Goal: Task Accomplishment & Management: Manage account settings

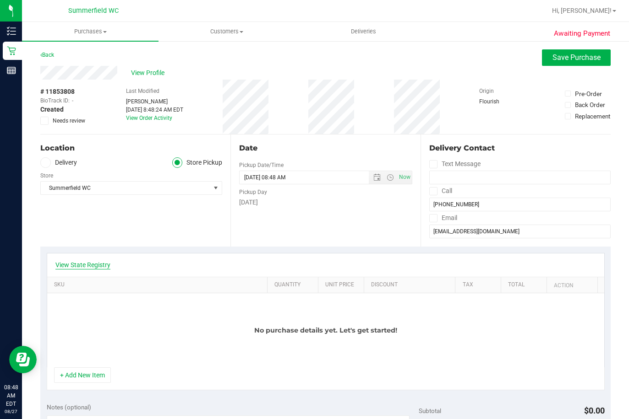
click at [94, 265] on link "View State Registry" at bounding box center [82, 265] width 55 height 9
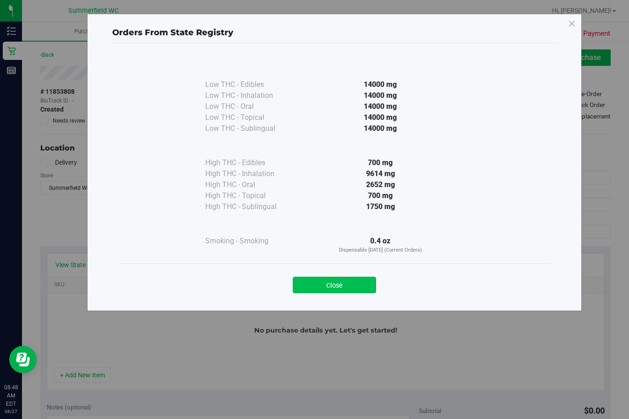
click at [317, 287] on button "Close" at bounding box center [334, 285] width 83 height 16
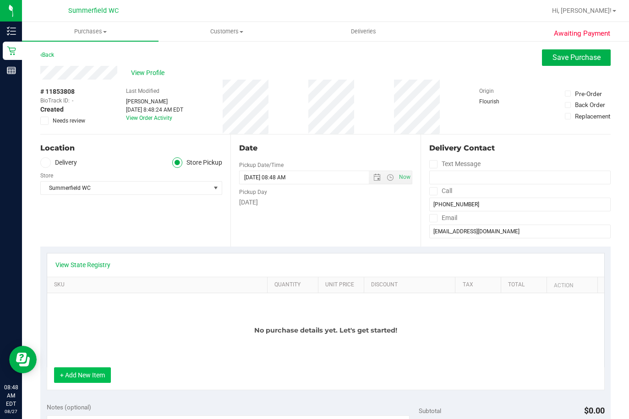
click at [93, 376] on button "+ Add New Item" at bounding box center [82, 376] width 57 height 16
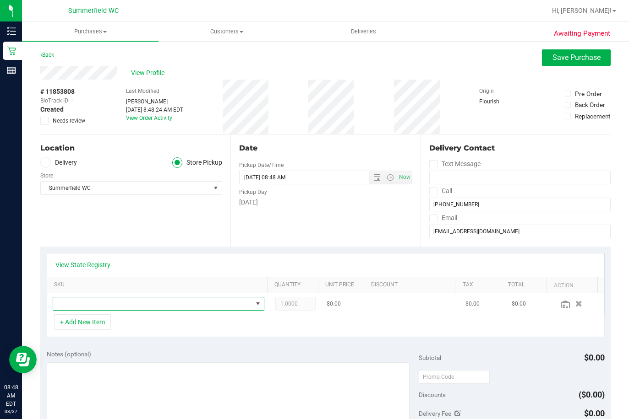
click at [195, 305] on span "NO DATA FOUND" at bounding box center [152, 304] width 199 height 13
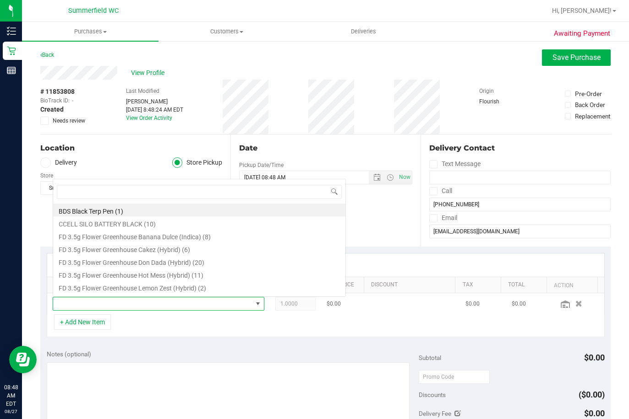
scroll to position [14, 204]
type input "ssw"
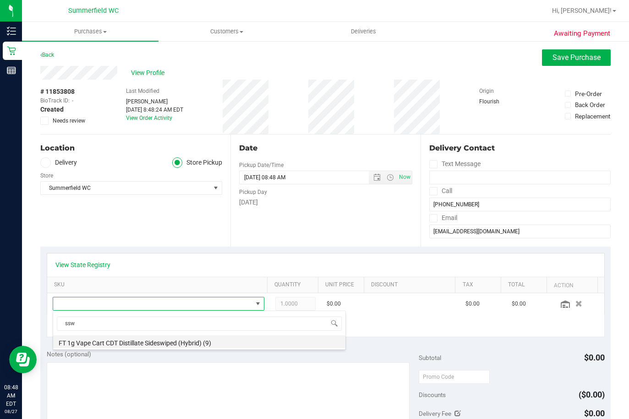
click at [156, 344] on li "FT 1g Vape Cart CDT Distillate Sideswiped (Hybrid) (9)" at bounding box center [199, 342] width 292 height 13
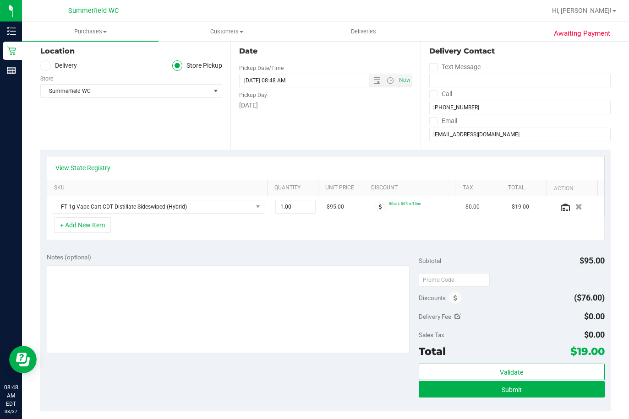
scroll to position [137, 0]
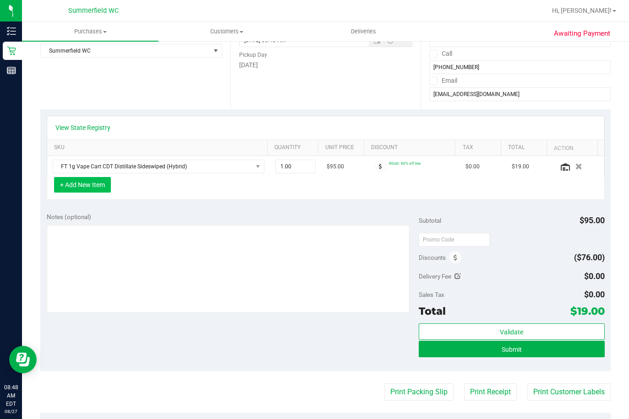
click at [70, 186] on button "+ Add New Item" at bounding box center [82, 185] width 57 height 16
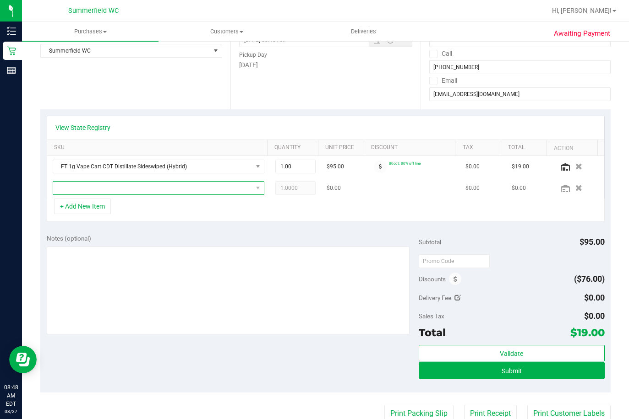
click at [175, 193] on span "NO DATA FOUND" at bounding box center [152, 188] width 199 height 13
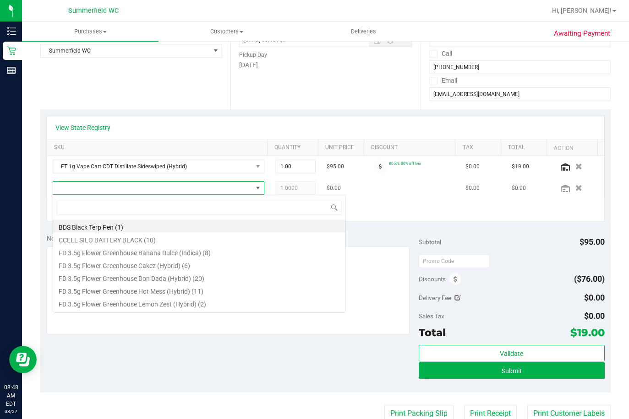
scroll to position [14, 207]
type input "pth"
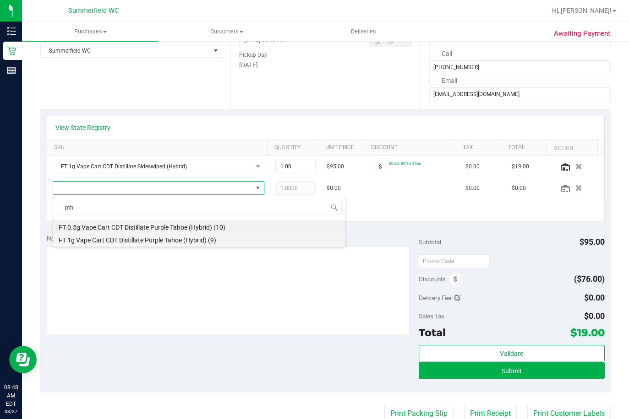
click at [180, 240] on li "FT 1g Vape Cart CDT Distillate Purple Tahoe (Hybrid) (9)" at bounding box center [199, 239] width 292 height 13
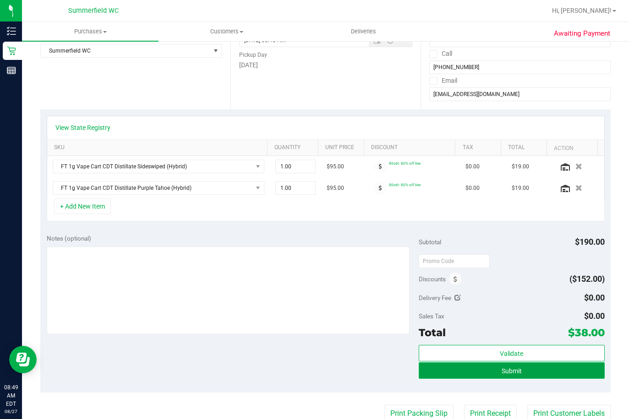
click at [531, 371] on button "Submit" at bounding box center [512, 371] width 186 height 16
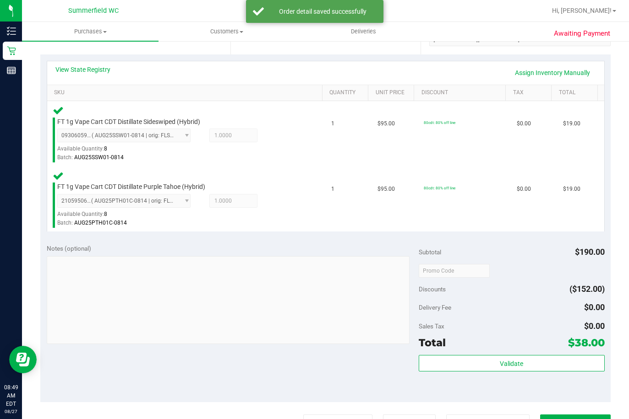
scroll to position [321, 0]
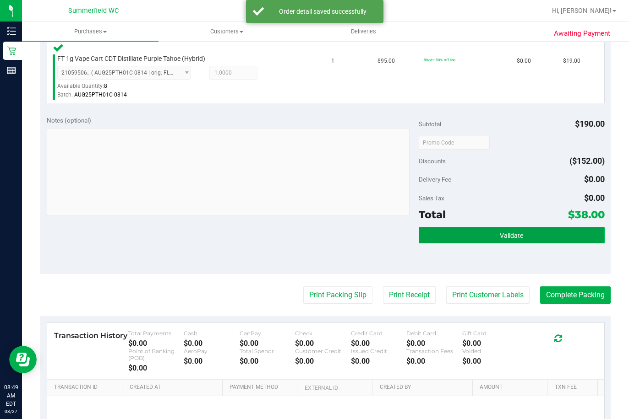
click at [508, 243] on button "Validate" at bounding box center [512, 235] width 186 height 16
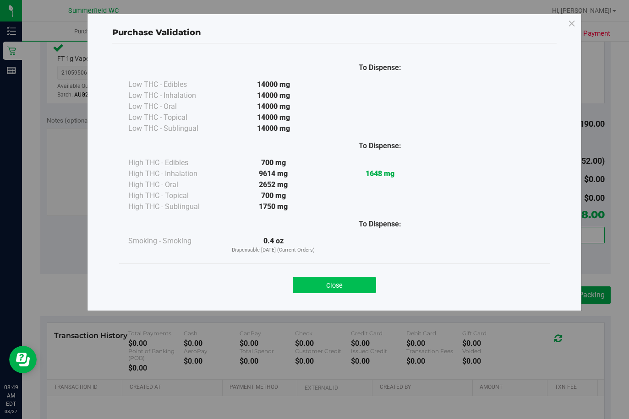
click at [351, 286] on button "Close" at bounding box center [334, 285] width 83 height 16
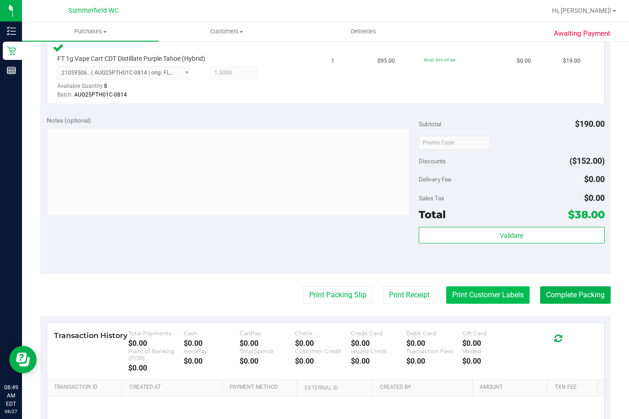
click at [494, 298] on button "Print Customer Labels" at bounding box center [487, 295] width 83 height 17
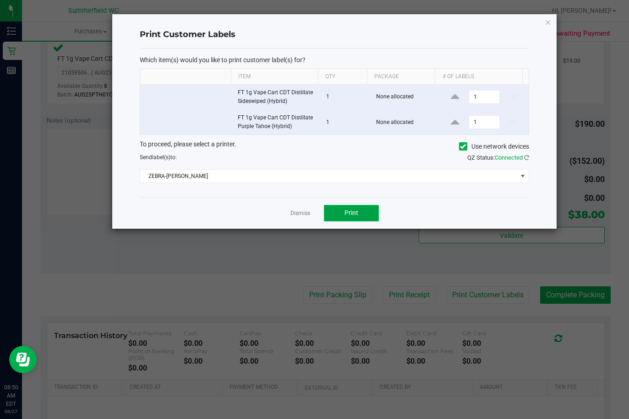
click at [348, 208] on button "Print" at bounding box center [351, 213] width 55 height 16
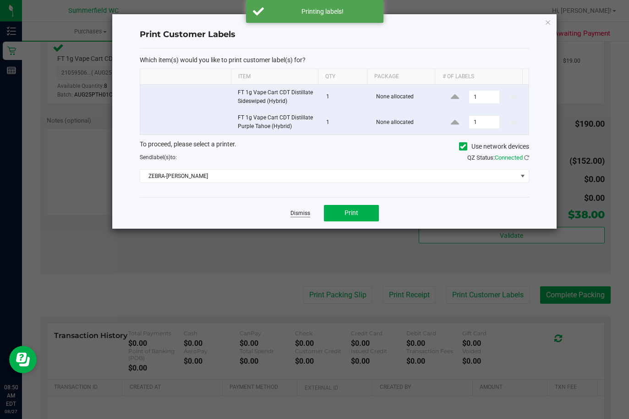
click at [302, 215] on link "Dismiss" at bounding box center [300, 214] width 20 height 8
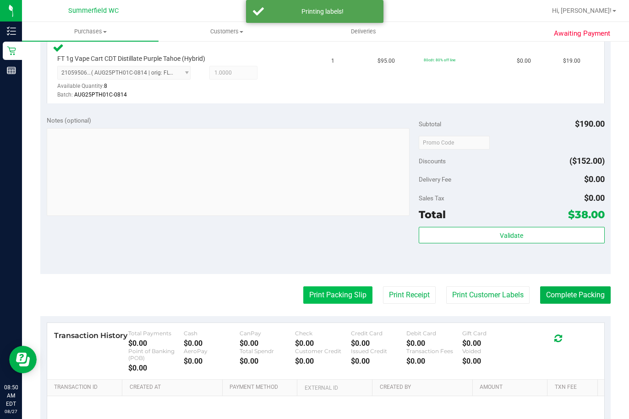
click at [327, 297] on button "Print Packing Slip" at bounding box center [337, 295] width 69 height 17
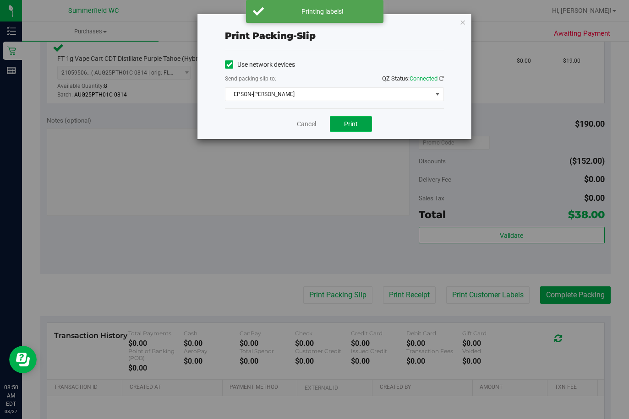
click at [344, 122] on span "Print" at bounding box center [351, 123] width 14 height 7
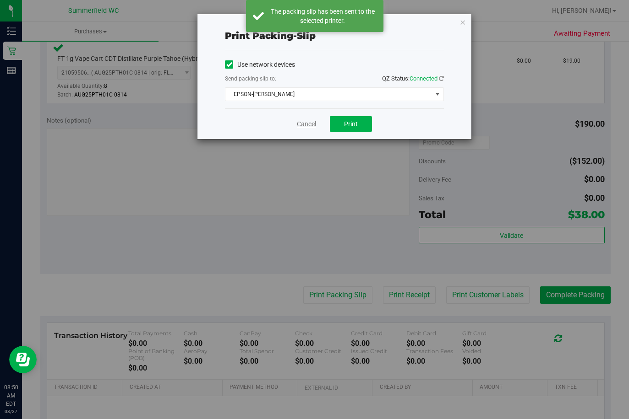
click at [308, 128] on link "Cancel" at bounding box center [306, 125] width 19 height 10
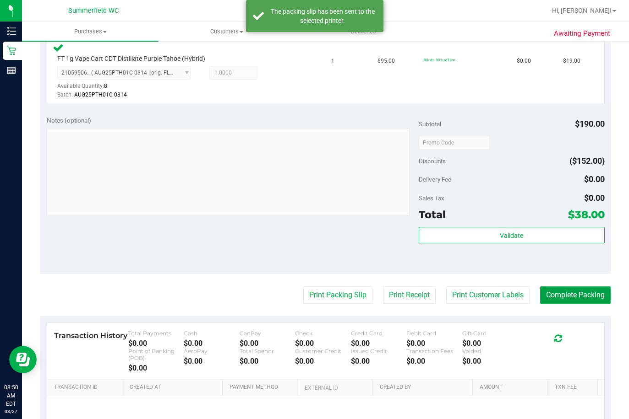
click at [573, 297] on button "Complete Packing" at bounding box center [575, 295] width 71 height 17
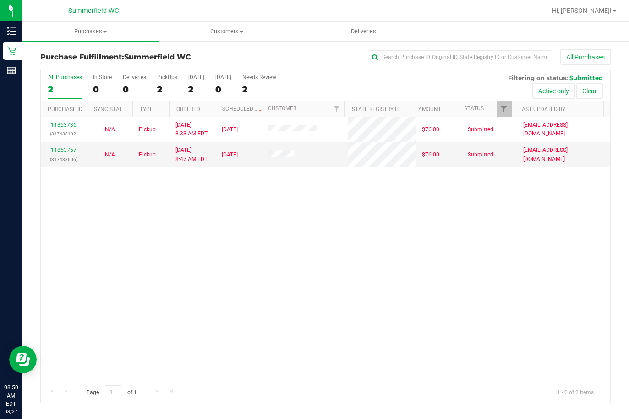
click at [323, 223] on div "11853736 (317438102) N/A Pickup [DATE] 8:38 AM EDT 8/27/2025 $76.00 Submitted […" at bounding box center [325, 249] width 569 height 264
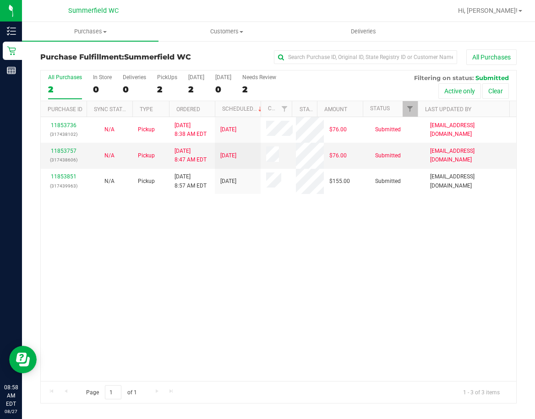
click at [243, 223] on div "11853736 (317438102) N/A Pickup 8/27/2025 8:38 AM EDT 8/27/2025 $76.00 Submitte…" at bounding box center [278, 249] width 475 height 264
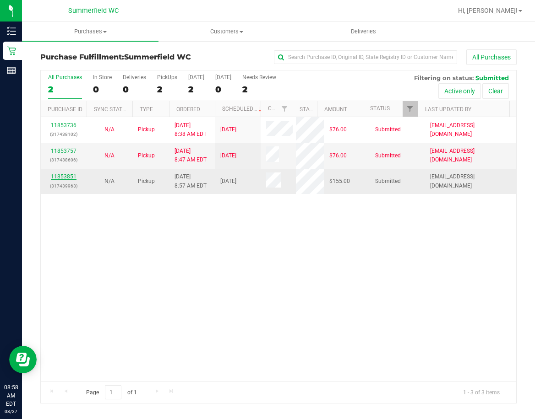
click at [69, 176] on link "11853851" at bounding box center [64, 177] width 26 height 6
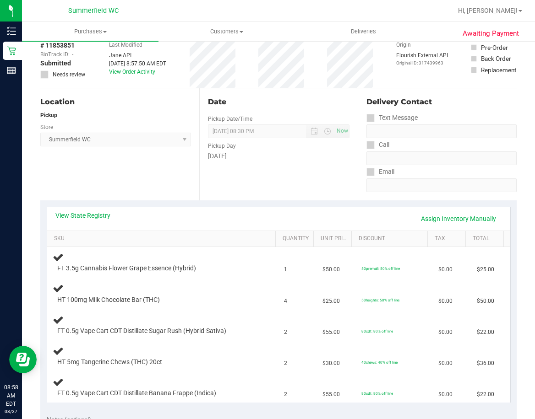
scroll to position [46, 0]
click at [87, 214] on link "View State Registry" at bounding box center [82, 216] width 55 height 9
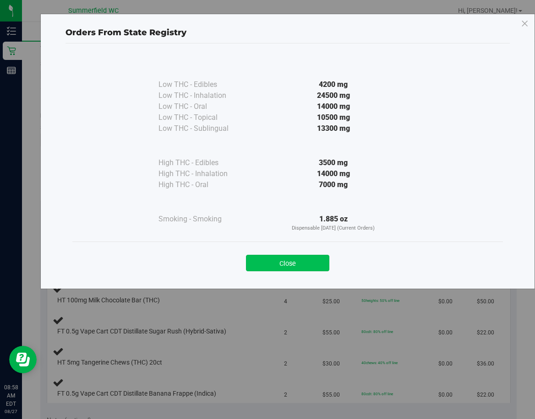
click at [277, 256] on button "Close" at bounding box center [287, 263] width 83 height 16
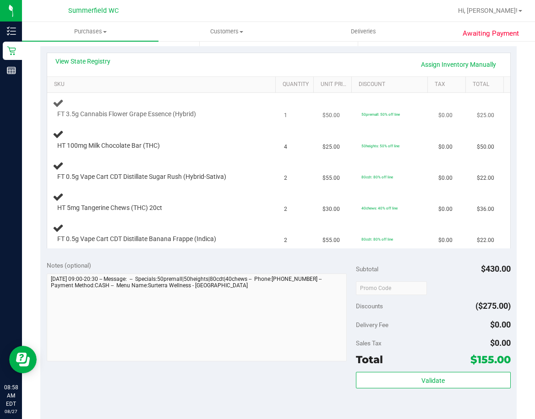
scroll to position [275, 0]
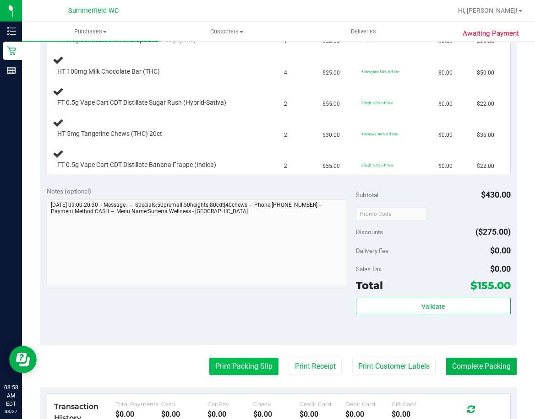
click at [239, 364] on button "Print Packing Slip" at bounding box center [243, 366] width 69 height 17
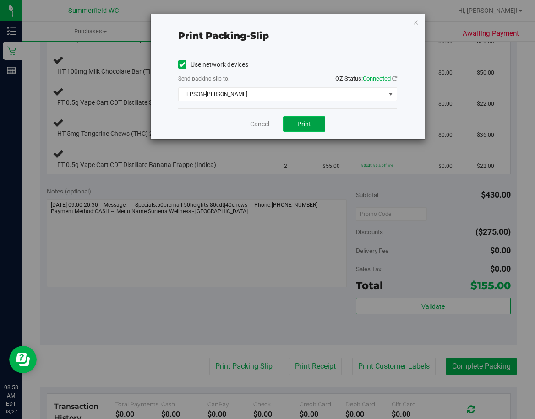
click at [299, 117] on button "Print" at bounding box center [304, 124] width 42 height 16
click at [262, 127] on link "Cancel" at bounding box center [259, 125] width 19 height 10
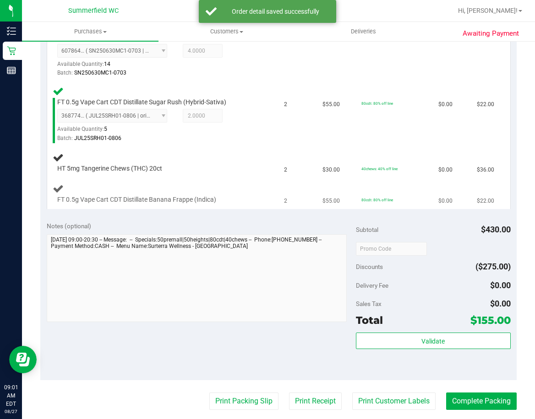
scroll to position [366, 0]
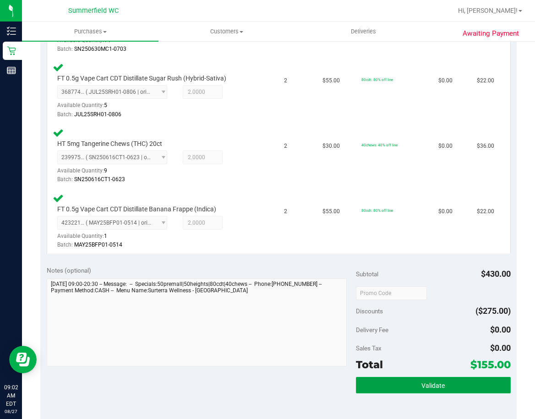
click at [409, 387] on button "Validate" at bounding box center [433, 385] width 155 height 16
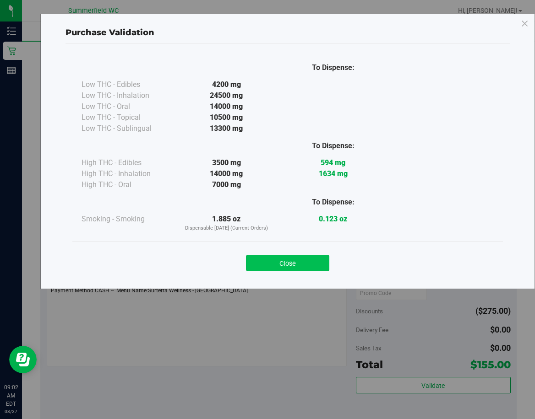
click at [279, 265] on button "Close" at bounding box center [287, 263] width 83 height 16
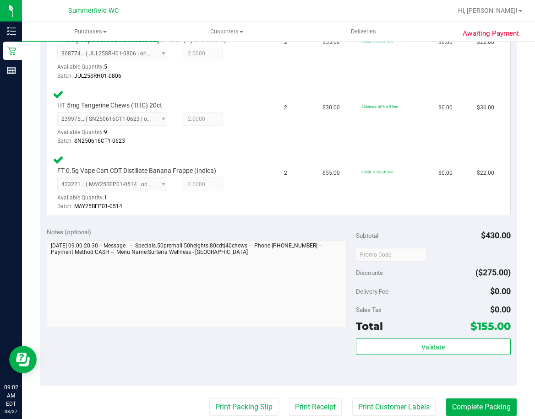
scroll to position [504, 0]
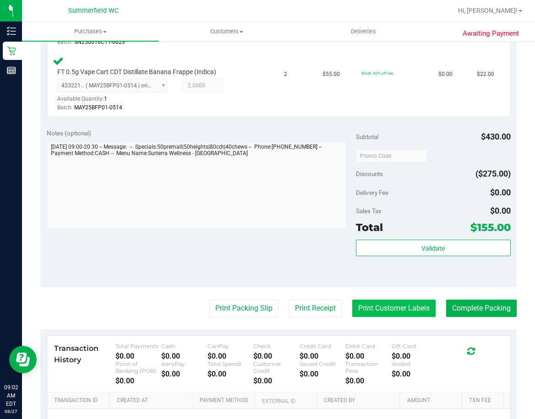
click at [398, 312] on button "Print Customer Labels" at bounding box center [393, 308] width 83 height 17
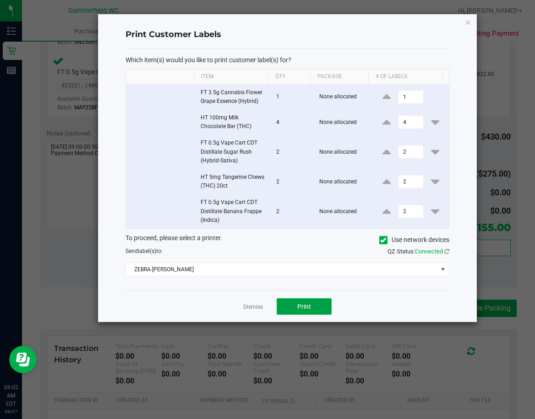
click at [317, 301] on button "Print" at bounding box center [304, 307] width 55 height 16
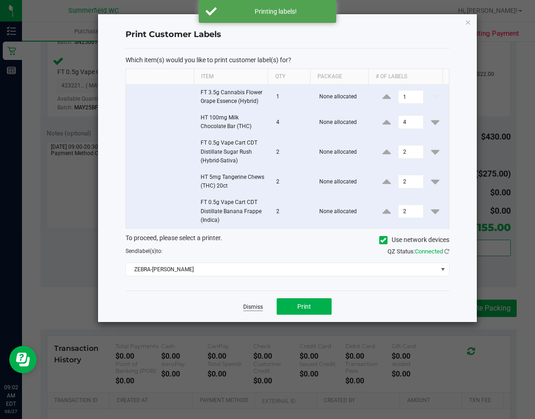
click at [257, 307] on link "Dismiss" at bounding box center [253, 308] width 20 height 8
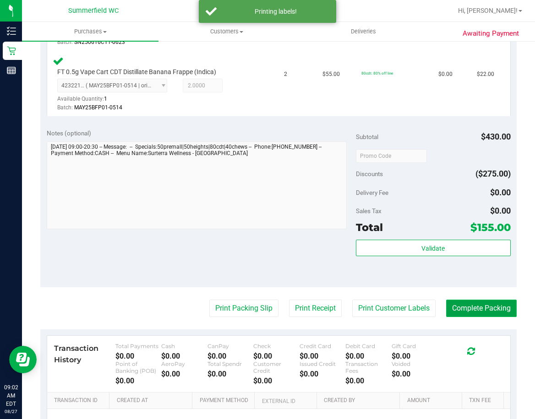
click at [479, 306] on button "Complete Packing" at bounding box center [481, 308] width 71 height 17
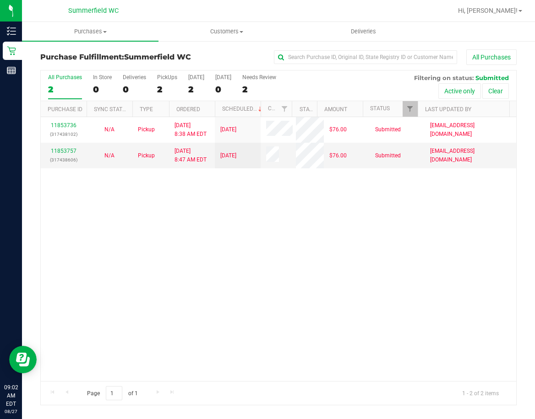
click at [306, 296] on div "11853736 (317438102) N/A Pickup [DATE] 8:38 AM EDT 8/27/2025 $76.00 Submitted […" at bounding box center [278, 249] width 475 height 264
click at [242, 223] on div "11853736 (317438102) N/A Pickup [DATE] 8:38 AM EDT 8/27/2025 $76.00 Submitted […" at bounding box center [278, 249] width 475 height 264
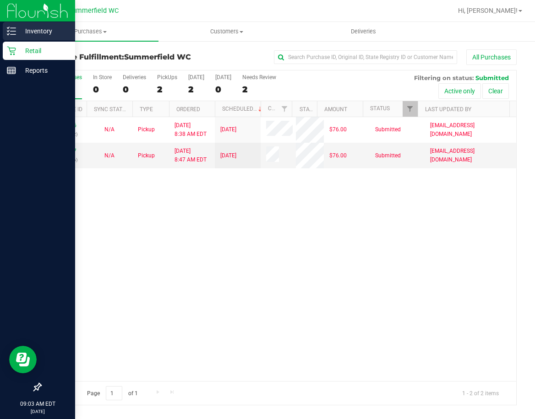
click at [34, 28] on p "Inventory" at bounding box center [43, 31] width 55 height 11
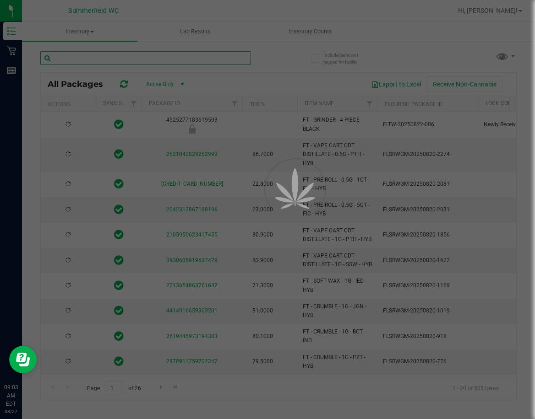
click at [98, 58] on input "text" at bounding box center [145, 58] width 211 height 14
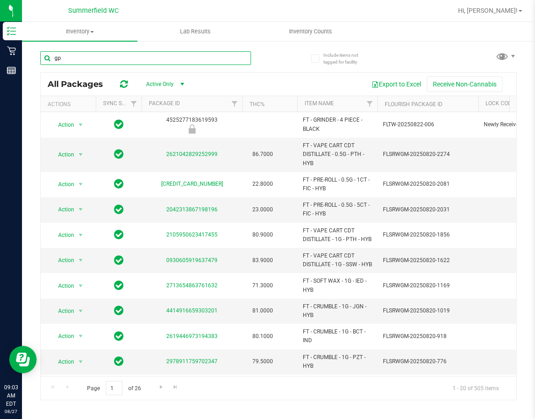
type input "gpe"
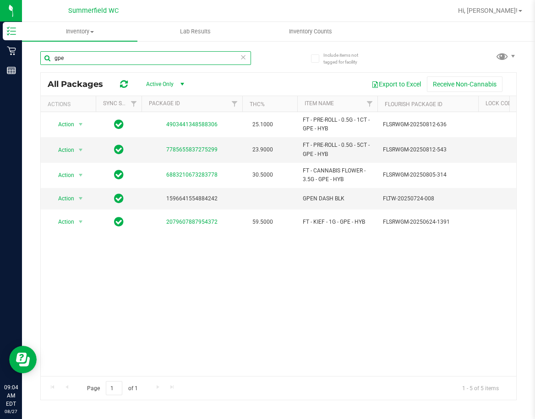
drag, startPoint x: 85, startPoint y: 55, endPoint x: 39, endPoint y: 60, distance: 46.1
click at [40, 60] on input "gpe" at bounding box center [145, 58] width 211 height 14
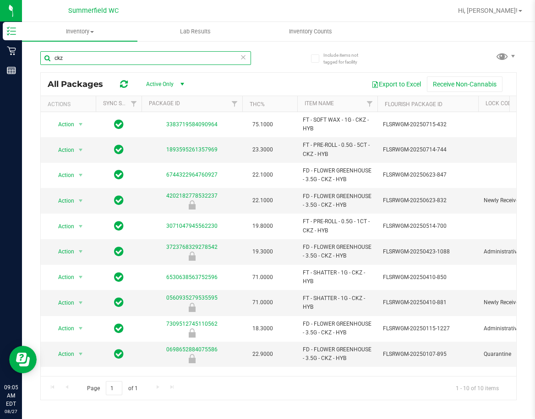
drag, startPoint x: 59, startPoint y: 61, endPoint x: 51, endPoint y: 61, distance: 7.8
click at [51, 61] on input "ckz" at bounding box center [145, 58] width 211 height 14
type input "z"
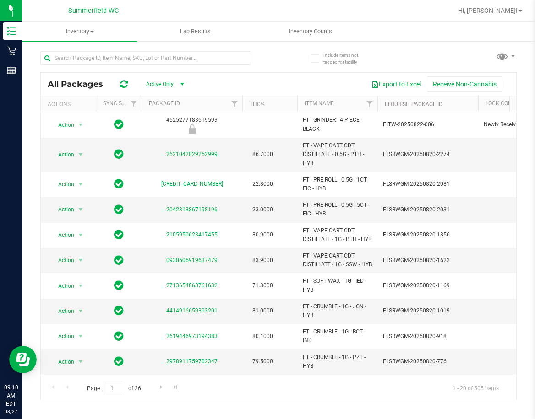
click at [277, 62] on div at bounding box center [159, 57] width 238 height 29
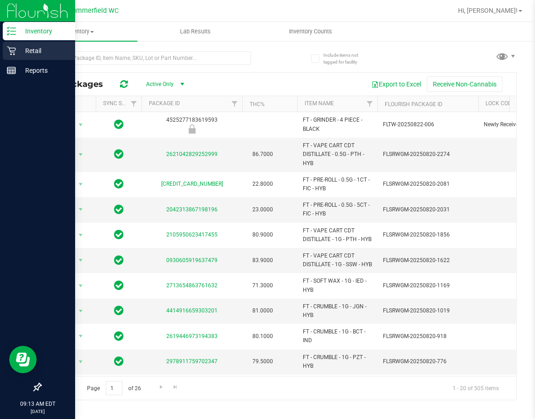
click at [31, 50] on p "Retail" at bounding box center [43, 50] width 55 height 11
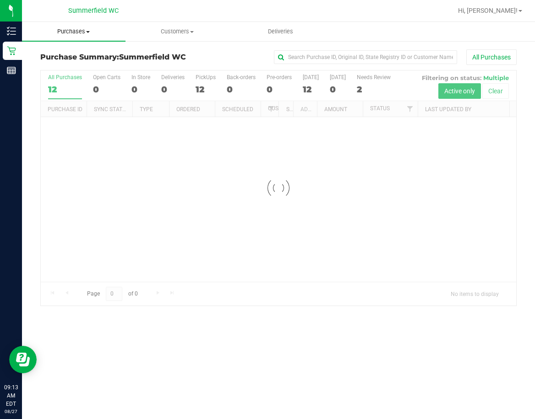
click at [78, 34] on span "Purchases" at bounding box center [73, 31] width 103 height 8
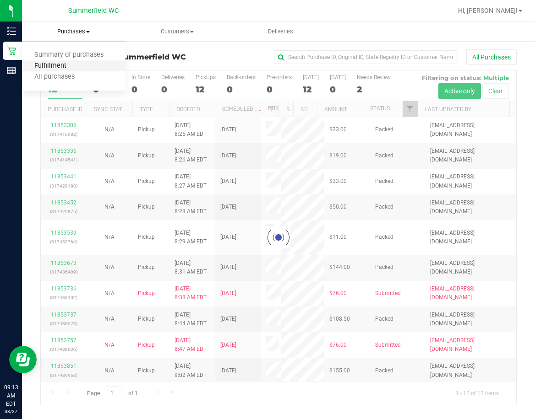
click at [70, 63] on span "Fulfillment" at bounding box center [50, 66] width 57 height 8
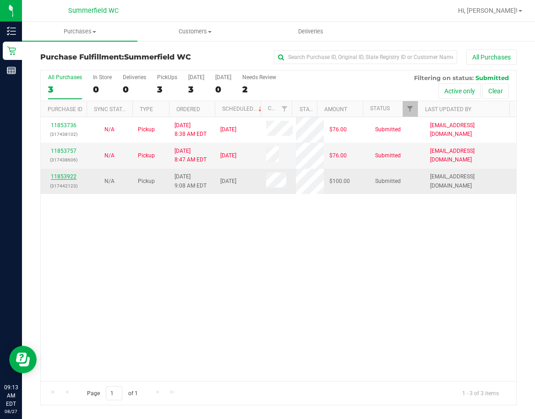
click at [69, 176] on link "11853922" at bounding box center [64, 177] width 26 height 6
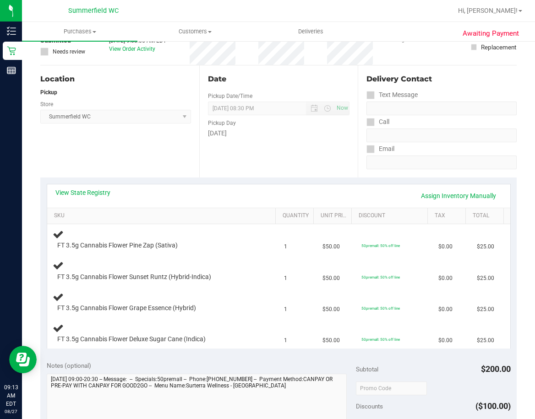
scroll to position [92, 0]
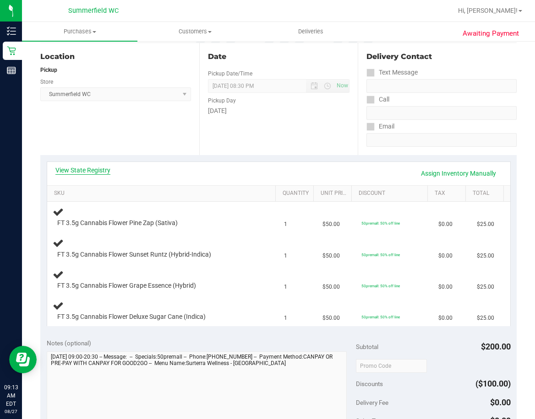
click at [96, 171] on link "View State Registry" at bounding box center [82, 170] width 55 height 9
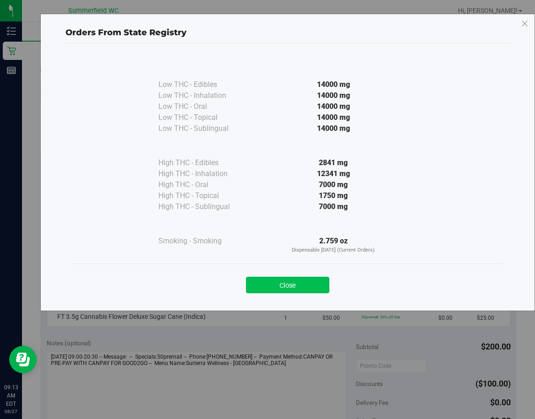
click at [309, 280] on button "Close" at bounding box center [287, 285] width 83 height 16
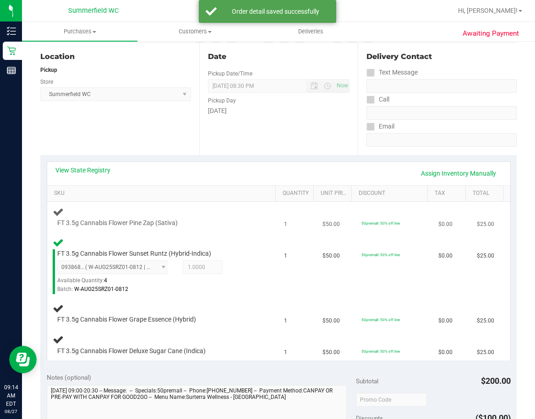
scroll to position [0, 0]
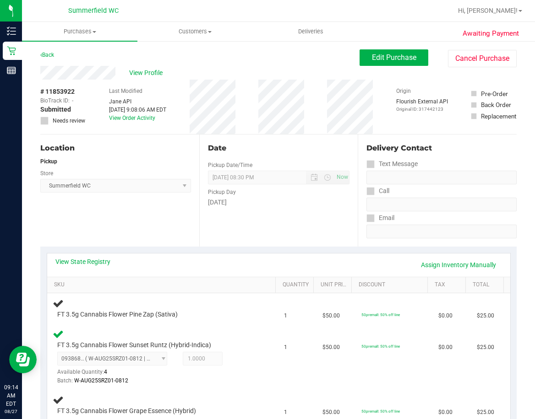
click at [188, 227] on div "Location Pickup Store Summerfield WC Select Store Bonita Springs WC Boynton Bea…" at bounding box center [119, 191] width 159 height 112
click at [429, 264] on link "Assign Inventory Manually" at bounding box center [458, 265] width 87 height 16
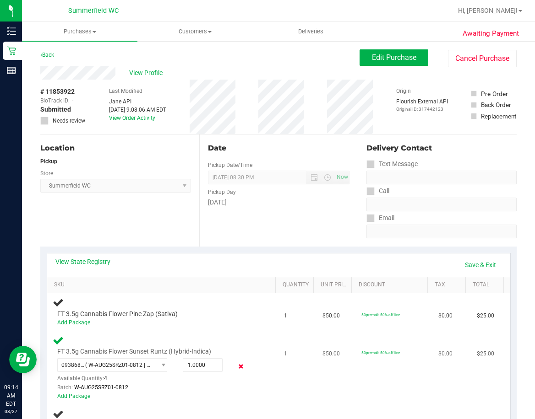
click at [239, 369] on icon at bounding box center [241, 366] width 10 height 11
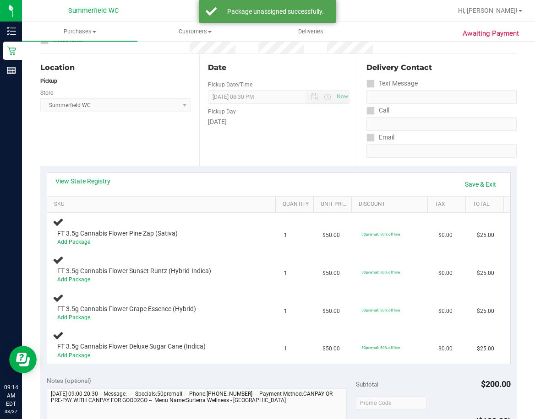
scroll to position [92, 0]
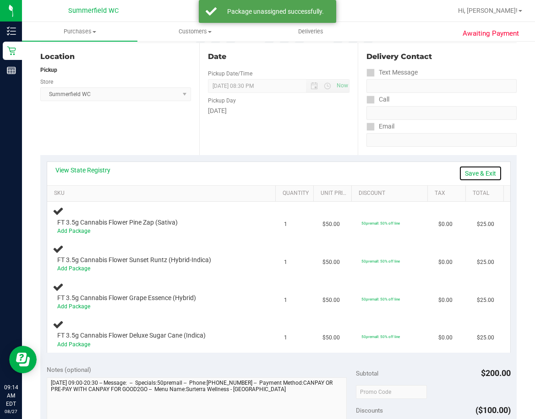
click at [464, 175] on link "Save & Exit" at bounding box center [480, 174] width 43 height 16
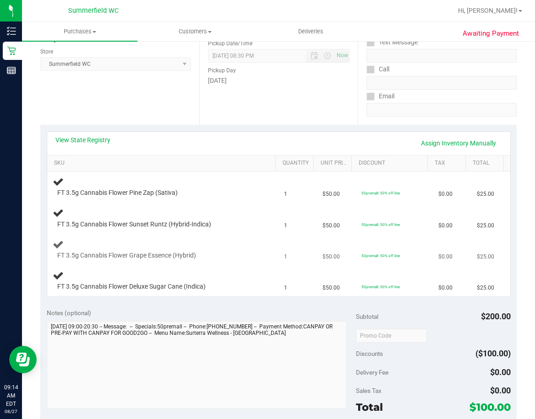
scroll to position [137, 0]
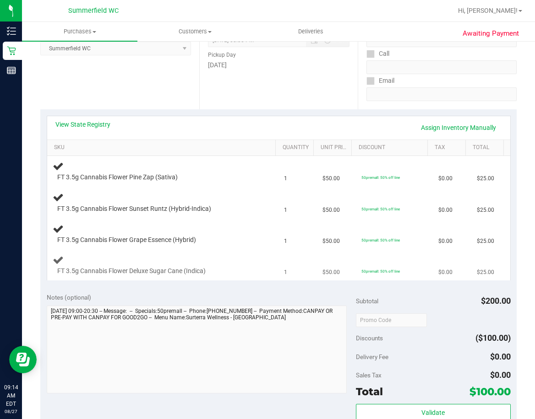
click at [253, 253] on td "FT 3.5g Cannabis Flower Deluxe Sugar Cane (Indica)" at bounding box center [163, 265] width 232 height 31
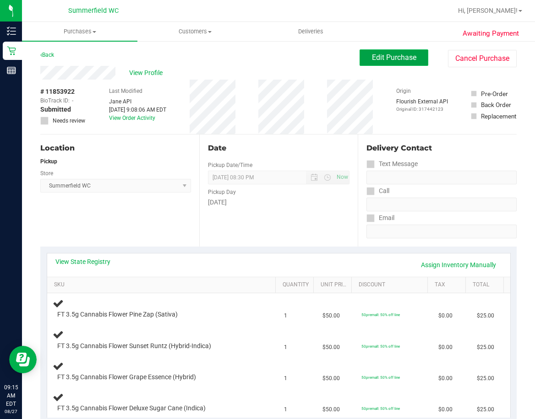
click at [400, 54] on span "Edit Purchase" at bounding box center [394, 57] width 44 height 9
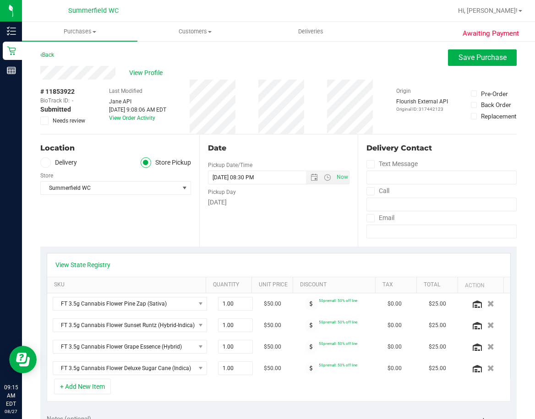
click at [44, 121] on icon at bounding box center [45, 121] width 6 height 0
click at [0, 0] on input "Needs review" at bounding box center [0, 0] width 0 height 0
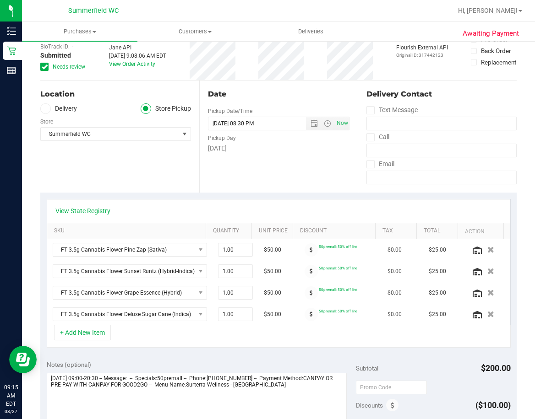
scroll to position [137, 0]
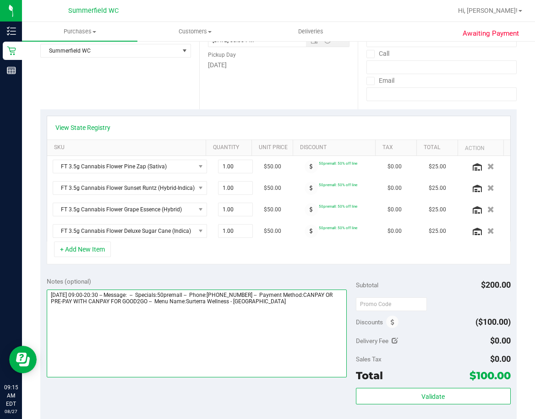
click at [330, 307] on textarea at bounding box center [197, 334] width 300 height 88
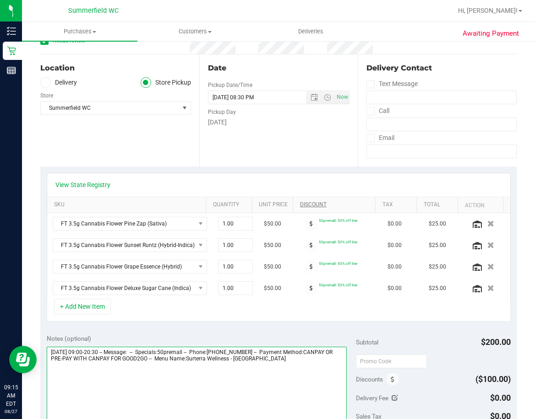
scroll to position [0, 0]
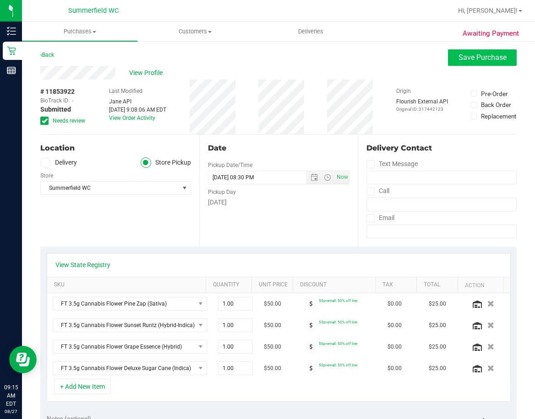
type textarea "Wednesday 08/27/2025 09:00-20:30 -- Message: -- Specials:50premall -- Phone:352…"
click at [464, 57] on span "Save Purchase" at bounding box center [482, 57] width 48 height 9
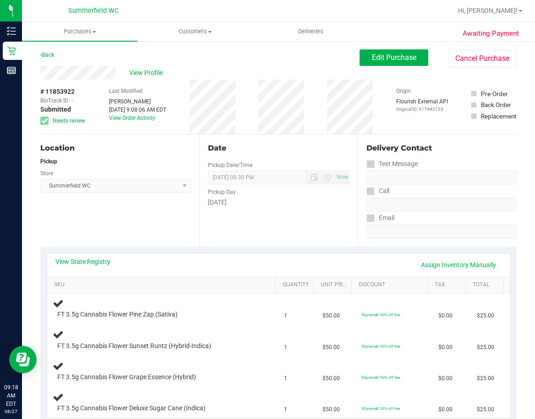
drag, startPoint x: 249, startPoint y: 56, endPoint x: 52, endPoint y: 45, distance: 197.7
click at [248, 56] on div "Back Edit Purchase Cancel Purchase" at bounding box center [278, 57] width 476 height 16
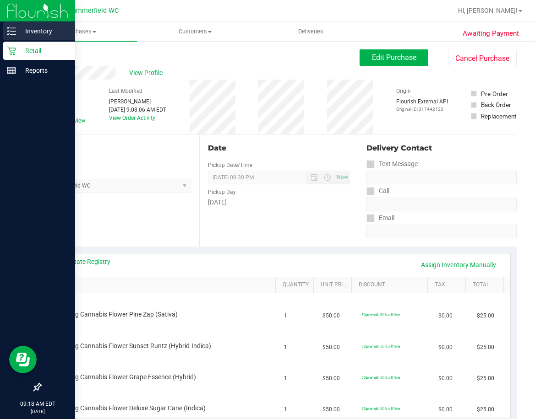
click at [38, 32] on p "Inventory" at bounding box center [43, 31] width 55 height 11
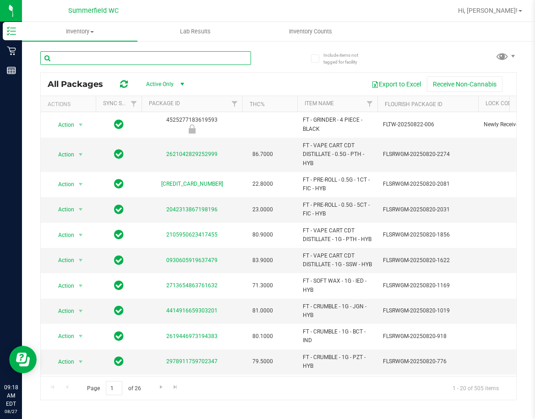
click at [103, 57] on input "text" at bounding box center [145, 58] width 211 height 14
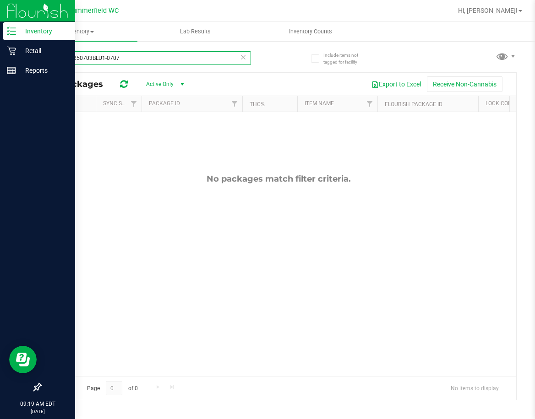
type input "jellyWN250703BLU1-0707"
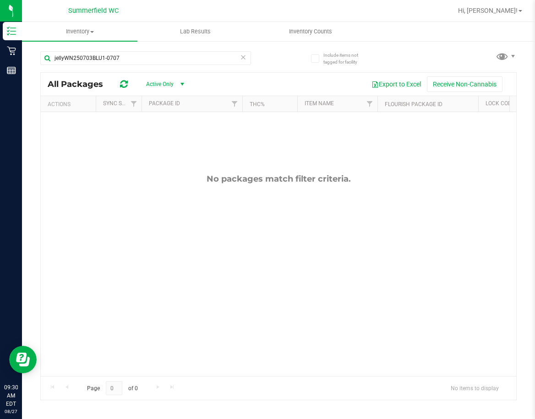
click at [339, 228] on div "No packages match filter criteria." at bounding box center [278, 275] width 475 height 326
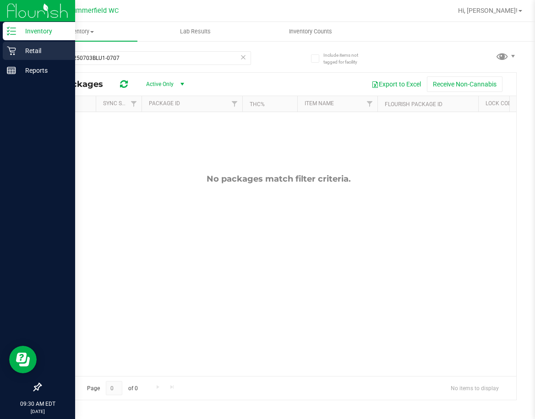
click at [29, 50] on p "Retail" at bounding box center [43, 50] width 55 height 11
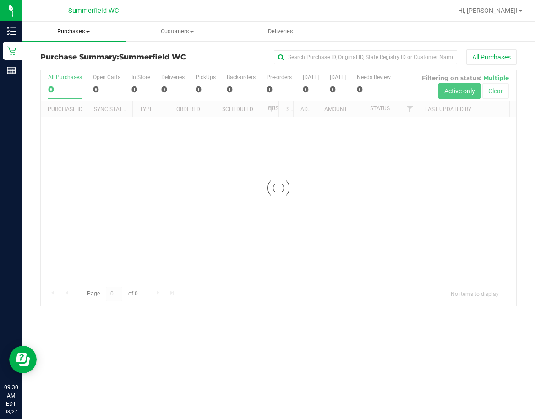
click at [78, 30] on span "Purchases" at bounding box center [73, 31] width 103 height 8
click at [65, 65] on span "Fulfillment" at bounding box center [50, 66] width 57 height 8
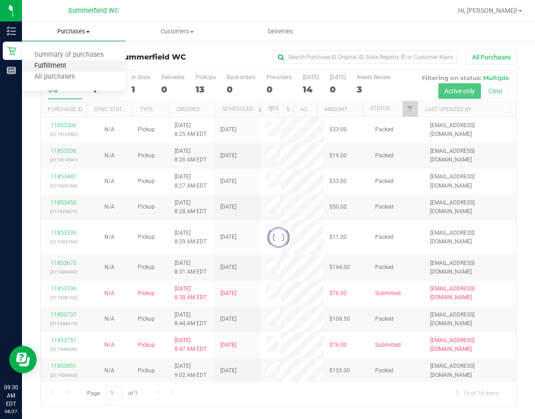
click at [66, 66] on span "Fulfillment" at bounding box center [50, 66] width 57 height 8
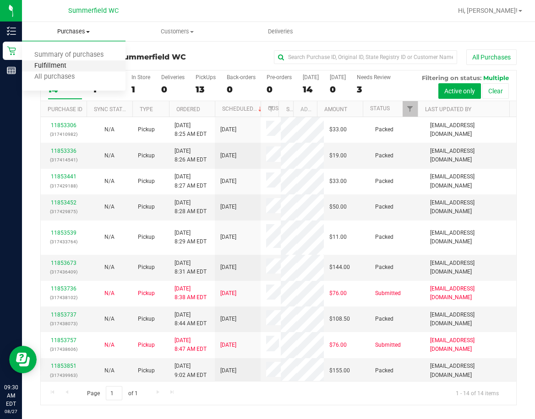
click at [47, 68] on span "Fulfillment" at bounding box center [50, 66] width 57 height 8
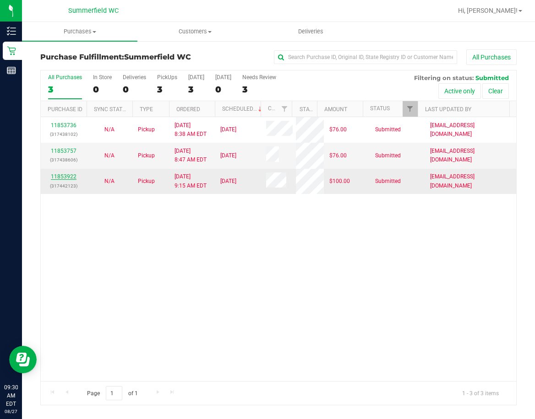
click at [69, 174] on link "11853922" at bounding box center [64, 177] width 26 height 6
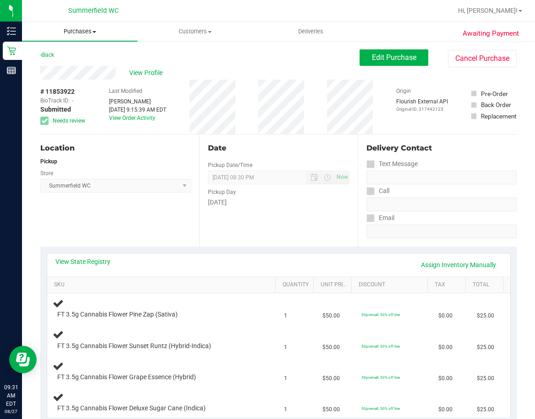
click at [80, 34] on span "Purchases" at bounding box center [79, 31] width 115 height 8
click at [58, 54] on span "Summary of purchases" at bounding box center [69, 55] width 94 height 8
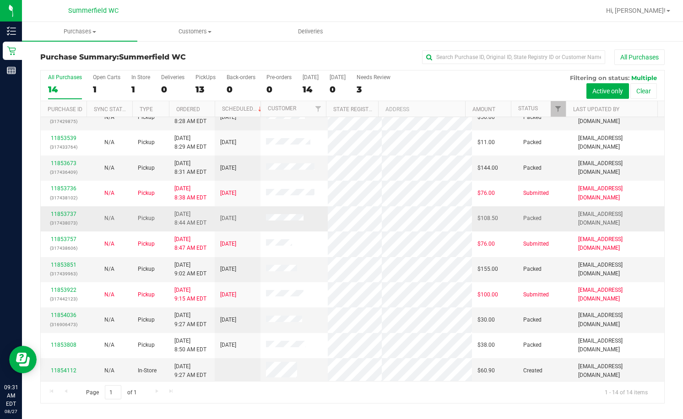
scroll to position [91, 0]
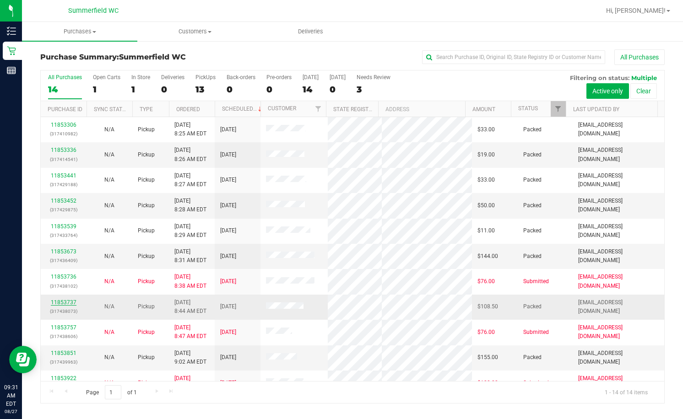
click at [63, 302] on link "11853737" at bounding box center [64, 302] width 26 height 6
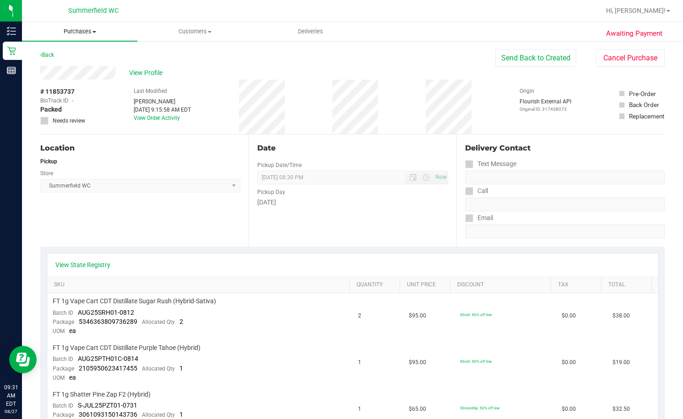
click at [75, 31] on span "Purchases" at bounding box center [79, 31] width 115 height 8
click at [55, 66] on span "Fulfillment" at bounding box center [50, 66] width 57 height 8
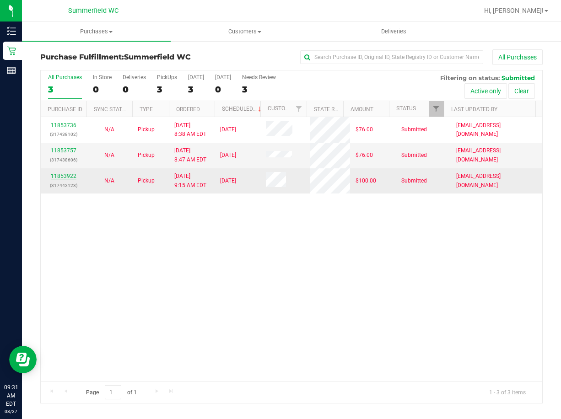
click at [71, 177] on link "11853922" at bounding box center [64, 176] width 26 height 6
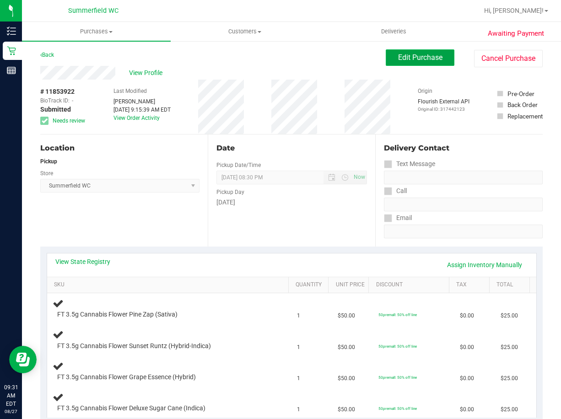
click at [414, 56] on span "Edit Purchase" at bounding box center [420, 57] width 44 height 9
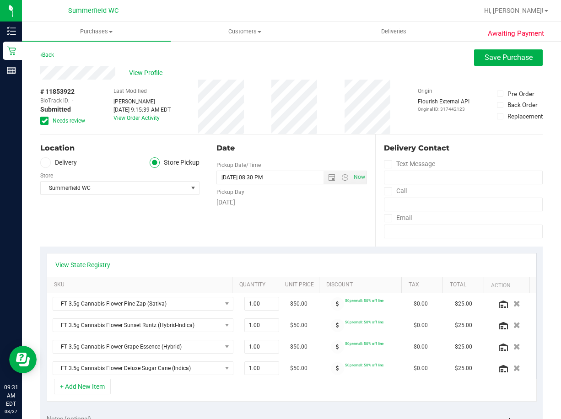
click at [44, 121] on icon at bounding box center [45, 121] width 6 height 0
click at [0, 0] on input "Needs review" at bounding box center [0, 0] width 0 height 0
click at [492, 60] on span "Save Purchase" at bounding box center [509, 57] width 48 height 9
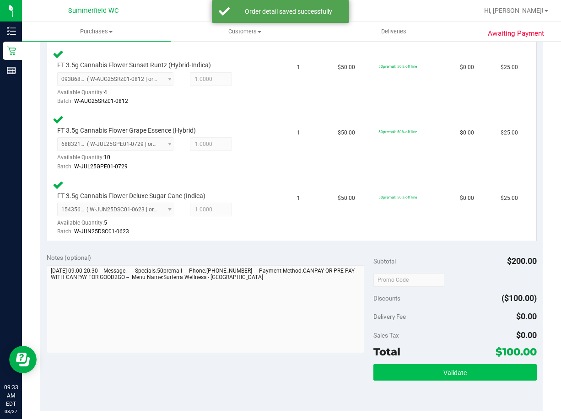
scroll to position [321, 0]
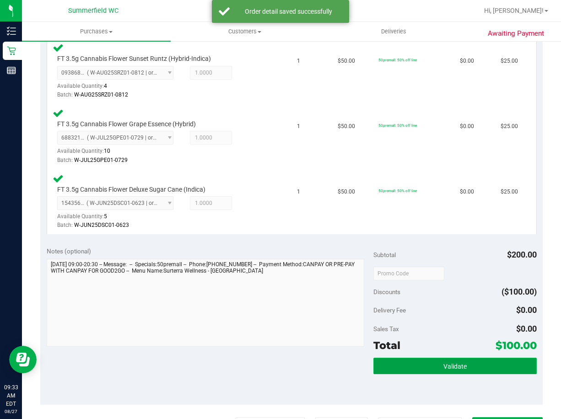
click at [452, 363] on span "Validate" at bounding box center [455, 366] width 23 height 7
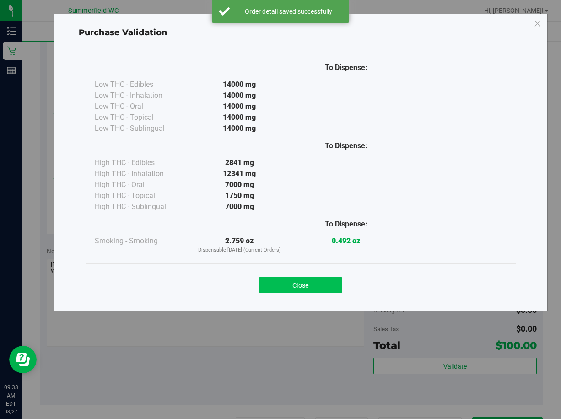
click at [314, 283] on button "Close" at bounding box center [300, 285] width 83 height 16
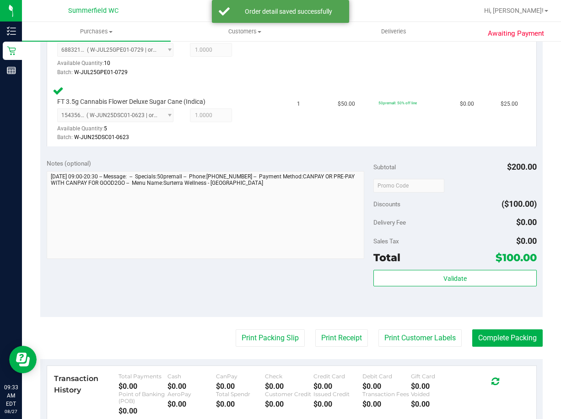
scroll to position [412, 0]
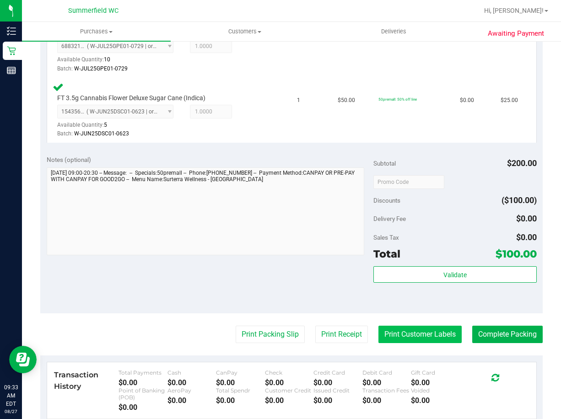
click at [423, 332] on button "Print Customer Labels" at bounding box center [420, 334] width 83 height 17
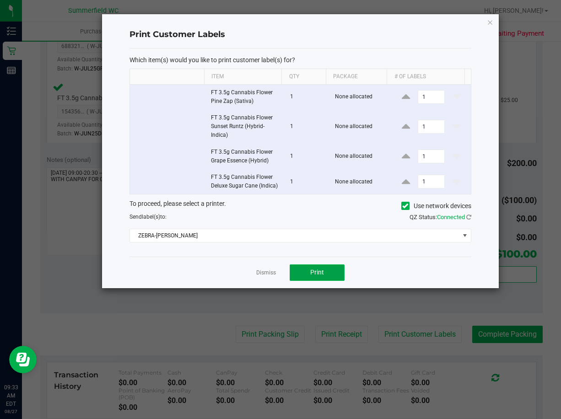
click at [320, 274] on span "Print" at bounding box center [317, 272] width 14 height 7
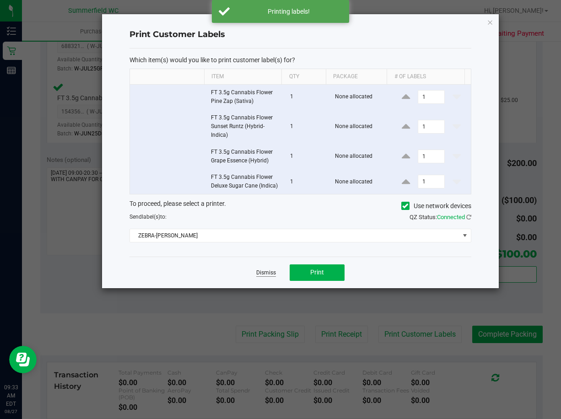
click at [262, 275] on link "Dismiss" at bounding box center [266, 273] width 20 height 8
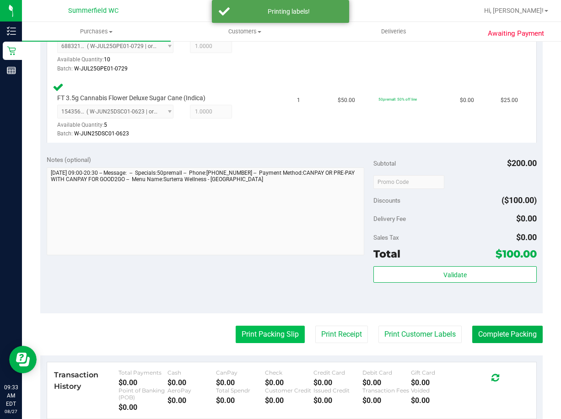
click at [268, 337] on button "Print Packing Slip" at bounding box center [270, 334] width 69 height 17
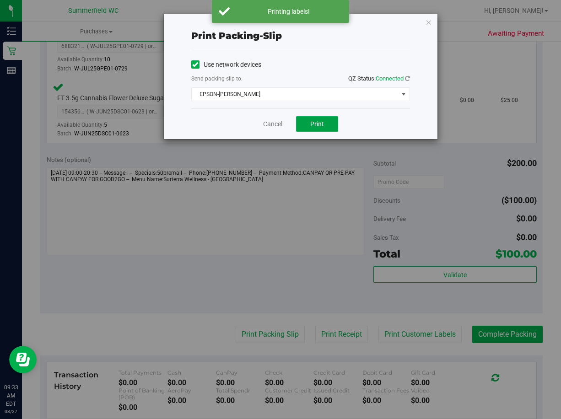
click at [323, 128] on button "Print" at bounding box center [317, 124] width 42 height 16
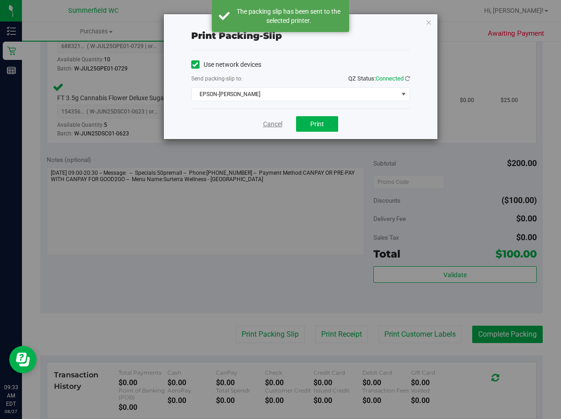
click at [274, 125] on link "Cancel" at bounding box center [272, 125] width 19 height 10
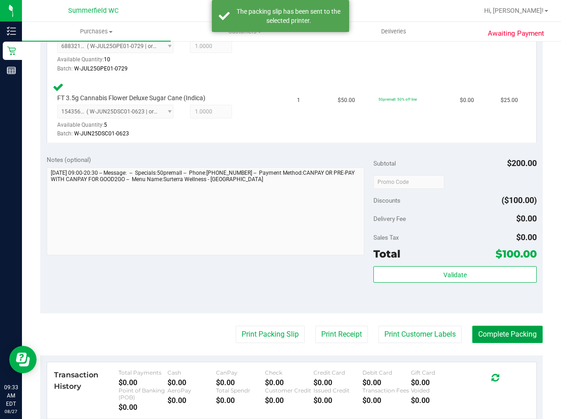
click at [490, 335] on button "Complete Packing" at bounding box center [508, 334] width 71 height 17
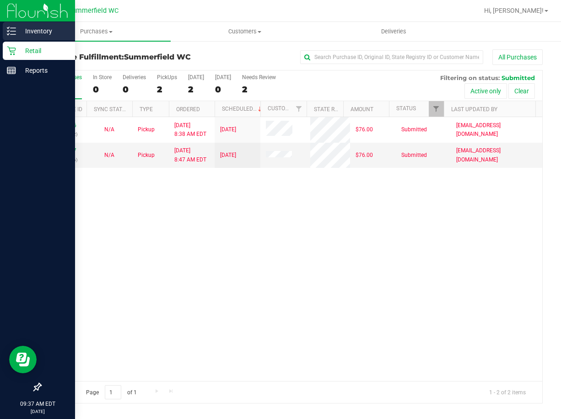
click at [43, 30] on p "Inventory" at bounding box center [43, 31] width 55 height 11
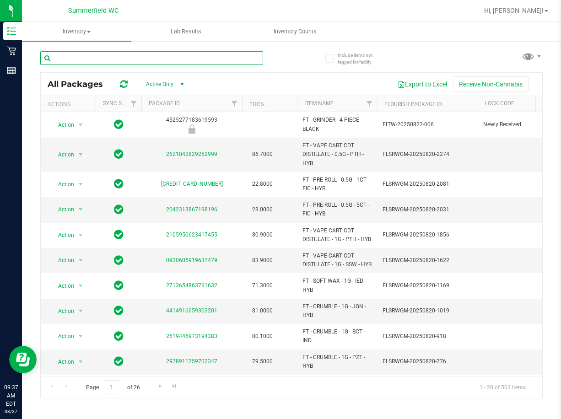
click at [96, 58] on input "text" at bounding box center [151, 58] width 223 height 14
type input "srh"
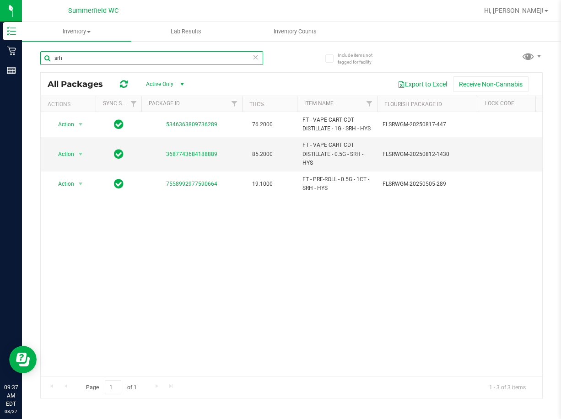
drag, startPoint x: 70, startPoint y: 57, endPoint x: 44, endPoint y: 56, distance: 26.1
click at [44, 56] on input "srh" at bounding box center [151, 58] width 223 height 14
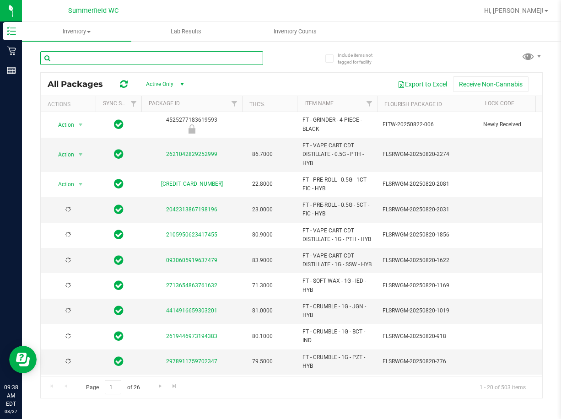
type input "[DATE]"
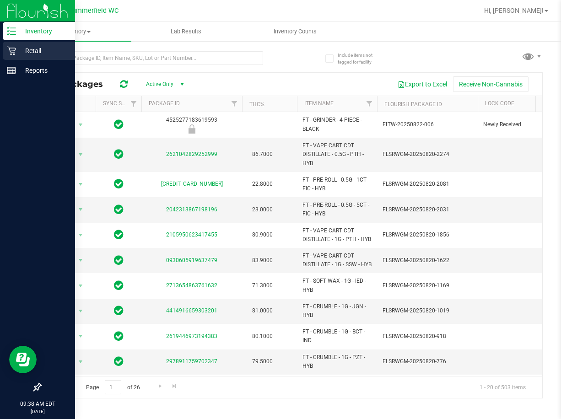
click at [36, 52] on p "Retail" at bounding box center [43, 50] width 55 height 11
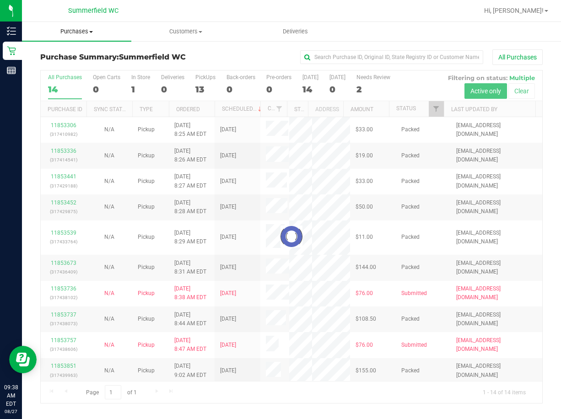
click at [81, 32] on span "Purchases" at bounding box center [76, 31] width 109 height 8
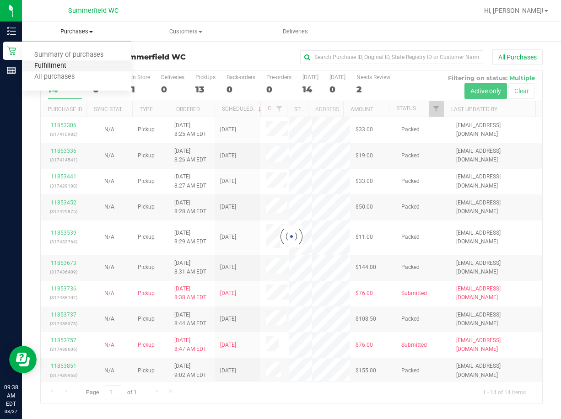
click at [77, 67] on span "Fulfillment" at bounding box center [50, 66] width 57 height 8
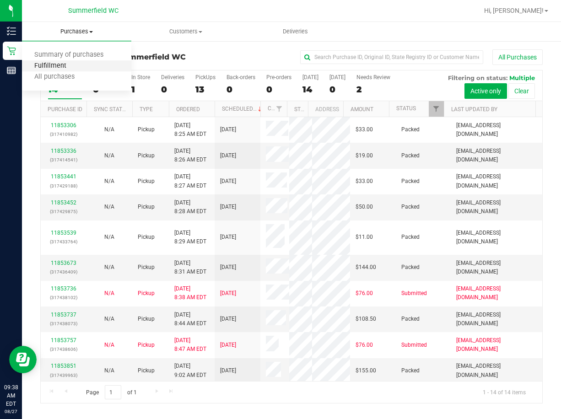
click at [49, 67] on span "Fulfillment" at bounding box center [50, 66] width 57 height 8
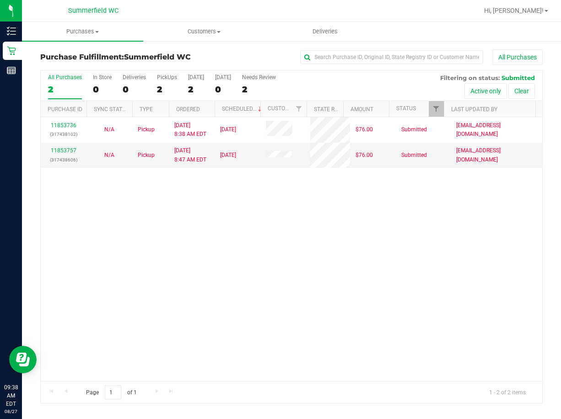
click at [124, 261] on div "11853736 (317438102) N/A Pickup [DATE] 8:38 AM EDT 8/27/2025 $76.00 Submitted […" at bounding box center [292, 249] width 502 height 264
click at [281, 222] on div "11853736 (317438102) N/A Pickup [DATE] 8:38 AM EDT 8/27/2025 $76.00 Submitted […" at bounding box center [292, 249] width 502 height 264
click at [219, 210] on div "11853736 (317438102) N/A Pickup [DATE] 8:38 AM EDT 8/27/2025 $76.00 Submitted […" at bounding box center [292, 249] width 502 height 264
click at [245, 263] on div "11853736 (317438102) N/A Pickup [DATE] 8:38 AM EDT 8/27/2025 $76.00 Submitted […" at bounding box center [292, 249] width 502 height 264
click at [287, 212] on div "11853736 (317438102) N/A Pickup [DATE] 8:38 AM EDT 8/27/2025 $76.00 Submitted […" at bounding box center [292, 249] width 502 height 264
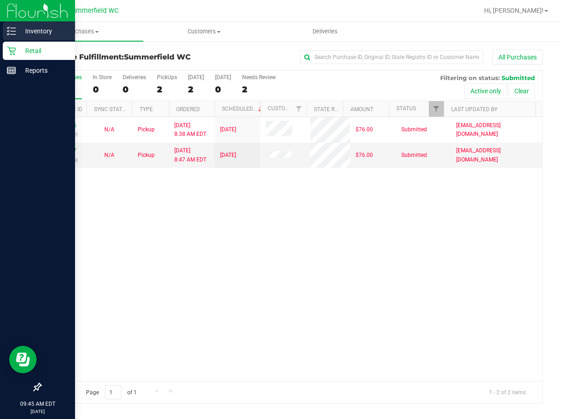
click at [33, 27] on p "Inventory" at bounding box center [43, 31] width 55 height 11
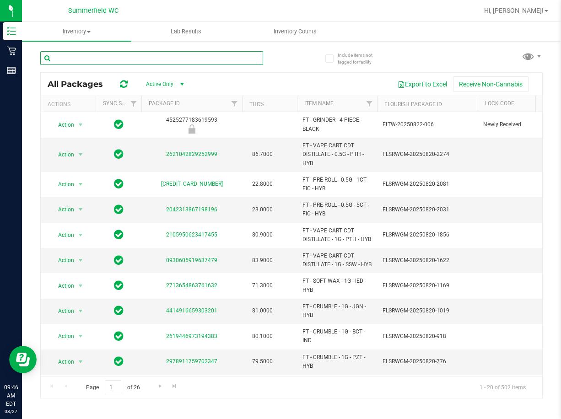
click at [85, 55] on input "text" at bounding box center [151, 58] width 223 height 14
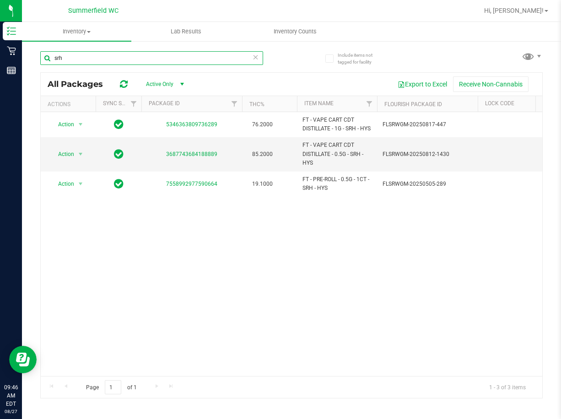
drag, startPoint x: 60, startPoint y: 59, endPoint x: 50, endPoint y: 59, distance: 10.1
click at [50, 59] on input "srh" at bounding box center [151, 58] width 223 height 14
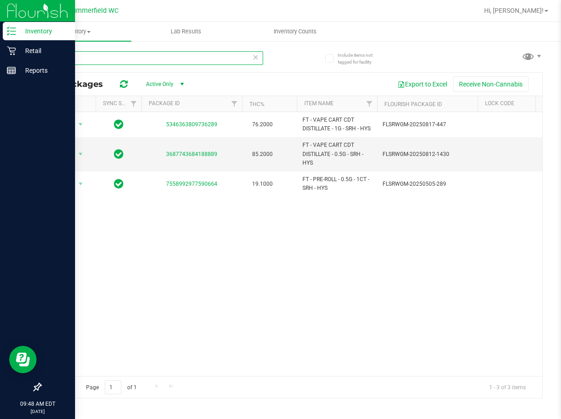
type input "srh"
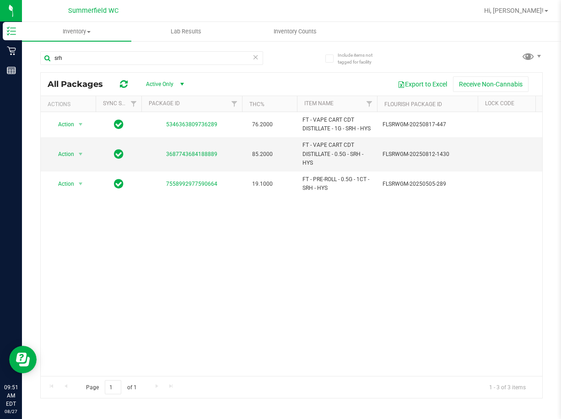
drag, startPoint x: 299, startPoint y: 254, endPoint x: 160, endPoint y: 149, distance: 174.6
click at [299, 254] on div "Action Action Global inventory Package audit log Print package label Print prod…" at bounding box center [292, 244] width 502 height 264
drag, startPoint x: 82, startPoint y: 60, endPoint x: 35, endPoint y: 60, distance: 46.2
click at [37, 60] on div "Include items not tagged for facility srh All Packages Active Only Active Only …" at bounding box center [291, 179] width 539 height 279
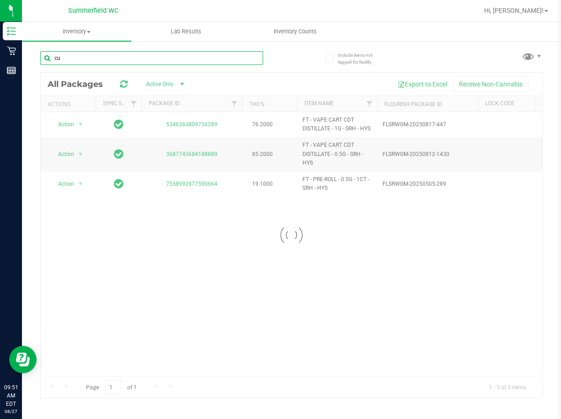
type input "cuw"
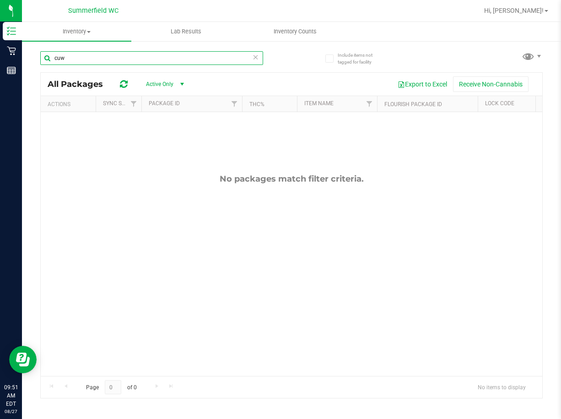
drag, startPoint x: 75, startPoint y: 56, endPoint x: 41, endPoint y: 58, distance: 33.9
click at [41, 58] on input "cuw" at bounding box center [151, 58] width 223 height 14
type input "dsc"
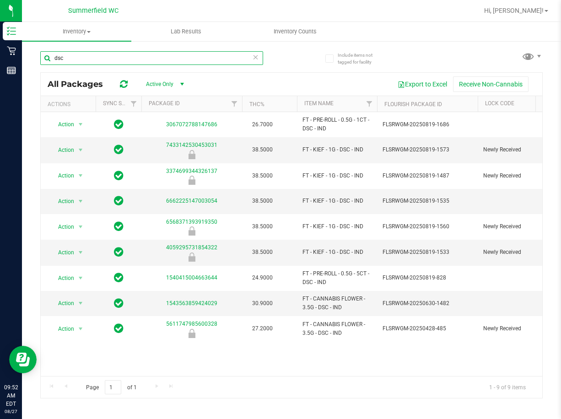
drag, startPoint x: 66, startPoint y: 58, endPoint x: 43, endPoint y: 59, distance: 22.9
click at [43, 59] on input "dsc" at bounding box center [151, 58] width 223 height 14
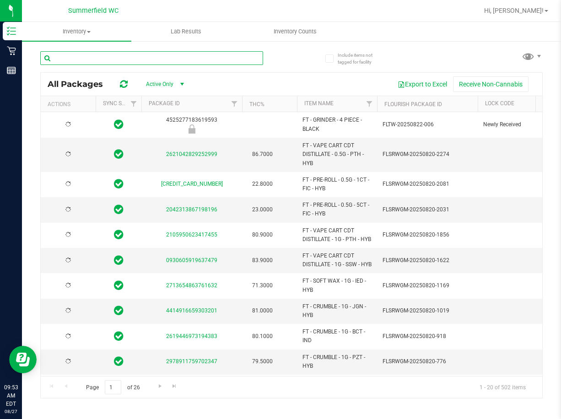
type input "[DATE]"
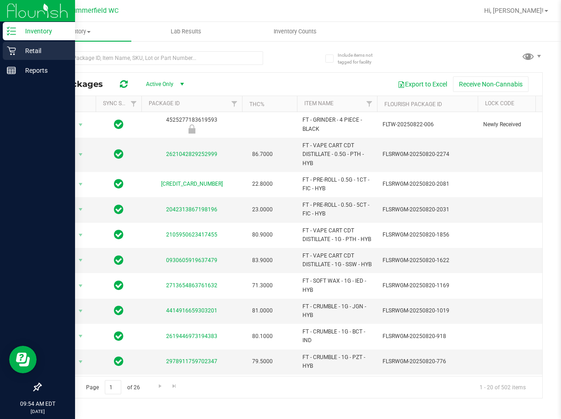
click at [29, 54] on p "Retail" at bounding box center [43, 50] width 55 height 11
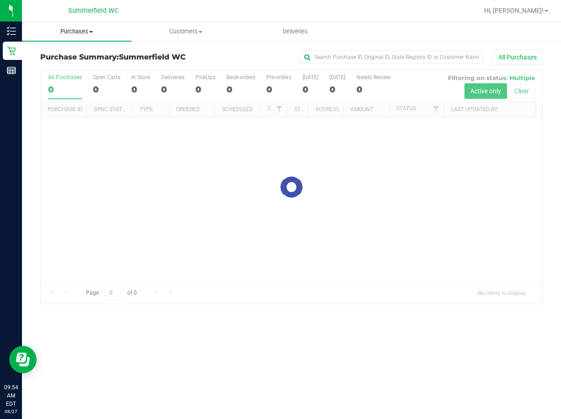
click at [82, 32] on span "Purchases" at bounding box center [76, 31] width 109 height 8
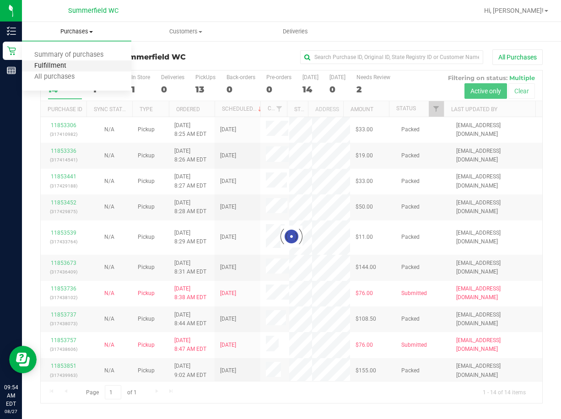
click at [66, 65] on span "Fulfillment" at bounding box center [50, 66] width 57 height 8
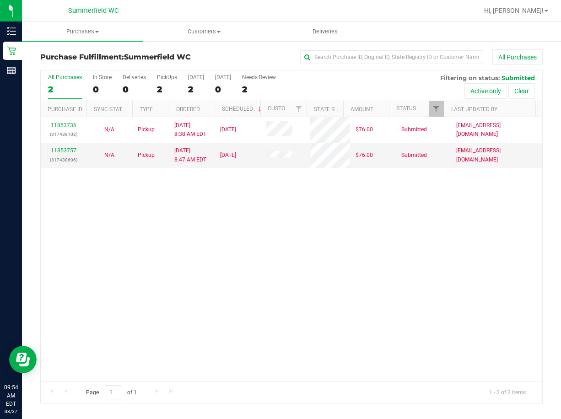
click at [128, 259] on div "11853736 (317438102) N/A Pickup [DATE] 8:38 AM EDT 8/27/2025 $76.00 Submitted […" at bounding box center [292, 249] width 502 height 264
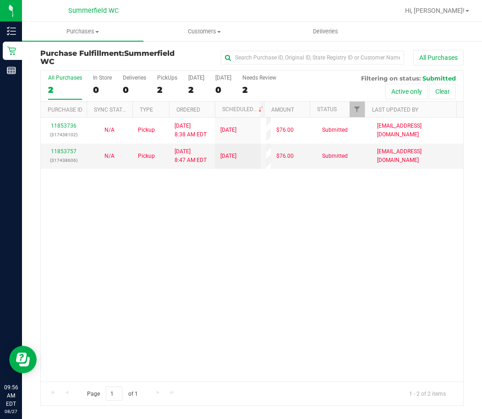
click at [194, 267] on div "11853736 (317438102) N/A Pickup [DATE] 8:38 AM EDT 8/27/2025 $76.00 Submitted […" at bounding box center [252, 250] width 422 height 264
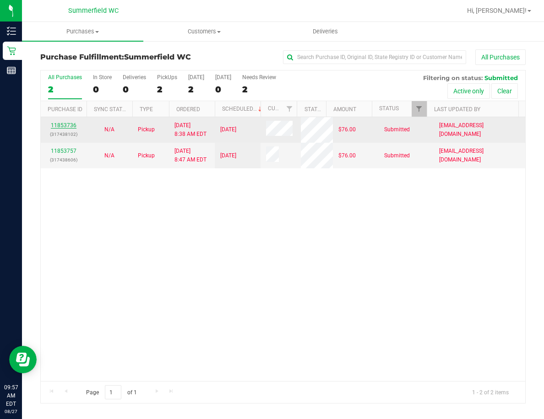
click at [73, 125] on link "11853736" at bounding box center [64, 125] width 26 height 6
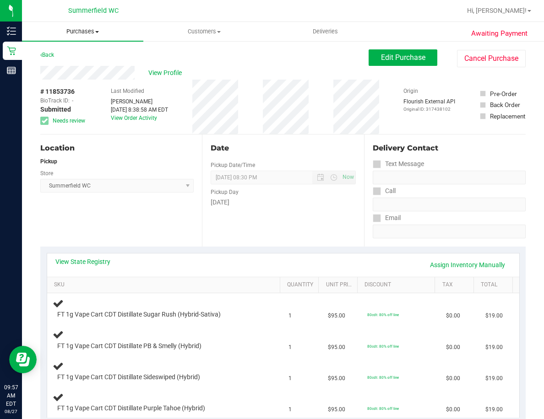
click at [87, 34] on span "Purchases" at bounding box center [82, 31] width 121 height 8
click at [76, 65] on span "Fulfillment" at bounding box center [50, 66] width 57 height 8
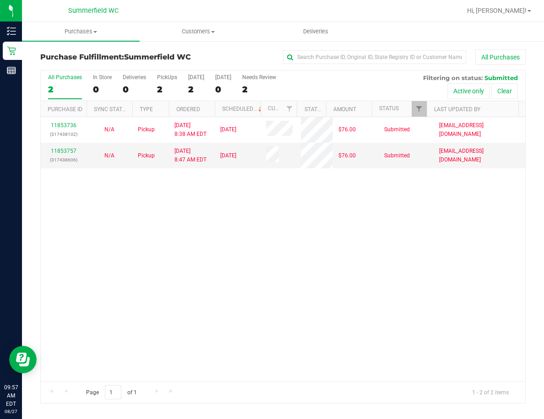
drag, startPoint x: 232, startPoint y: 304, endPoint x: 152, endPoint y: 104, distance: 215.5
click at [232, 299] on div "11853736 (317438102) N/A Pickup [DATE] 8:38 AM EDT 8/27/2025 $76.00 Submitted […" at bounding box center [283, 249] width 484 height 264
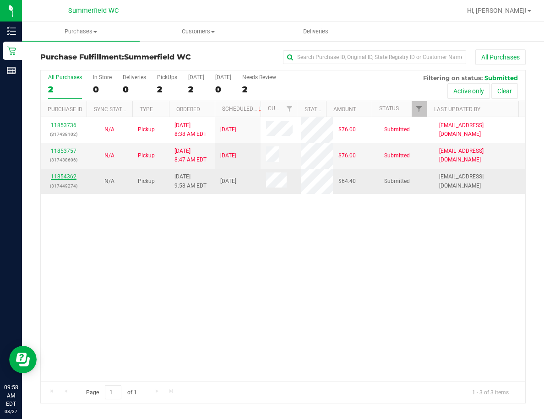
click at [67, 176] on link "11854362" at bounding box center [64, 177] width 26 height 6
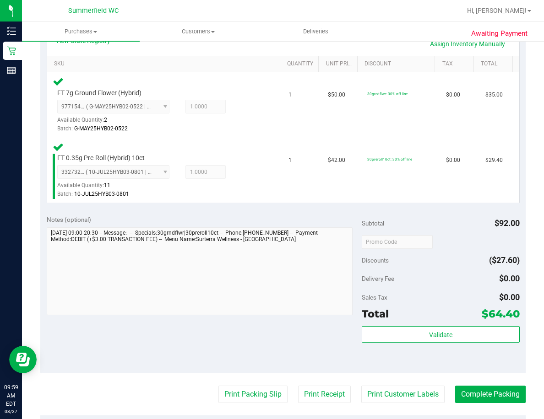
scroll to position [229, 0]
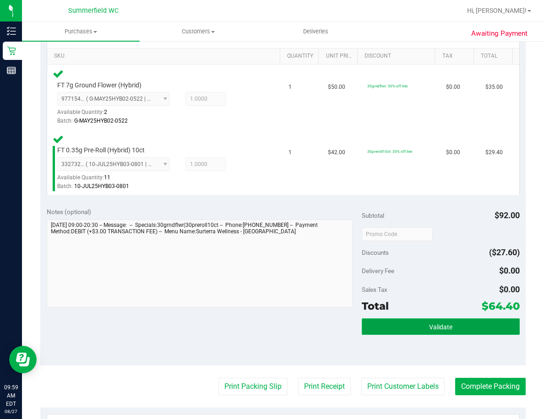
click at [429, 325] on span "Validate" at bounding box center [440, 327] width 23 height 7
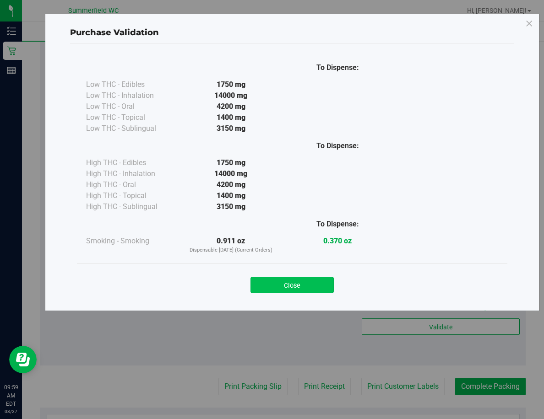
click at [273, 281] on button "Close" at bounding box center [291, 285] width 83 height 16
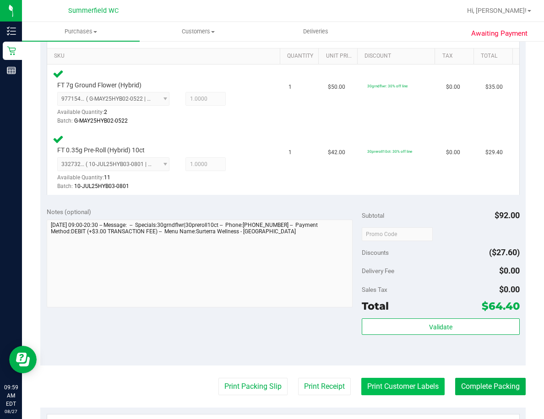
click at [402, 392] on button "Print Customer Labels" at bounding box center [402, 386] width 83 height 17
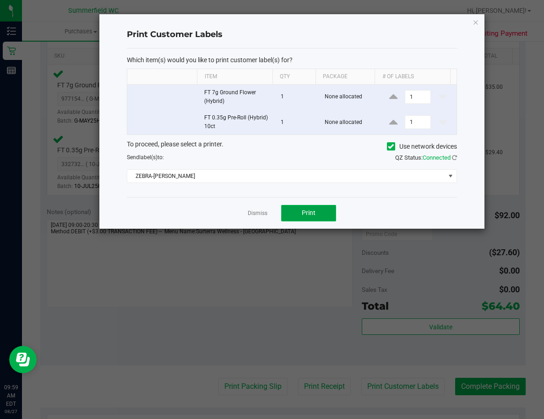
click at [310, 217] on button "Print" at bounding box center [308, 213] width 55 height 16
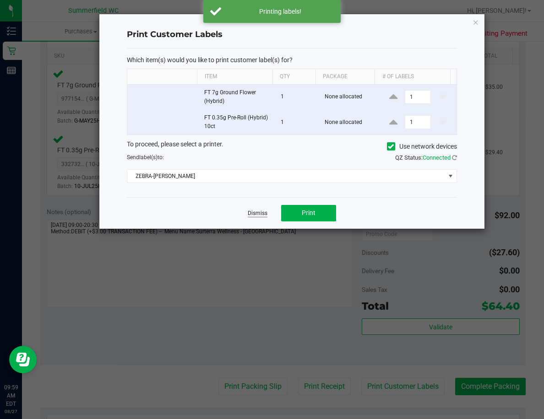
click at [257, 214] on link "Dismiss" at bounding box center [258, 214] width 20 height 8
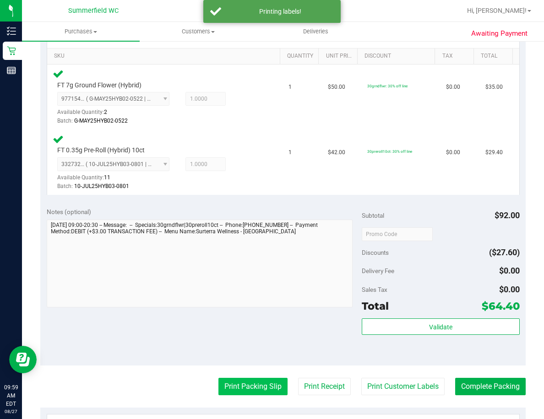
click at [256, 388] on button "Print Packing Slip" at bounding box center [252, 386] width 69 height 17
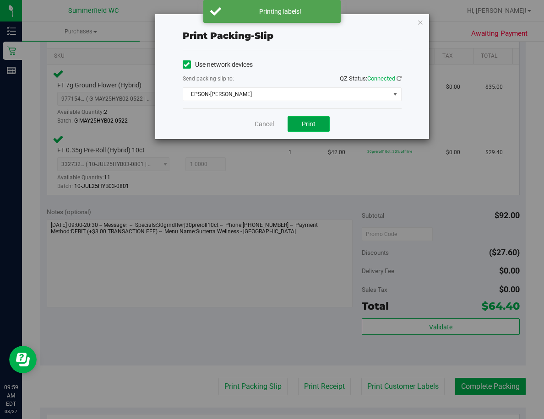
click at [315, 127] on span "Print" at bounding box center [309, 123] width 14 height 7
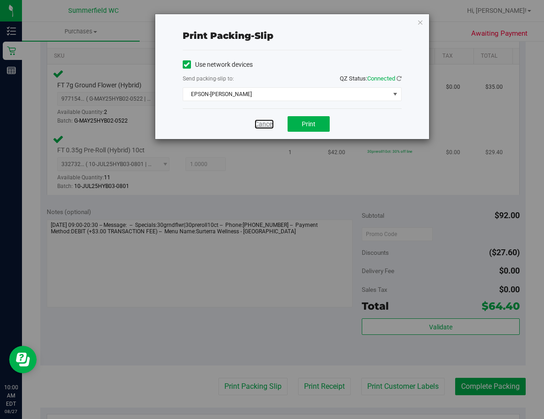
drag, startPoint x: 265, startPoint y: 124, endPoint x: 266, endPoint y: 164, distance: 40.8
click at [264, 124] on link "Cancel" at bounding box center [264, 125] width 19 height 10
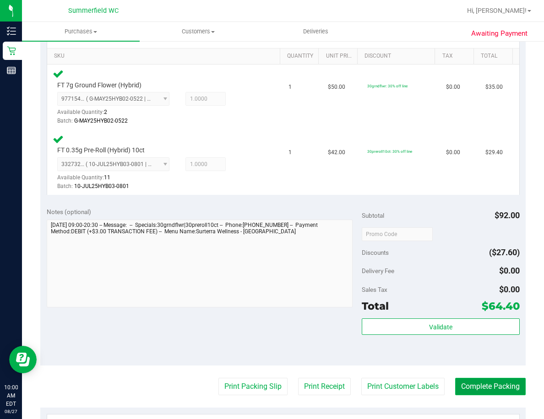
click at [493, 386] on button "Complete Packing" at bounding box center [490, 386] width 71 height 17
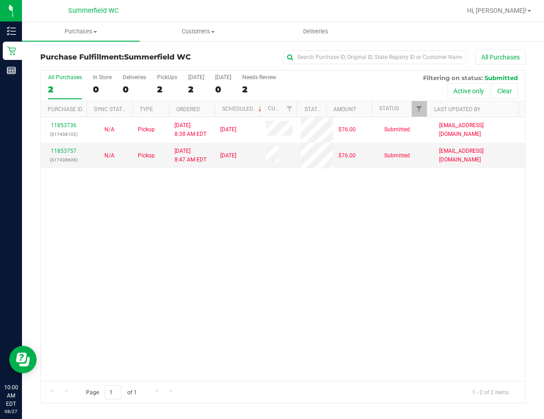
click at [270, 286] on div "11853736 (317438102) N/A Pickup [DATE] 8:38 AM EDT 8/27/2025 $76.00 Submitted […" at bounding box center [283, 249] width 484 height 264
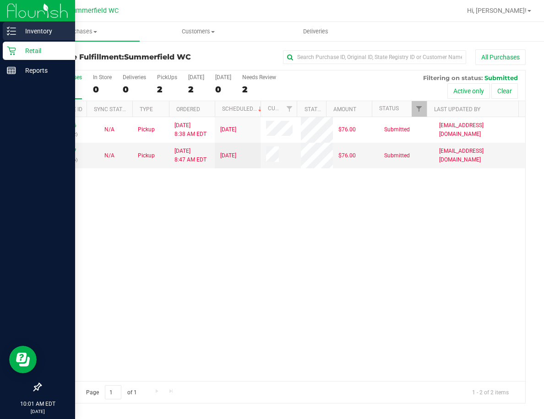
click at [30, 31] on p "Inventory" at bounding box center [43, 31] width 55 height 11
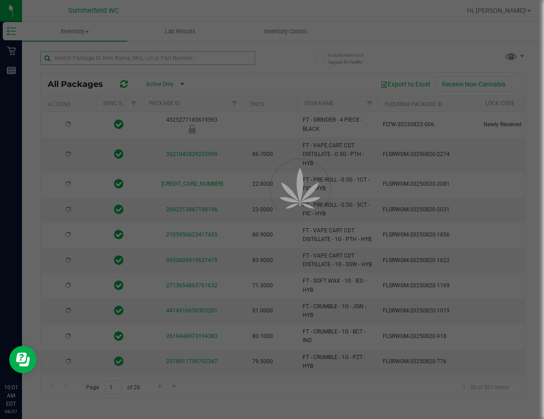
click at [119, 58] on div at bounding box center [272, 209] width 544 height 419
type input "[DATE]"
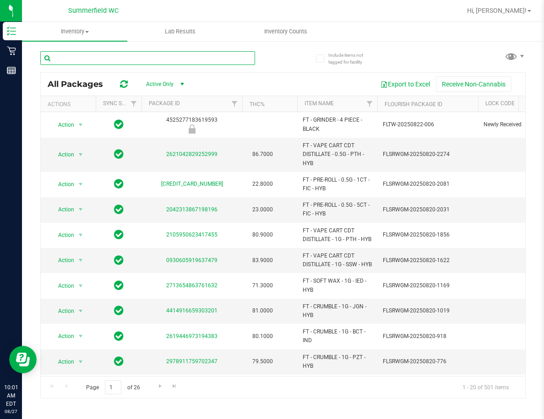
click at [117, 58] on input "text" at bounding box center [147, 58] width 215 height 14
type input "pth"
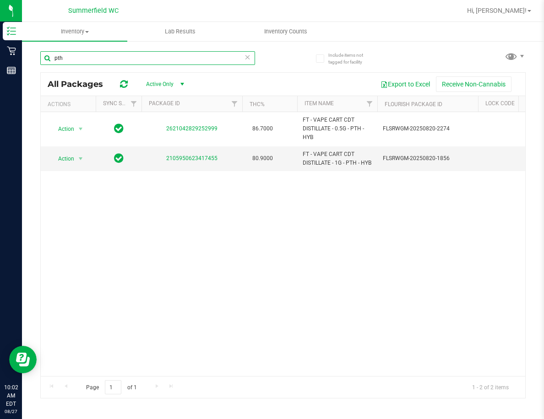
drag, startPoint x: 67, startPoint y: 60, endPoint x: 48, endPoint y: 61, distance: 19.2
click at [48, 61] on input "pth" at bounding box center [147, 58] width 215 height 14
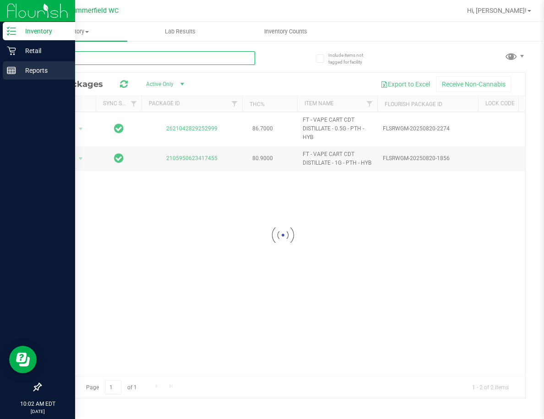
type input "ssw"
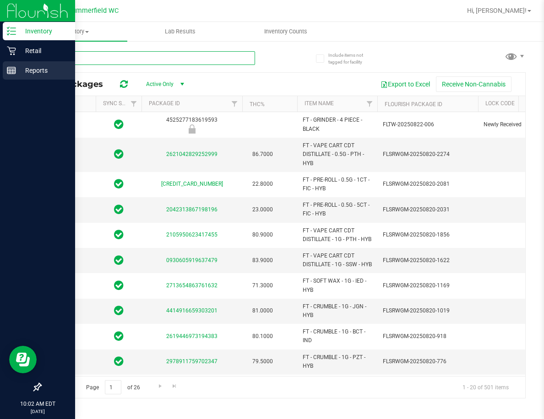
type input "[DATE]"
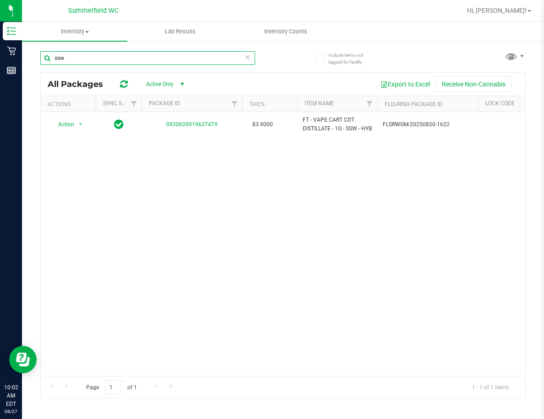
drag, startPoint x: 71, startPoint y: 59, endPoint x: 43, endPoint y: 59, distance: 28.4
click at [43, 59] on input "ssw" at bounding box center [147, 58] width 215 height 14
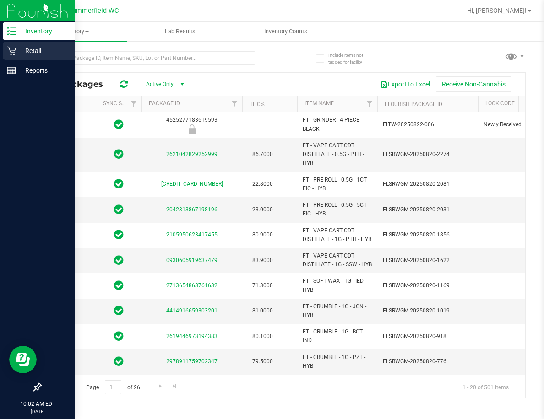
click at [33, 50] on p "Retail" at bounding box center [43, 50] width 55 height 11
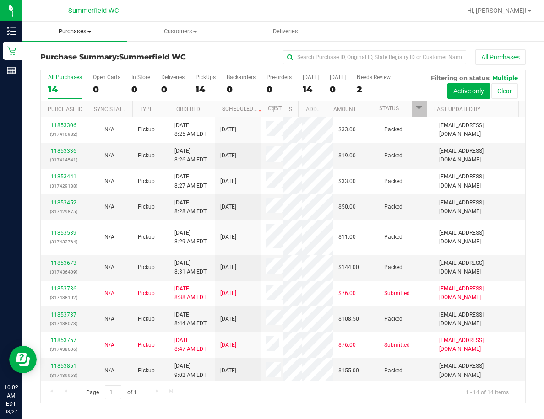
click at [76, 29] on span "Purchases" at bounding box center [74, 31] width 105 height 8
click at [74, 67] on span "Fulfillment" at bounding box center [50, 66] width 57 height 8
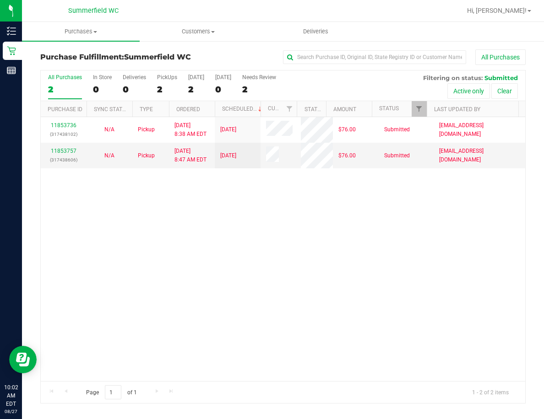
click at [168, 268] on div "11853736 (317438102) N/A Pickup [DATE] 8:38 AM EDT 8/27/2025 $76.00 Submitted […" at bounding box center [283, 249] width 484 height 264
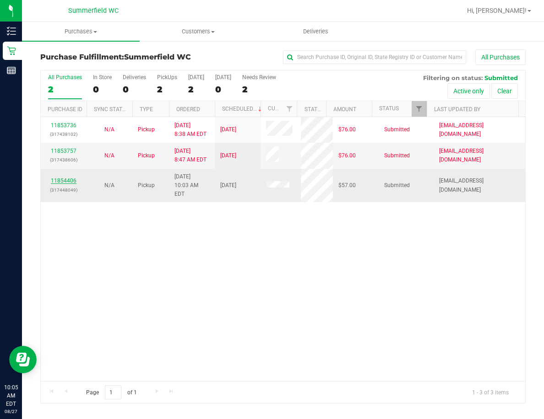
click at [66, 178] on link "11854406" at bounding box center [64, 181] width 26 height 6
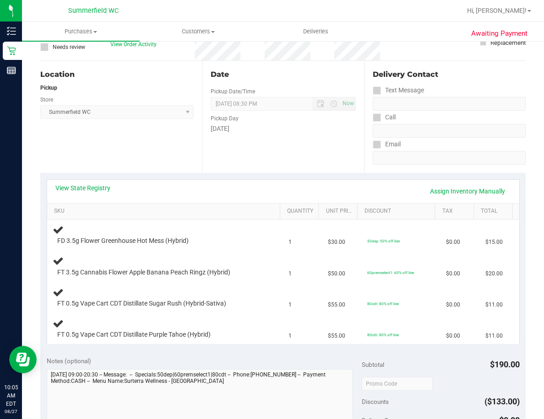
scroll to position [92, 0]
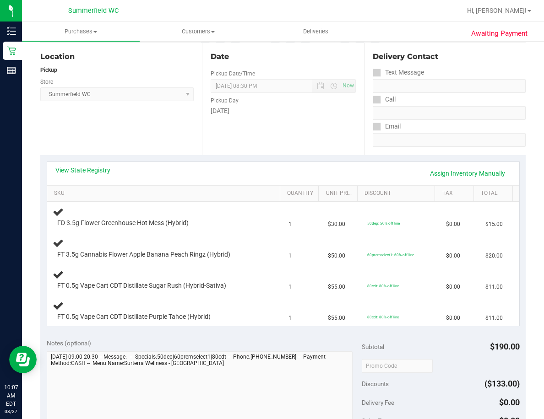
click at [252, 148] on div "Date Pickup Date/Time 08/27/2025 Now 08/27/2025 08:30 PM Now Pickup Day Wednesd…" at bounding box center [283, 99] width 162 height 112
click at [303, 133] on div "Date Pickup Date/Time 08/27/2025 Now 08/27/2025 08:30 PM Now Pickup Day Wednesd…" at bounding box center [283, 99] width 162 height 112
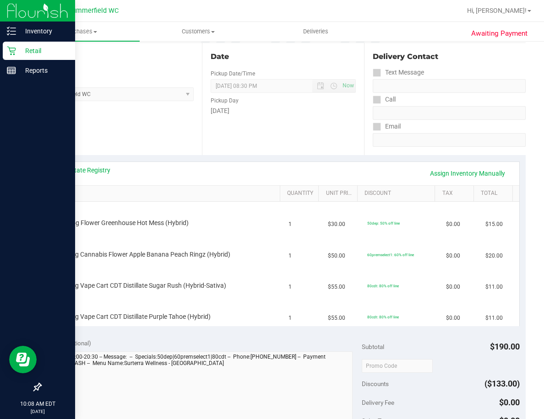
click at [11, 49] on icon at bounding box center [11, 50] width 9 height 9
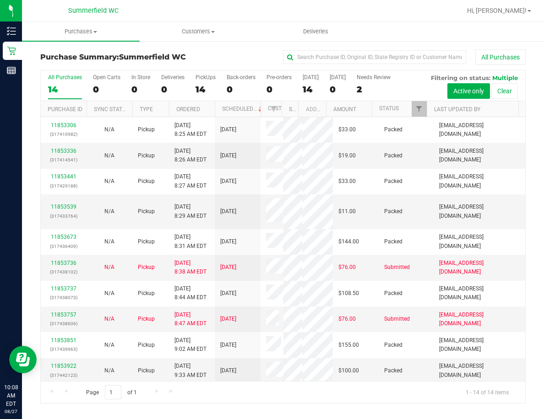
click at [232, 47] on div "Purchase Summary: Summerfield WC All Purchases All Purchases 14 Open Carts 0 In…" at bounding box center [283, 226] width 522 height 373
click at [86, 32] on span "Purchases" at bounding box center [81, 31] width 118 height 8
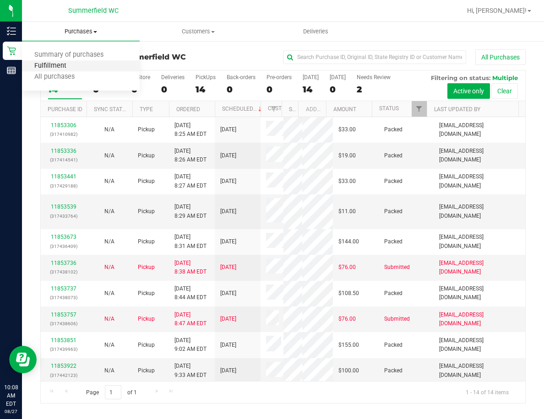
click at [61, 66] on span "Fulfillment" at bounding box center [50, 66] width 57 height 8
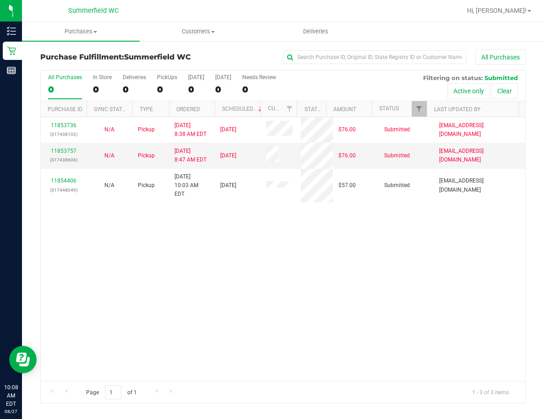
click at [166, 259] on div "11853736 (317438102) N/A Pickup 8/27/2025 8:38 AM EDT 8/27/2025 $76.00 Submitte…" at bounding box center [283, 249] width 484 height 264
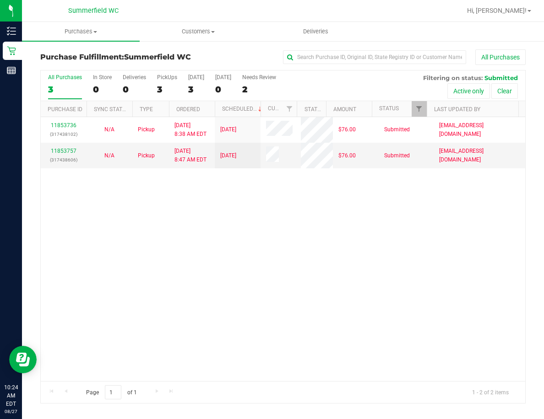
click at [212, 318] on div "11853736 (317438102) N/A Pickup [DATE] 8:38 AM EDT 8/27/2025 $76.00 Submitted […" at bounding box center [283, 249] width 484 height 264
click at [299, 283] on div "11853736 (317438102) N/A Pickup [DATE] 8:38 AM EDT 8/27/2025 $76.00 Submitted […" at bounding box center [283, 249] width 484 height 264
click at [384, 265] on div "11853736 (317438102) N/A Pickup [DATE] 8:38 AM EDT 8/27/2025 $76.00 Submitted […" at bounding box center [283, 249] width 484 height 264
click at [83, 30] on span "Purchases" at bounding box center [81, 31] width 118 height 8
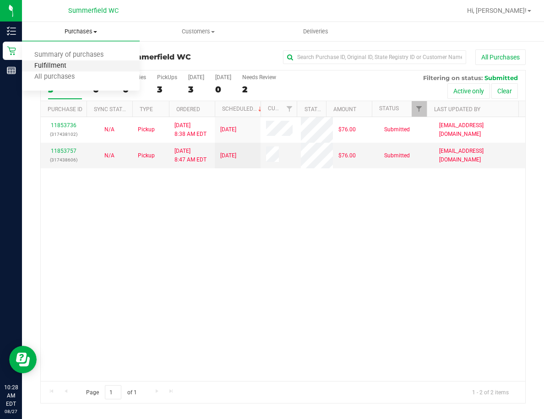
click at [68, 66] on span "Fulfillment" at bounding box center [50, 66] width 57 height 8
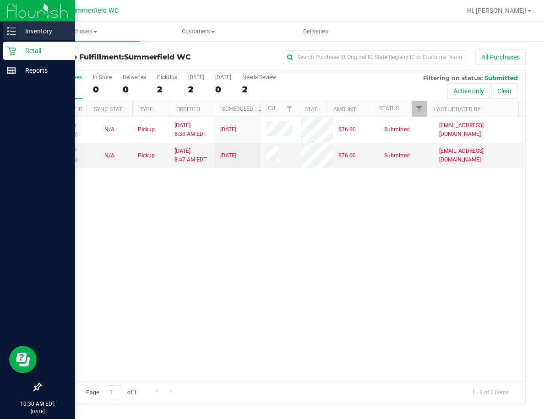
click at [35, 34] on p "Inventory" at bounding box center [43, 31] width 55 height 11
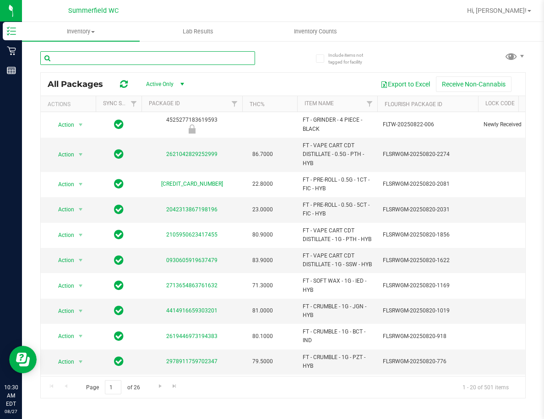
click at [101, 59] on input "text" at bounding box center [147, 58] width 215 height 14
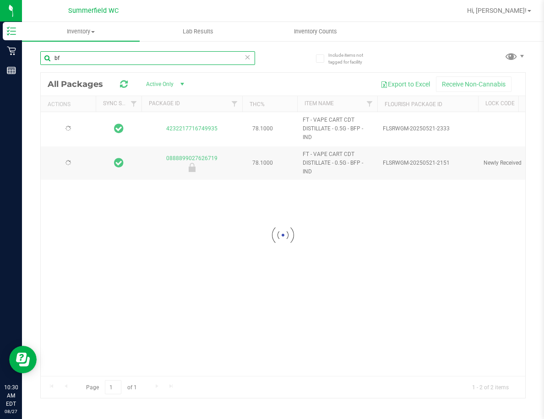
type input "bfp"
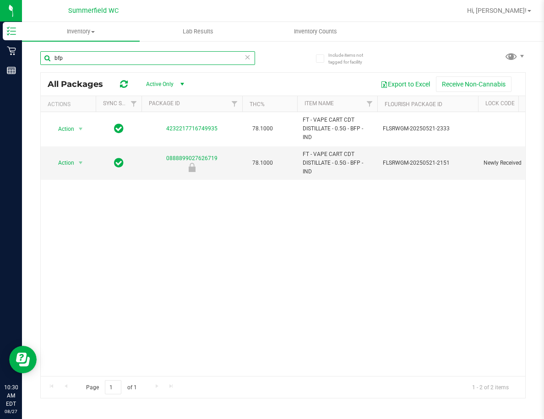
drag, startPoint x: 55, startPoint y: 57, endPoint x: 41, endPoint y: 57, distance: 13.7
click at [41, 57] on input "bfp" at bounding box center [147, 58] width 215 height 14
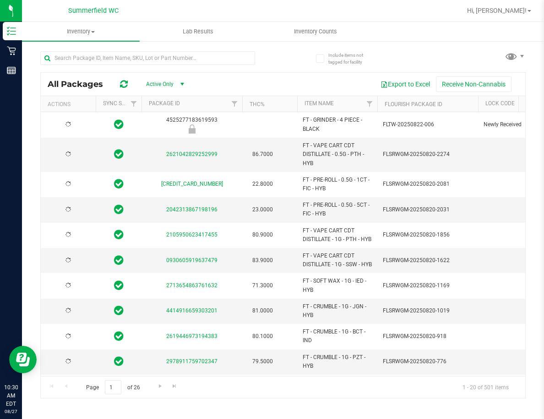
type input "[DATE]"
click at [291, 56] on div "All Packages Active Only Active Only Lab Samples Locked All External Internal E…" at bounding box center [282, 221] width 485 height 356
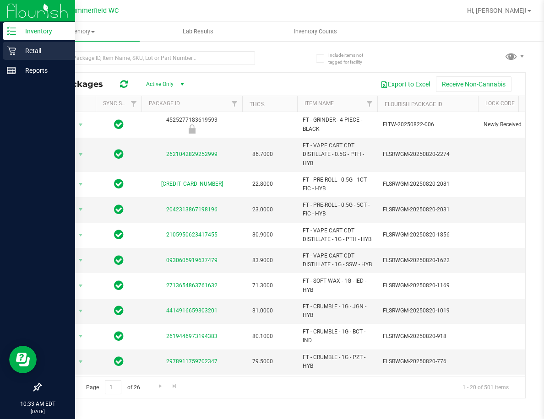
click at [37, 53] on p "Retail" at bounding box center [43, 50] width 55 height 11
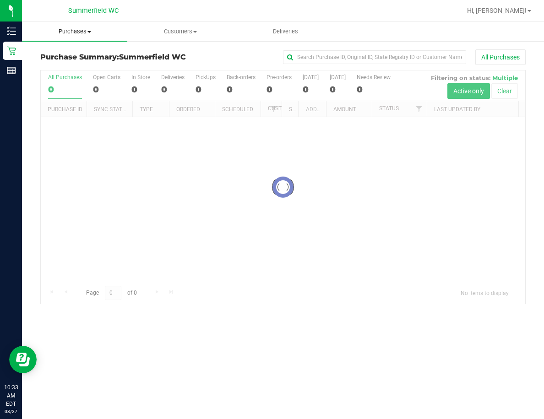
click at [90, 36] on uib-tab-heading "Purchases Summary of purchases Fulfillment All purchases" at bounding box center [74, 31] width 105 height 19
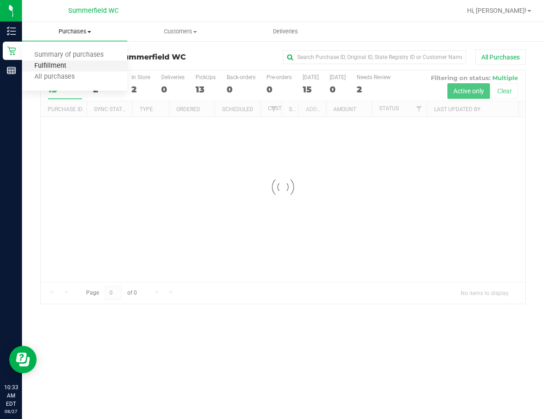
click at [70, 66] on span "Fulfillment" at bounding box center [50, 66] width 57 height 8
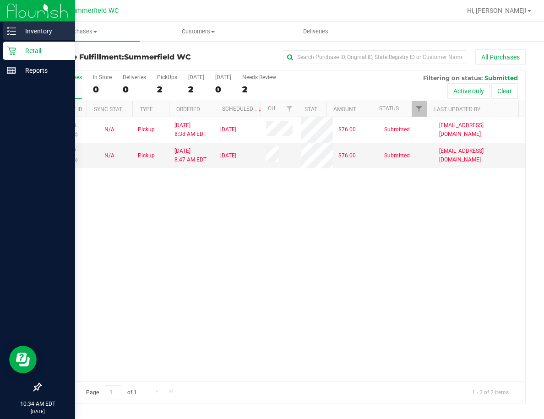
click at [40, 31] on p "Inventory" at bounding box center [43, 31] width 55 height 11
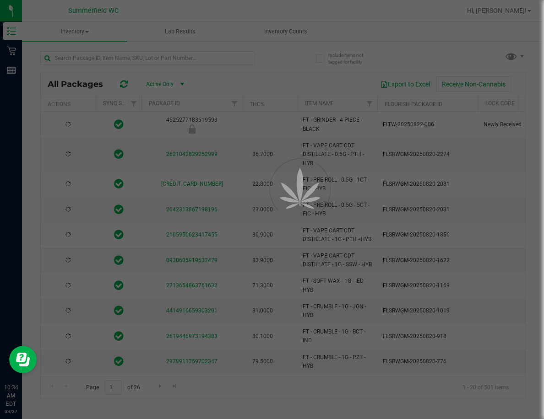
click at [101, 58] on div at bounding box center [272, 209] width 544 height 419
type input "[DATE]"
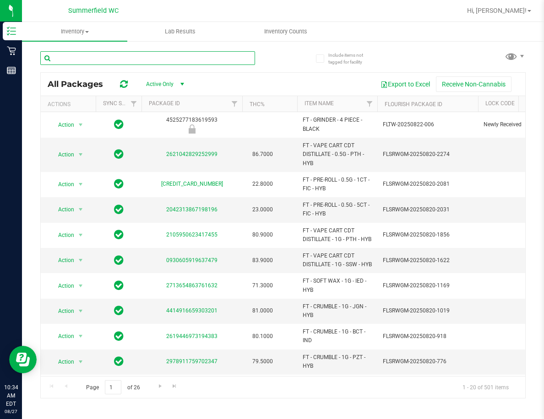
click at [101, 58] on input "text" at bounding box center [147, 58] width 215 height 14
type input "gpe"
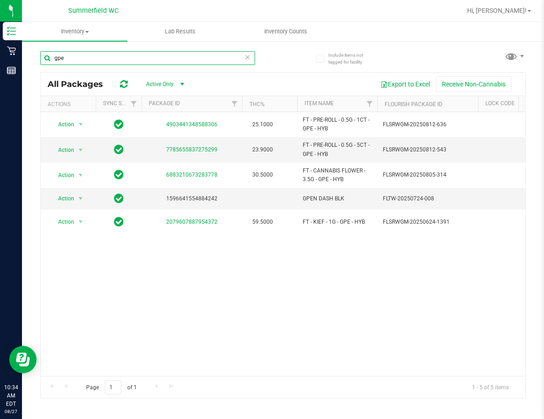
drag, startPoint x: 65, startPoint y: 60, endPoint x: 32, endPoint y: 60, distance: 33.0
click at [33, 60] on div "Include items not tagged for facility gpe All Packages Active Only Active Only …" at bounding box center [283, 179] width 522 height 279
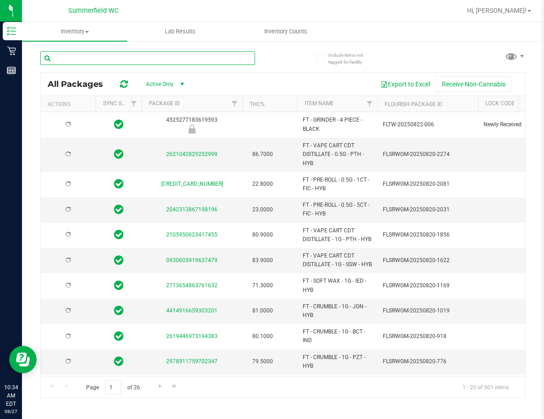
type input "[DATE]"
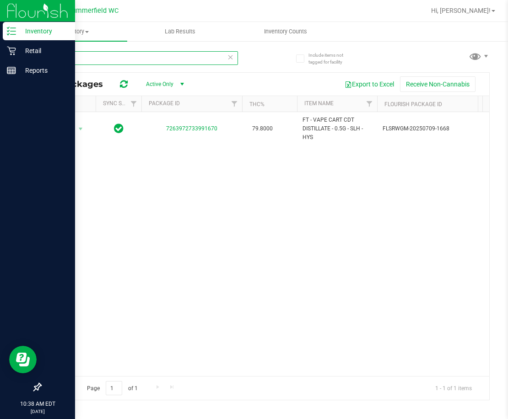
type input "s"
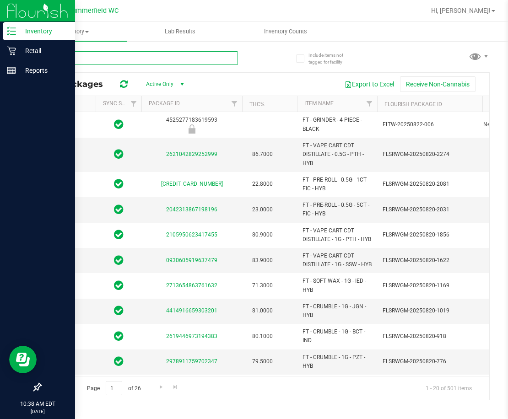
type input "[DATE]"
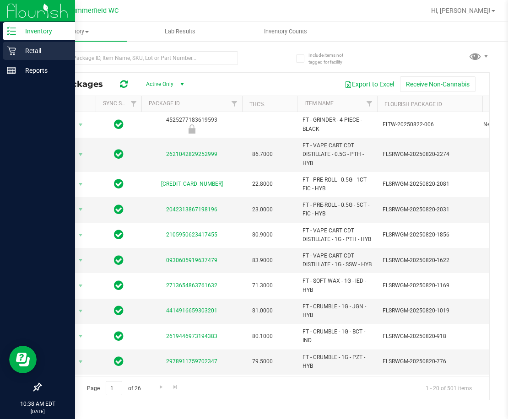
click at [27, 52] on p "Retail" at bounding box center [43, 50] width 55 height 11
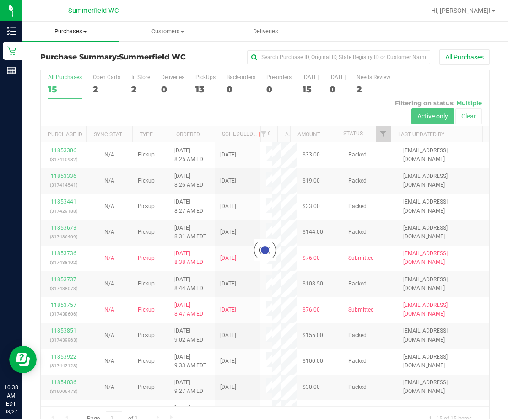
click at [68, 34] on span "Purchases" at bounding box center [71, 31] width 98 height 8
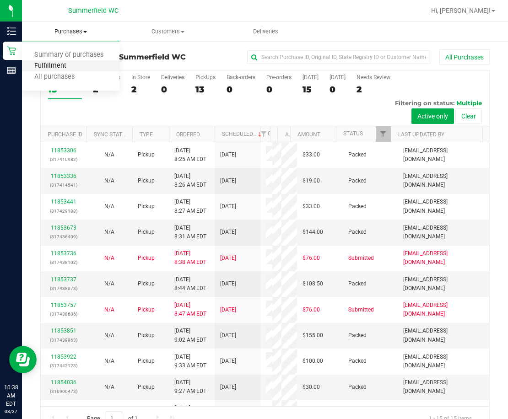
click at [57, 63] on span "Fulfillment" at bounding box center [50, 66] width 57 height 8
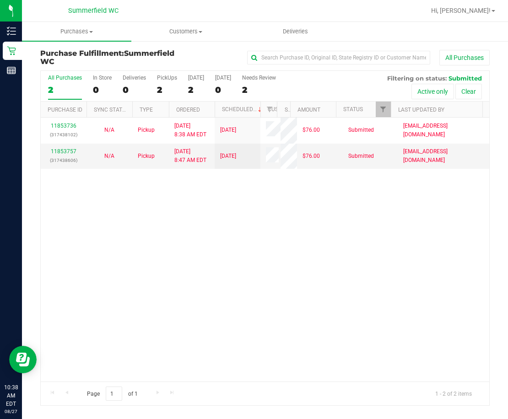
click at [132, 255] on div "11853736 (317438102) N/A Pickup [DATE] 8:38 AM EDT 8/27/2025 $76.00 Submitted […" at bounding box center [265, 250] width 449 height 264
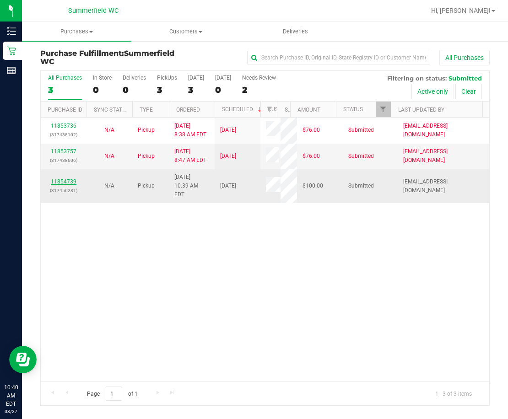
click at [60, 179] on link "11854739" at bounding box center [64, 182] width 26 height 6
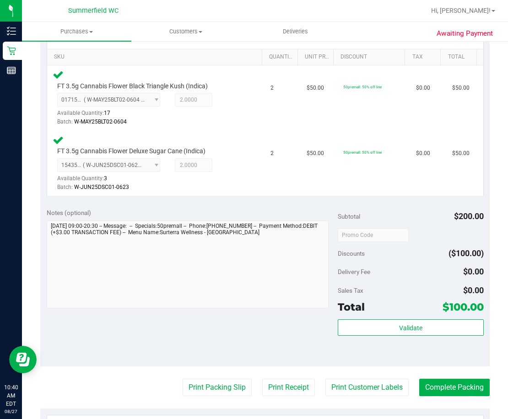
scroll to position [229, 0]
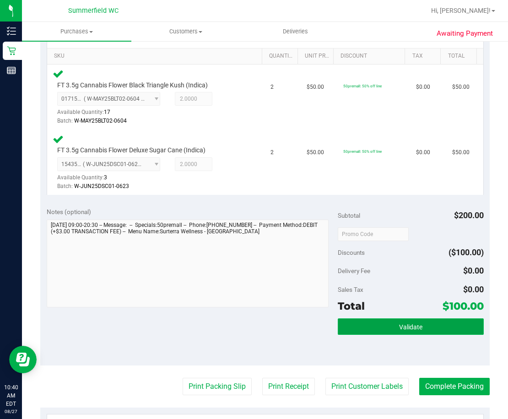
click at [393, 326] on button "Validate" at bounding box center [411, 327] width 146 height 16
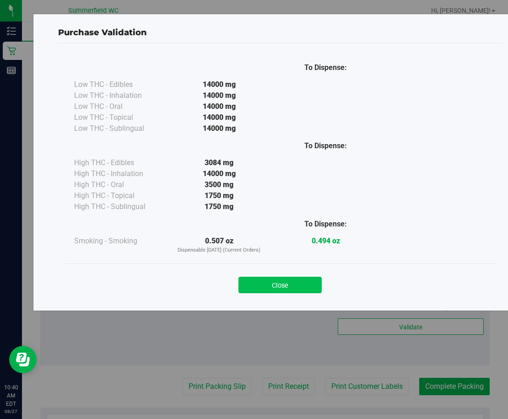
click at [305, 282] on button "Close" at bounding box center [280, 285] width 83 height 16
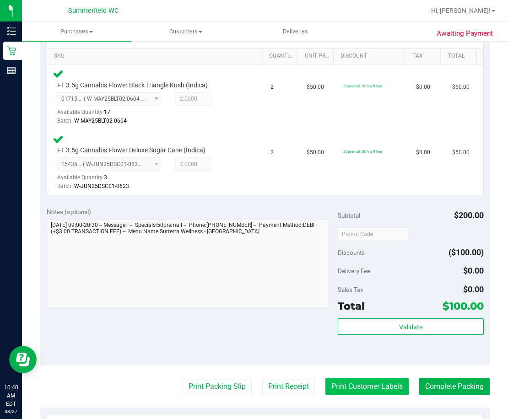
click at [370, 386] on button "Print Customer Labels" at bounding box center [367, 386] width 83 height 17
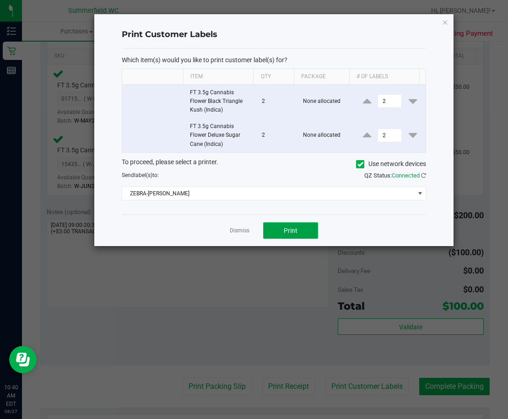
click at [298, 230] on button "Print" at bounding box center [290, 231] width 55 height 16
click at [508, 419] on html "Inventory Retail Reports 10:41 AM EDT 08/27/2025 08/27 Summerfield WC Hi, Sandr…" at bounding box center [254, 209] width 508 height 419
click at [238, 233] on link "Dismiss" at bounding box center [240, 231] width 20 height 8
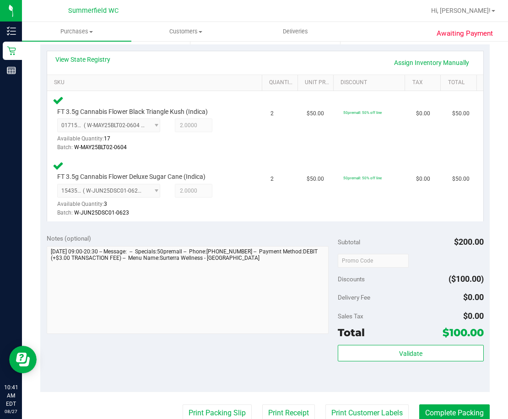
scroll to position [290, 0]
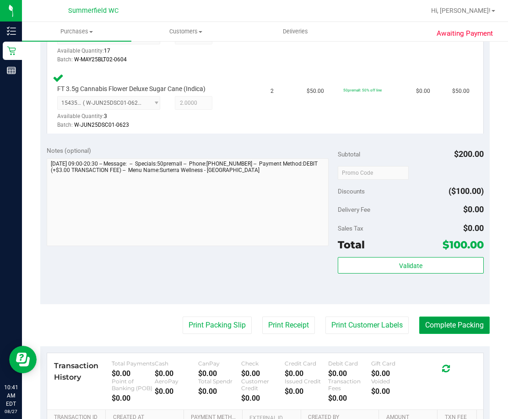
click at [436, 331] on button "Complete Packing" at bounding box center [454, 325] width 71 height 17
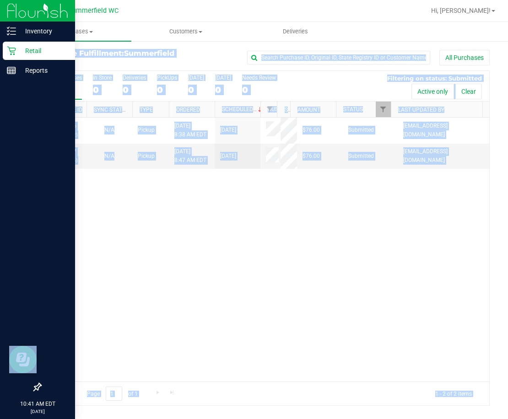
click at [12, 53] on icon at bounding box center [11, 50] width 9 height 9
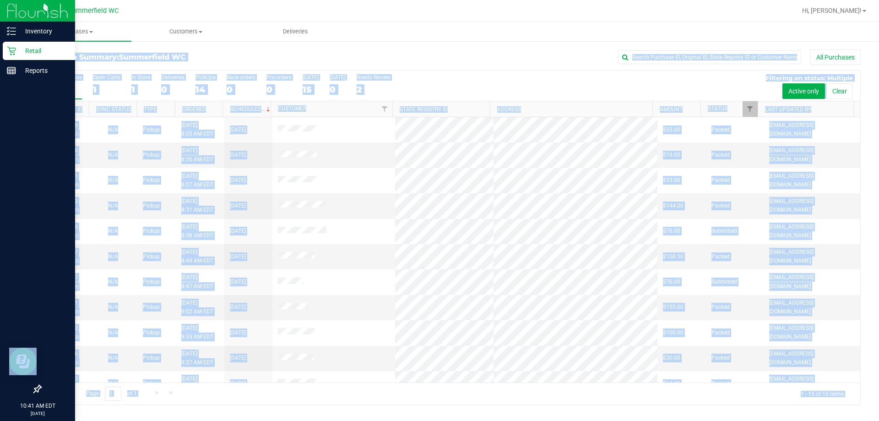
scroll to position [115, 0]
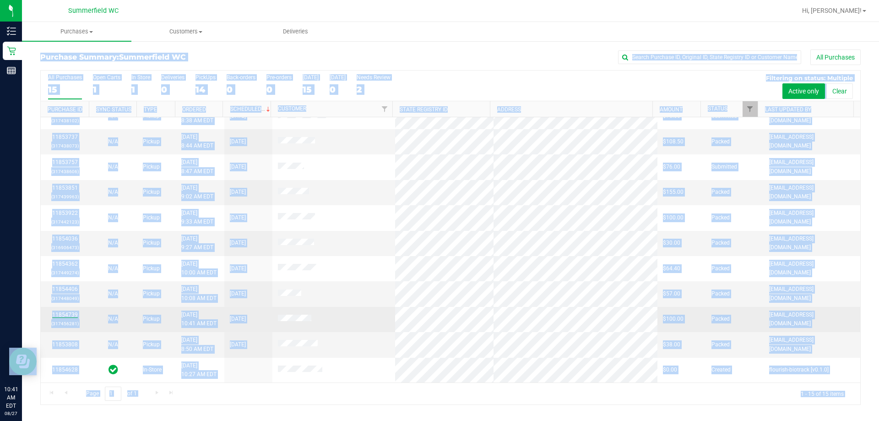
click at [66, 317] on link "11854739" at bounding box center [65, 314] width 26 height 6
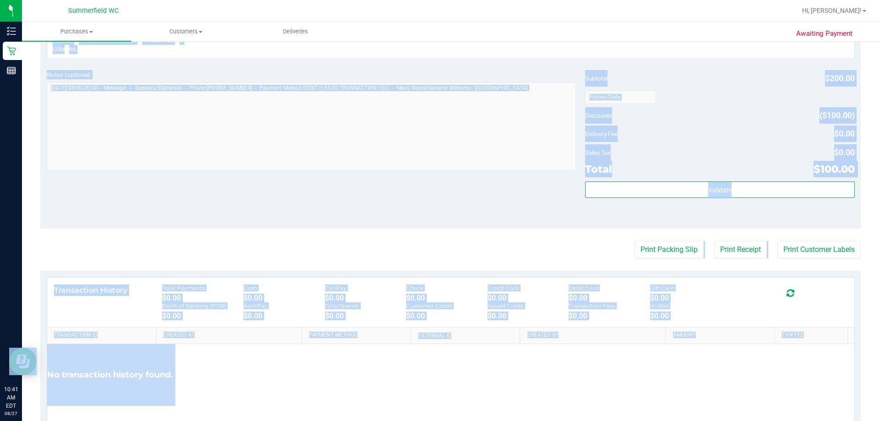
scroll to position [368, 0]
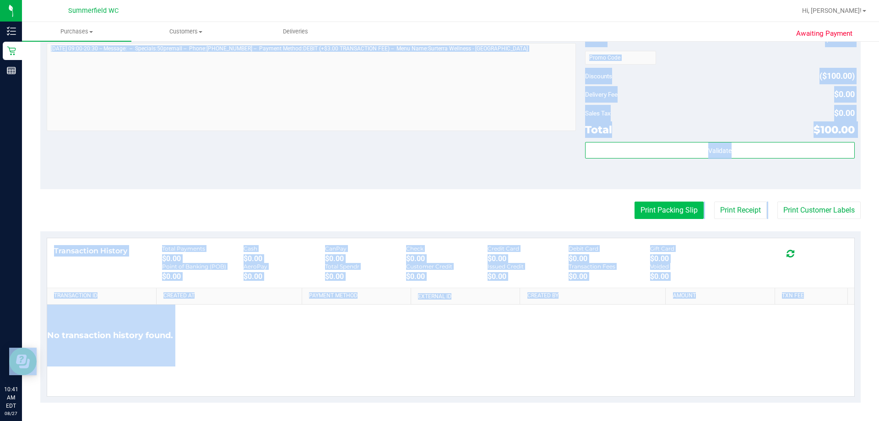
click at [508, 209] on button "Print Packing Slip" at bounding box center [669, 209] width 69 height 17
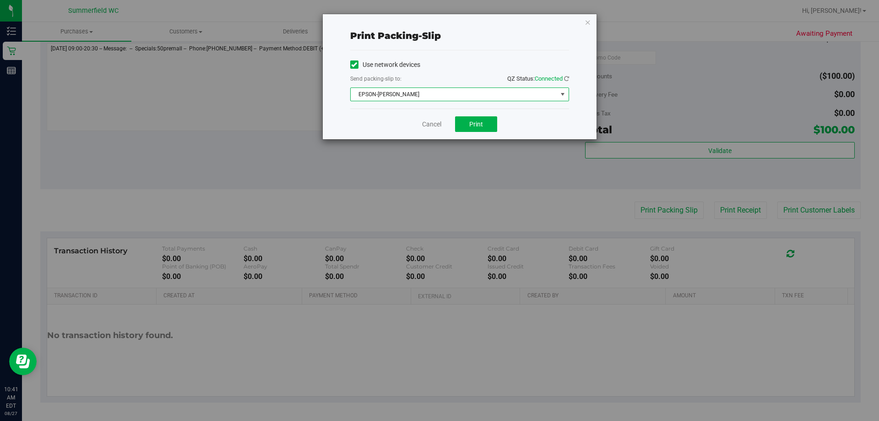
click at [393, 91] on span "EPSON-PATSY-CLINE" at bounding box center [454, 94] width 207 height 13
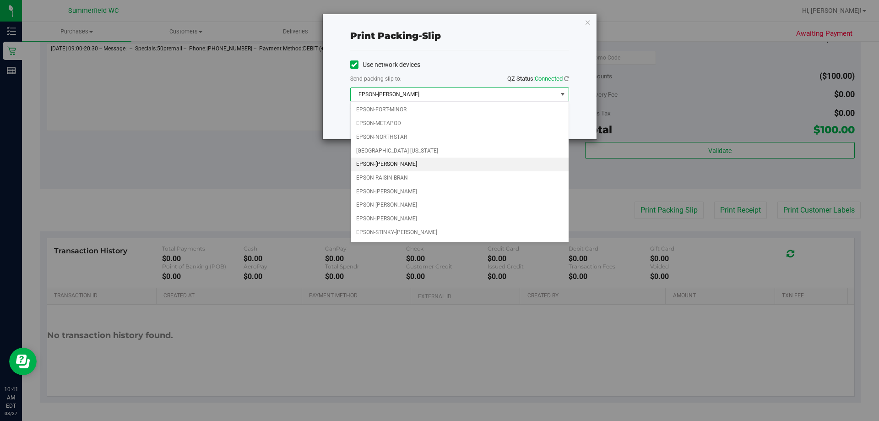
click at [395, 97] on span "EPSON-PATSY-CLINE" at bounding box center [454, 94] width 207 height 13
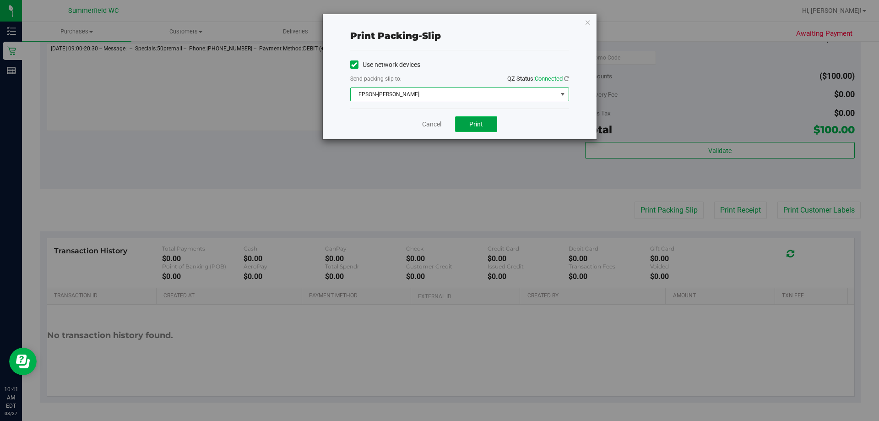
click at [489, 119] on button "Print" at bounding box center [476, 124] width 42 height 16
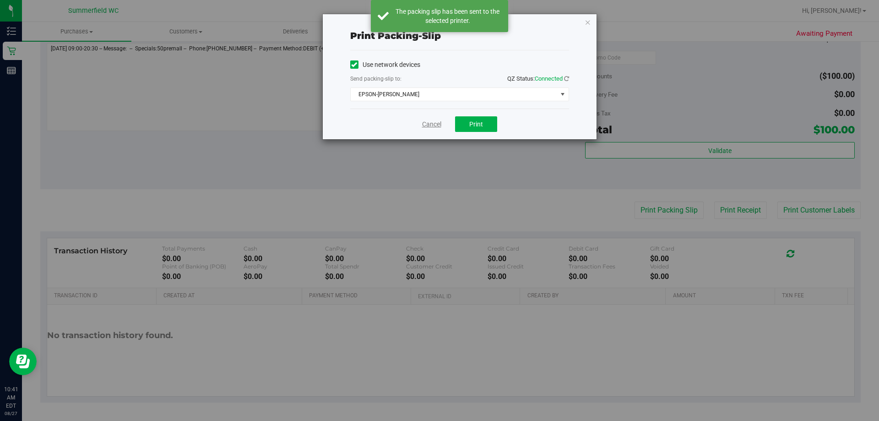
click at [437, 125] on link "Cancel" at bounding box center [431, 125] width 19 height 10
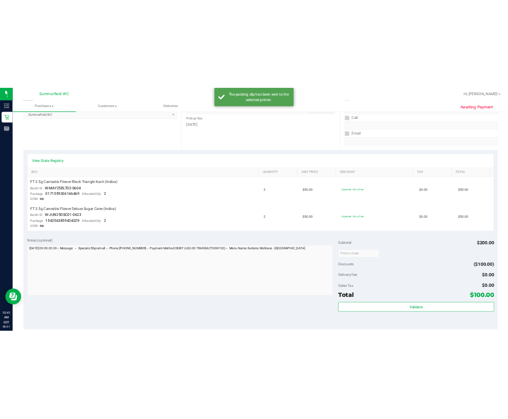
scroll to position [0, 0]
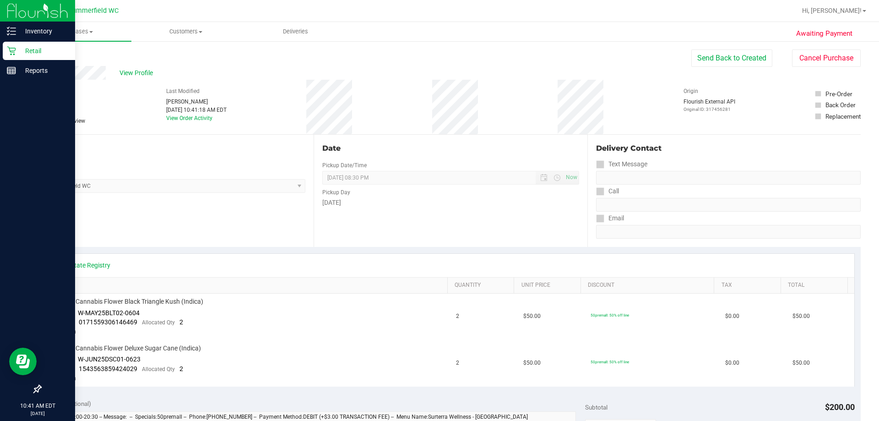
click at [11, 50] on icon at bounding box center [11, 50] width 9 height 9
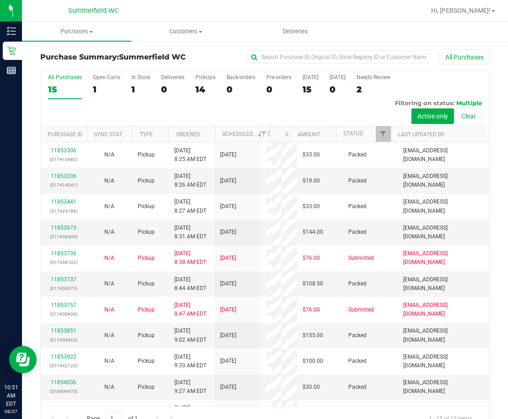
click at [226, 19] on div at bounding box center [294, 11] width 261 height 18
click at [70, 33] on span "Purchases" at bounding box center [76, 31] width 109 height 8
click at [65, 65] on span "Fulfillment" at bounding box center [50, 66] width 57 height 8
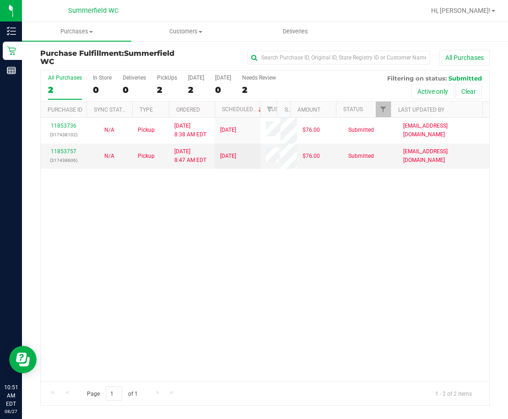
click at [185, 305] on div "11853736 (317438102) N/A Pickup [DATE] 8:38 AM EDT 8/27/2025 $76.00 Submitted […" at bounding box center [265, 250] width 449 height 264
click at [262, 276] on div "11853736 (317438102) N/A Pickup [DATE] 8:38 AM EDT 8/27/2025 $76.00 Submitted […" at bounding box center [265, 250] width 449 height 264
click at [262, 262] on div "11853736 (317438102) N/A Pickup [DATE] 8:38 AM EDT 8/27/2025 $76.00 Submitted […" at bounding box center [265, 250] width 449 height 264
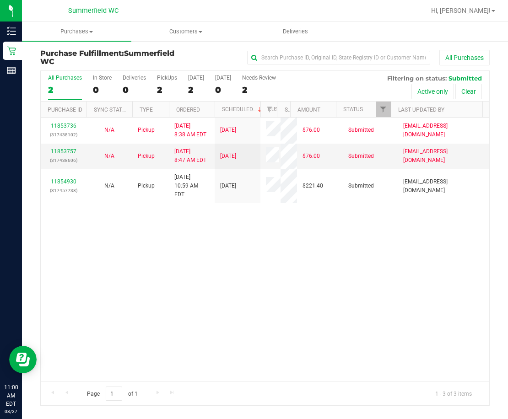
click at [261, 304] on div "11853736 (317438102) N/A Pickup 8/27/2025 8:38 AM EDT 8/27/2025 $76.00 Submitte…" at bounding box center [265, 250] width 449 height 264
click at [353, 290] on div "11853736 (317438102) N/A Pickup 8/27/2025 8:38 AM EDT 8/27/2025 $76.00 Submitte…" at bounding box center [265, 250] width 449 height 264
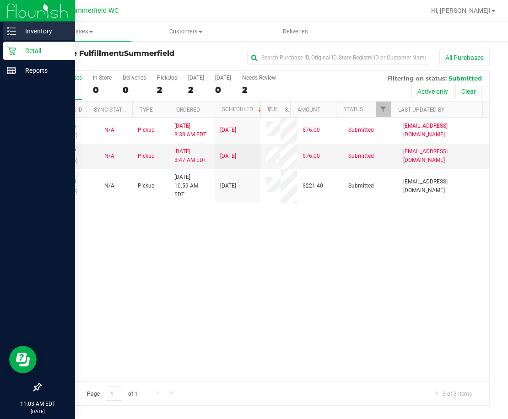
click at [42, 30] on p "Inventory" at bounding box center [43, 31] width 55 height 11
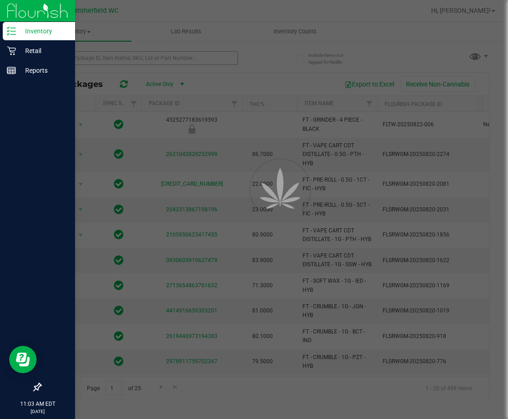
click at [103, 57] on div at bounding box center [254, 209] width 508 height 419
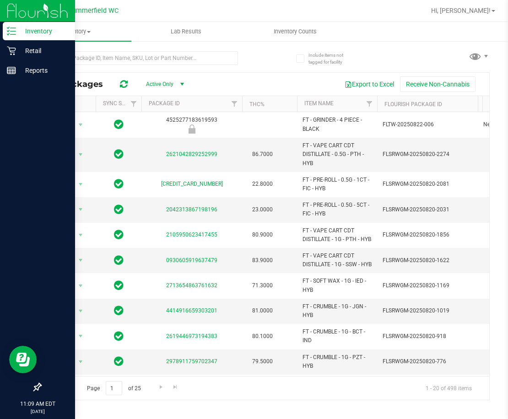
click at [211, 15] on div at bounding box center [294, 11] width 261 height 18
click at [140, 57] on input "text" at bounding box center [139, 58] width 198 height 14
type input "dda"
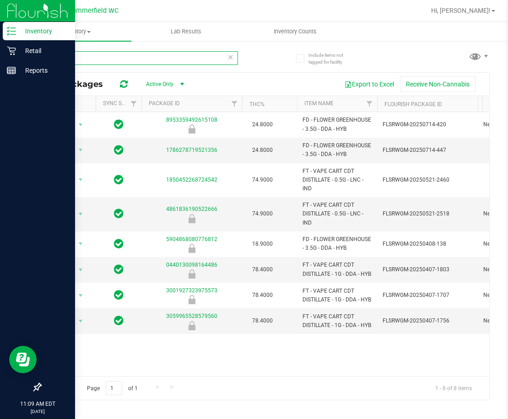
drag, startPoint x: 69, startPoint y: 57, endPoint x: 50, endPoint y: 57, distance: 18.8
click at [50, 57] on input "dda" at bounding box center [139, 58] width 198 height 14
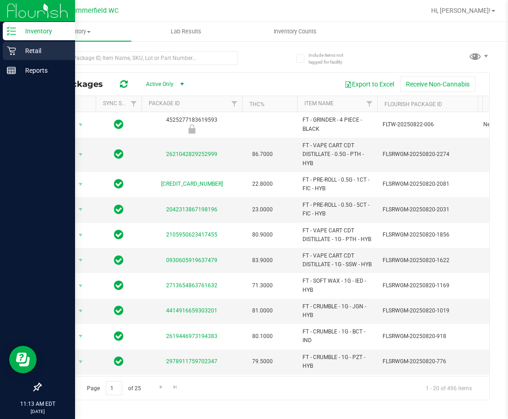
click at [33, 49] on p "Retail" at bounding box center [43, 50] width 55 height 11
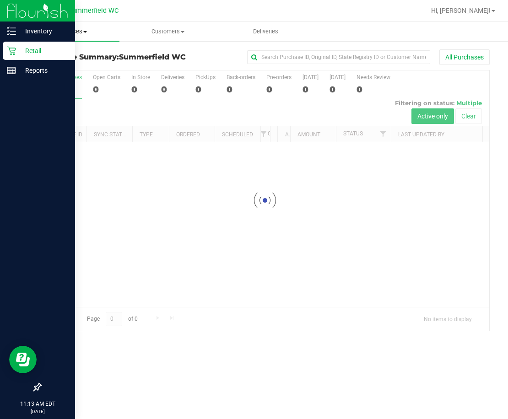
click at [82, 33] on span "Purchases" at bounding box center [71, 31] width 98 height 8
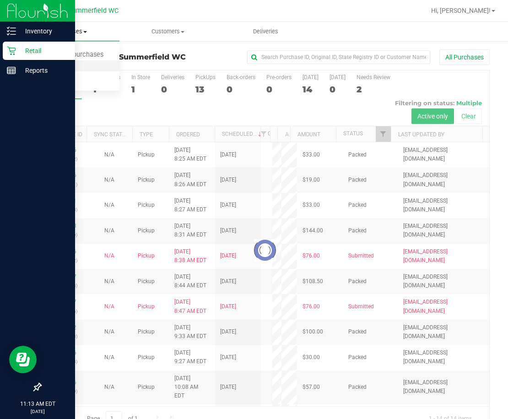
click at [73, 67] on span "Fulfillment" at bounding box center [50, 66] width 57 height 8
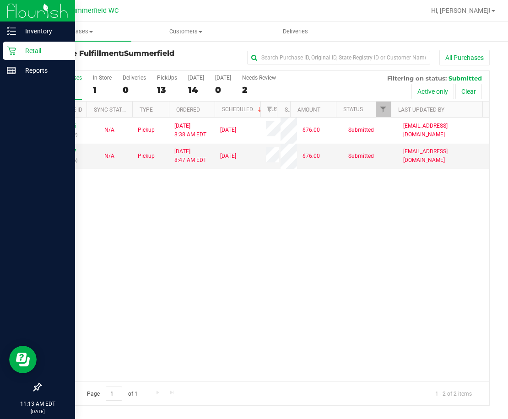
click at [106, 221] on div "11853736 (317438102) N/A Pickup [DATE] 8:38 AM EDT 8/27/2025 $76.00 Submitted […" at bounding box center [265, 250] width 449 height 264
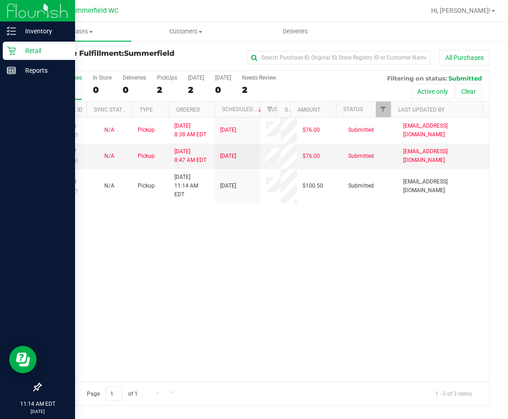
drag, startPoint x: 238, startPoint y: 279, endPoint x: 230, endPoint y: 270, distance: 11.7
click at [237, 278] on div "11853736 (317438102) N/A Pickup 8/27/2025 8:38 AM EDT 8/27/2025 $76.00 Submitte…" at bounding box center [265, 250] width 449 height 264
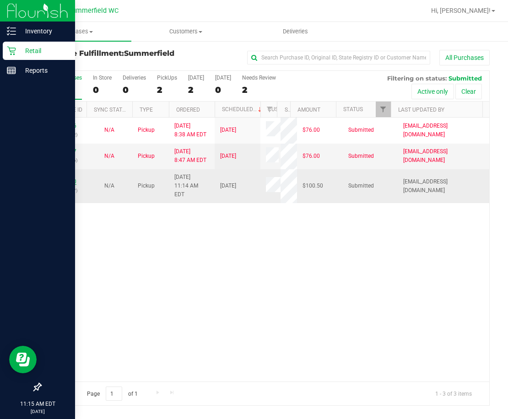
click at [69, 179] on link "11855090" at bounding box center [64, 182] width 26 height 6
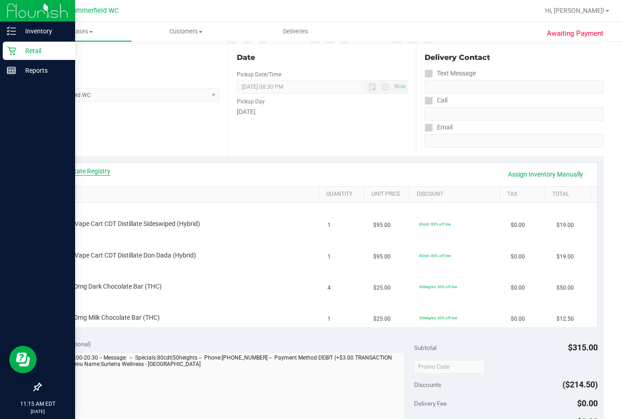
scroll to position [92, 0]
click at [95, 170] on link "View State Registry" at bounding box center [82, 170] width 55 height 9
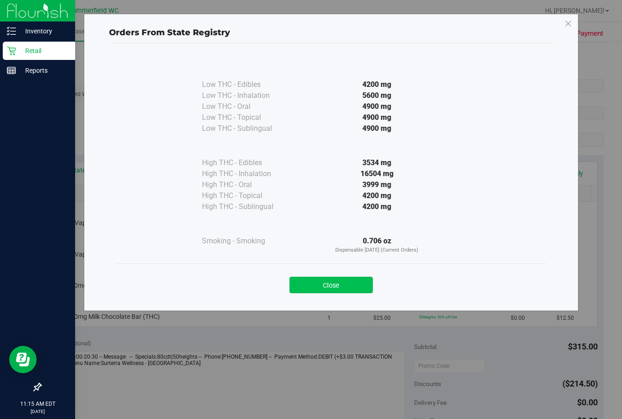
click at [307, 281] on button "Close" at bounding box center [330, 285] width 83 height 16
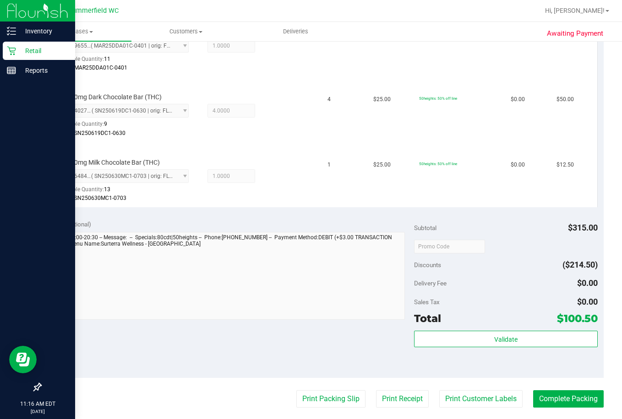
scroll to position [412, 0]
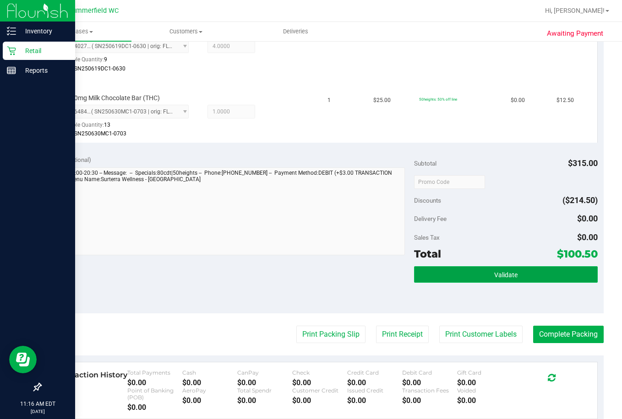
click at [451, 272] on button "Validate" at bounding box center [506, 274] width 184 height 16
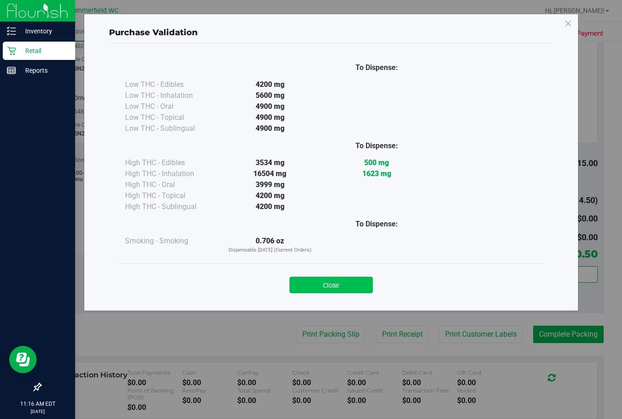
click at [350, 286] on button "Close" at bounding box center [330, 285] width 83 height 16
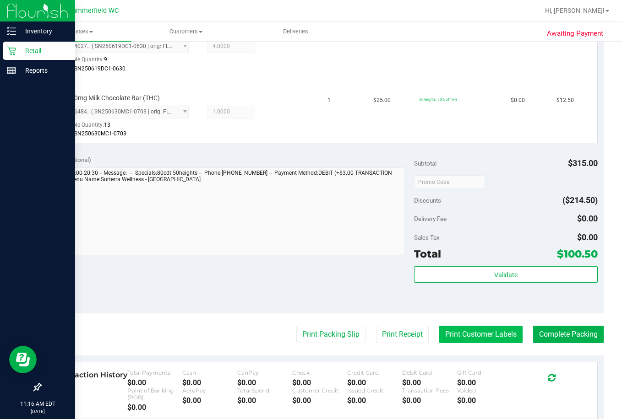
click at [449, 332] on button "Print Customer Labels" at bounding box center [480, 334] width 83 height 17
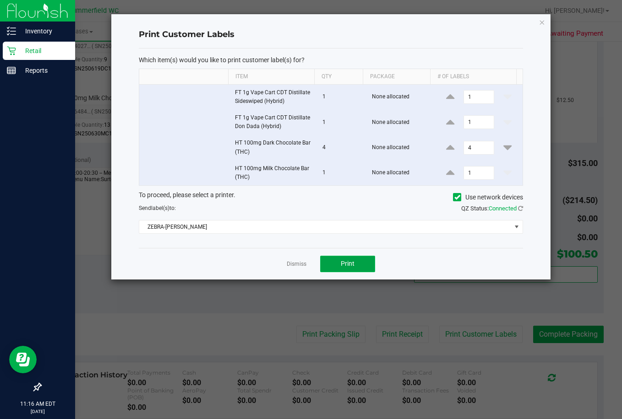
click at [347, 270] on button "Print" at bounding box center [347, 264] width 55 height 16
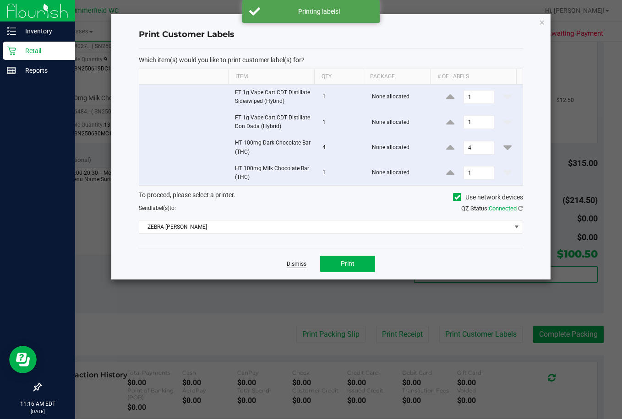
click at [303, 263] on link "Dismiss" at bounding box center [297, 265] width 20 height 8
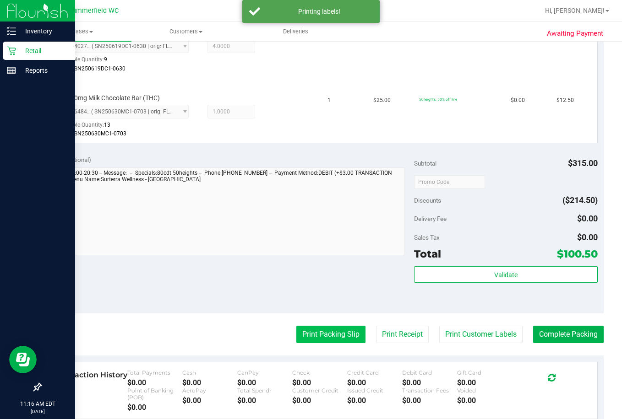
click at [299, 335] on button "Print Packing Slip" at bounding box center [330, 334] width 69 height 17
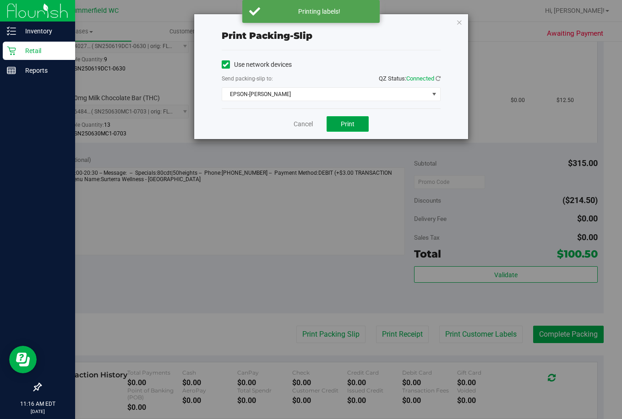
click at [352, 122] on span "Print" at bounding box center [348, 123] width 14 height 7
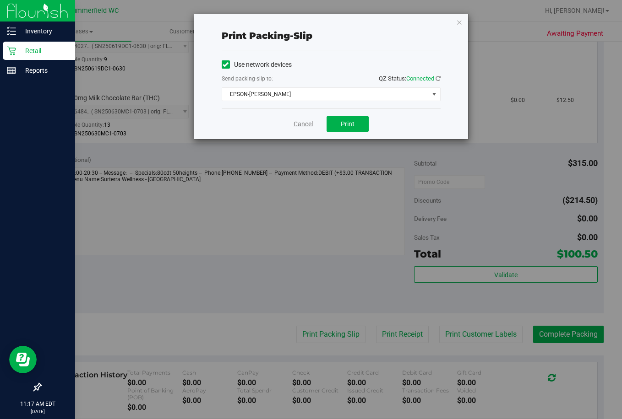
click at [309, 123] on link "Cancel" at bounding box center [303, 125] width 19 height 10
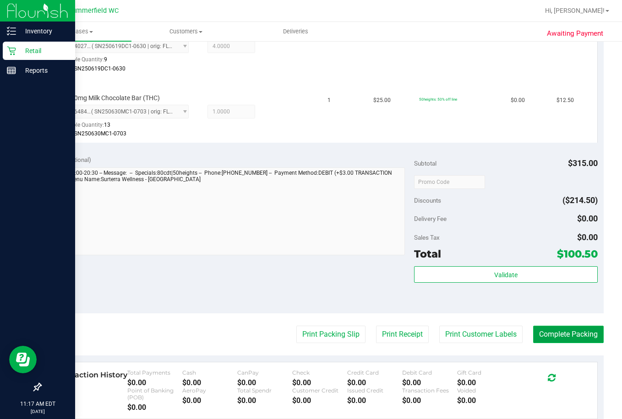
click at [508, 328] on button "Complete Packing" at bounding box center [568, 334] width 71 height 17
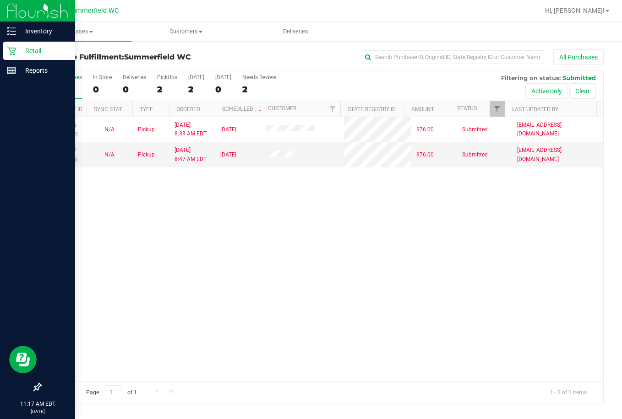
click at [372, 307] on div "11853736 (317438102) N/A Pickup [DATE] 8:38 AM EDT 8/27/2025 $76.00 Submitted […" at bounding box center [322, 249] width 562 height 264
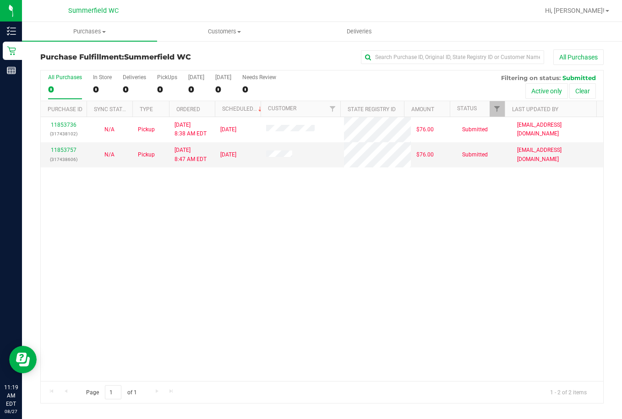
click at [125, 284] on div "11853736 (317438102) N/A Pickup [DATE] 8:38 AM EDT 8/27/2025 $76.00 Submitted […" at bounding box center [322, 249] width 562 height 264
click at [397, 242] on div "11853736 (317438102) N/A Pickup [DATE] 8:38 AM EDT 8/27/2025 $76.00 Submitted […" at bounding box center [322, 249] width 562 height 264
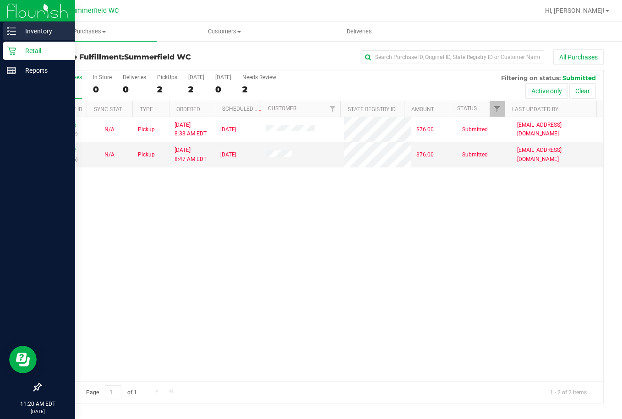
click at [37, 31] on p "Inventory" at bounding box center [43, 31] width 55 height 11
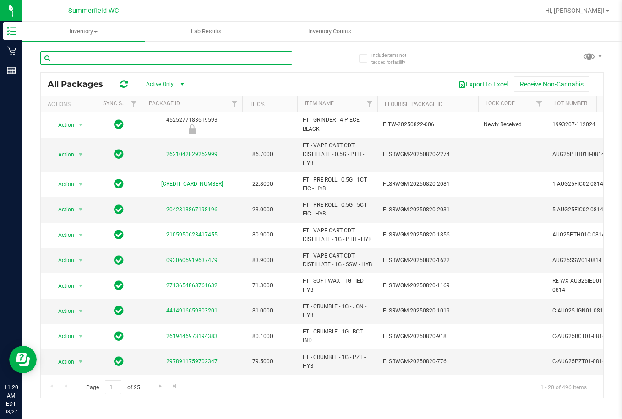
click at [118, 59] on input "text" at bounding box center [166, 58] width 252 height 14
type input "banana kush"
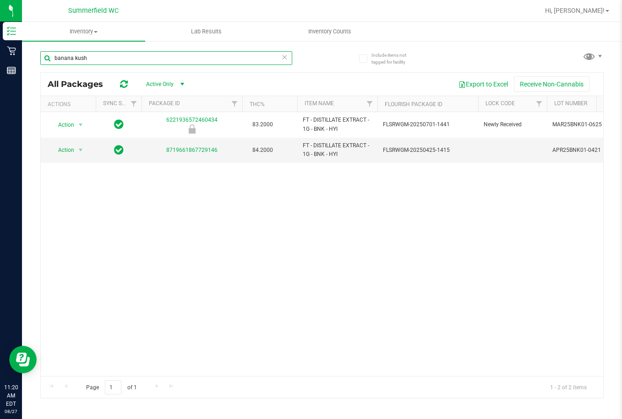
drag, startPoint x: 92, startPoint y: 59, endPoint x: 40, endPoint y: 66, distance: 53.2
click at [40, 66] on div "Include items not tagged for facility banana kush All Packages Active Only Acti…" at bounding box center [322, 179] width 600 height 279
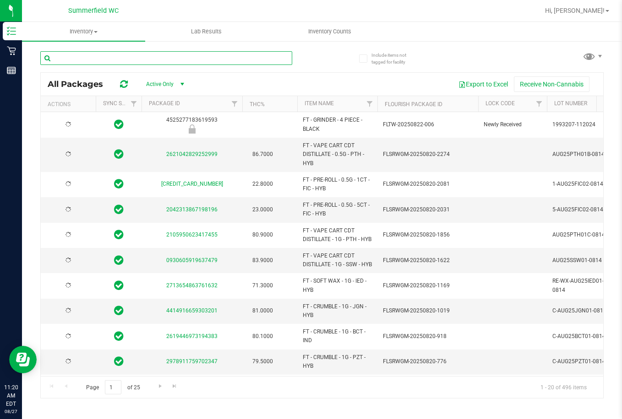
type input "[DATE]"
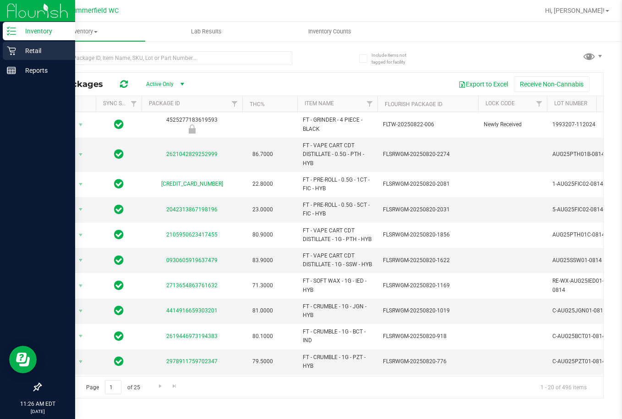
click at [35, 50] on p "Retail" at bounding box center [43, 50] width 55 height 11
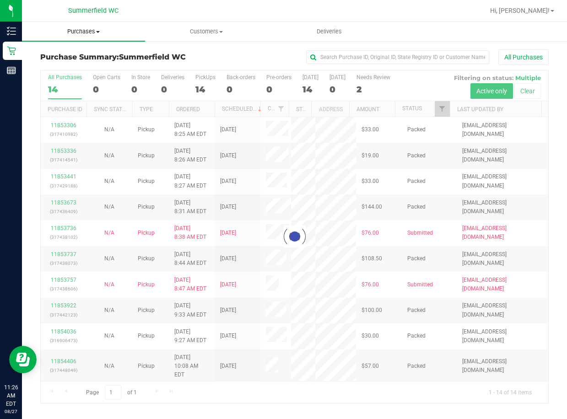
click at [76, 39] on uib-tab-heading "Purchases Summary of purchases Fulfillment All purchases" at bounding box center [83, 31] width 123 height 19
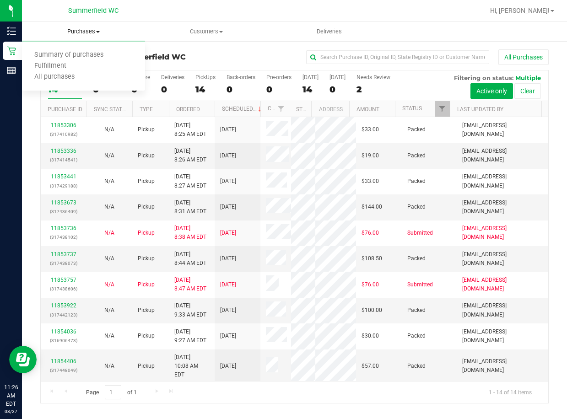
click at [83, 29] on span "Purchases" at bounding box center [83, 31] width 123 height 8
click at [57, 64] on span "Fulfillment" at bounding box center [50, 66] width 57 height 8
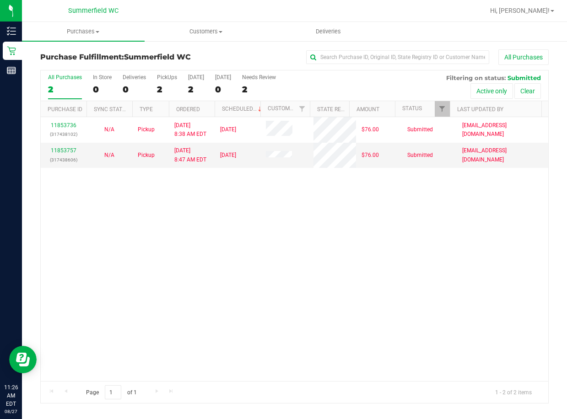
click at [249, 206] on div "11853736 (317438102) N/A Pickup [DATE] 8:38 AM EDT 8/27/2025 $76.00 Submitted […" at bounding box center [295, 249] width 508 height 264
click at [327, 294] on div "11853736 (317438102) N/A Pickup [DATE] 8:38 AM EDT 8/27/2025 $76.00 Submitted […" at bounding box center [295, 249] width 508 height 264
click at [375, 273] on div "11853736 (317438102) N/A Pickup [DATE] 8:38 AM EDT 8/27/2025 $76.00 Submitted […" at bounding box center [295, 249] width 508 height 264
click at [340, 302] on div "11853736 (317438102) N/A Pickup [DATE] 8:38 AM EDT 8/27/2025 $76.00 Submitted […" at bounding box center [295, 249] width 508 height 264
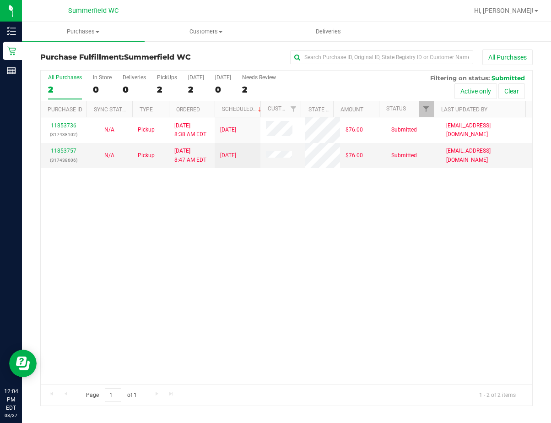
click at [239, 304] on div "11853736 (317438102) N/A Pickup [DATE] 8:38 AM EDT 8/27/2025 $76.00 Submitted […" at bounding box center [287, 250] width 492 height 266
click at [76, 35] on span "Purchases" at bounding box center [83, 31] width 123 height 8
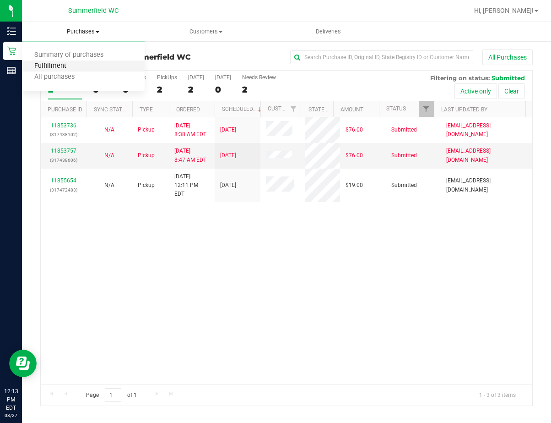
click at [68, 63] on span "Fulfillment" at bounding box center [50, 66] width 57 height 8
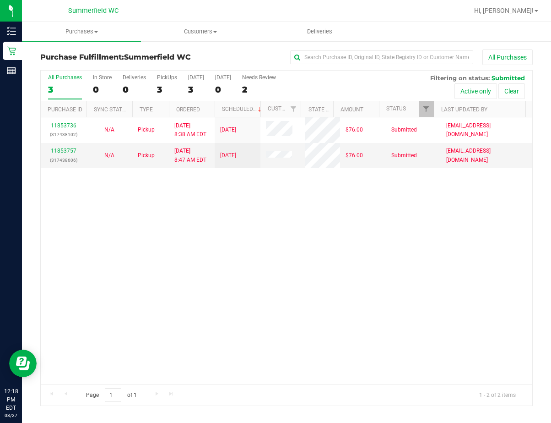
click at [394, 317] on div "11853736 (317438102) N/A Pickup [DATE] 8:38 AM EDT 8/27/2025 $76.00 Submitted […" at bounding box center [287, 250] width 492 height 266
drag, startPoint x: 282, startPoint y: 210, endPoint x: 269, endPoint y: 209, distance: 13.3
click at [272, 210] on div "11853736 (317438102) N/A Pickup [DATE] 8:38 AM EDT 8/27/2025 $76.00 Submitted […" at bounding box center [287, 250] width 492 height 266
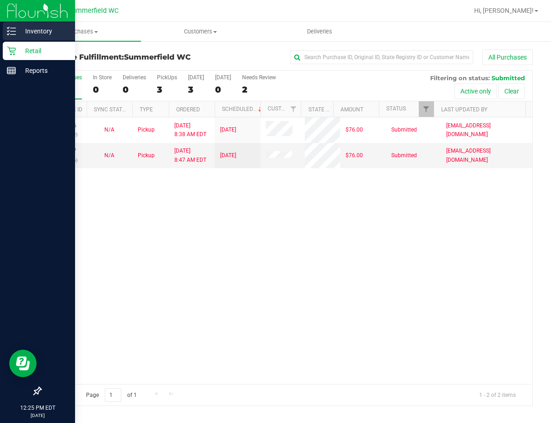
click at [31, 32] on p "Inventory" at bounding box center [43, 31] width 55 height 11
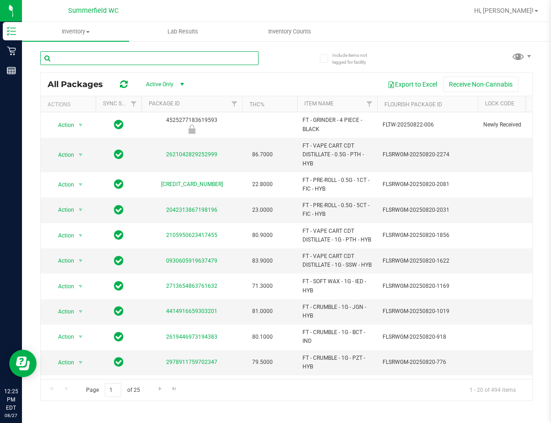
click at [97, 61] on input "text" at bounding box center [149, 58] width 218 height 14
type input "azk"
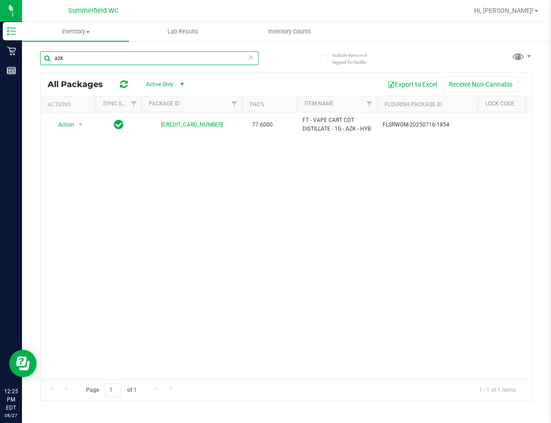
drag, startPoint x: 90, startPoint y: 59, endPoint x: 53, endPoint y: 58, distance: 37.1
click at [53, 58] on input "azk" at bounding box center [149, 58] width 218 height 14
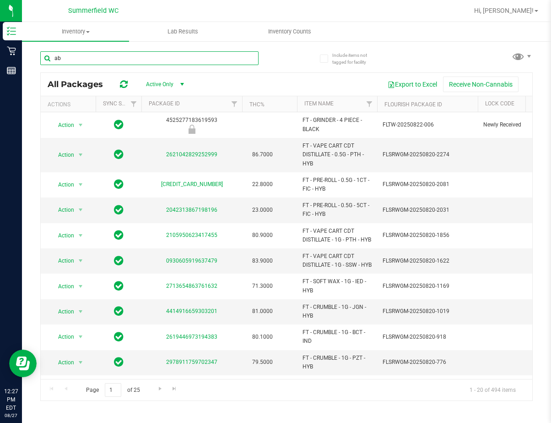
type input "abp"
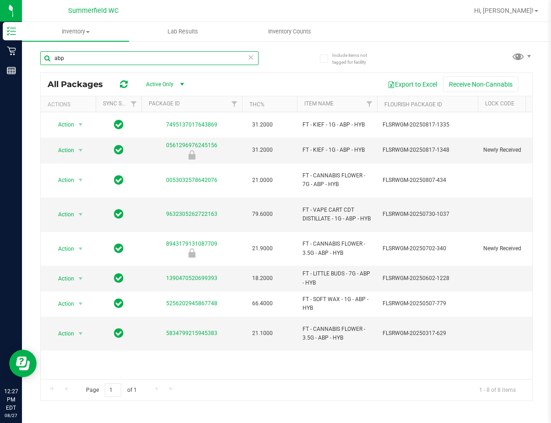
drag, startPoint x: 71, startPoint y: 59, endPoint x: 38, endPoint y: 59, distance: 32.1
click at [38, 59] on div "Include items not tagged for facility abp All Packages Active Only Active Only …" at bounding box center [286, 179] width 529 height 279
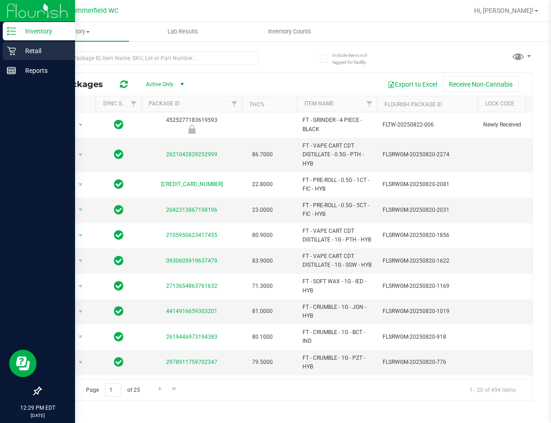
click at [31, 51] on p "Retail" at bounding box center [43, 50] width 55 height 11
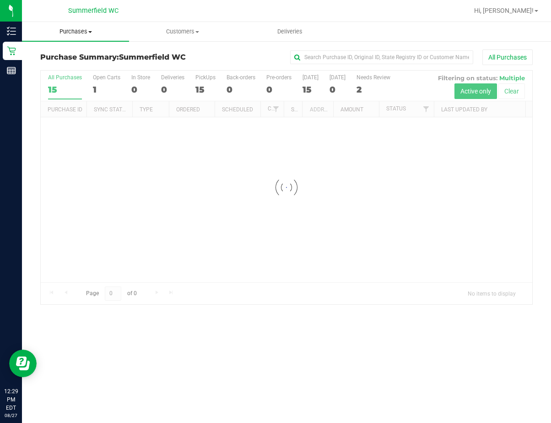
click at [76, 33] on span "Purchases" at bounding box center [75, 31] width 107 height 8
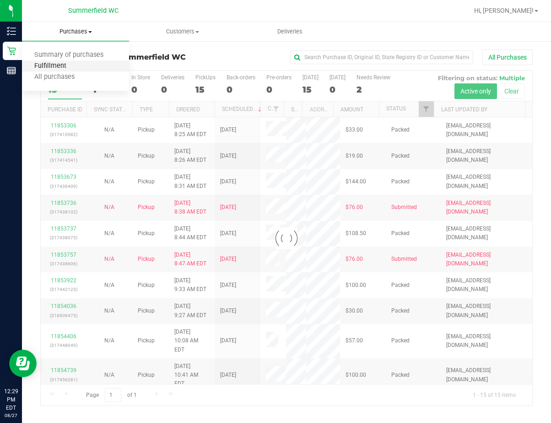
click at [59, 68] on span "Fulfillment" at bounding box center [50, 66] width 57 height 8
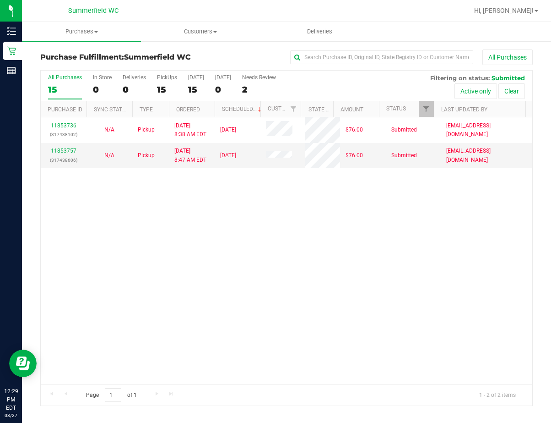
click at [201, 268] on div "11853736 (317438102) N/A Pickup [DATE] 8:38 AM EDT 8/27/2025 $76.00 Submitted […" at bounding box center [287, 250] width 492 height 266
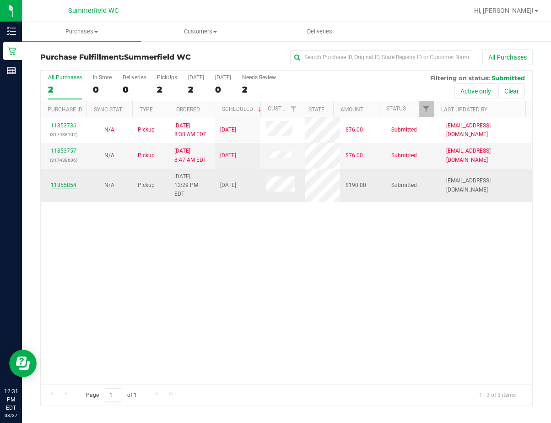
click at [64, 182] on link "11855854" at bounding box center [64, 185] width 26 height 6
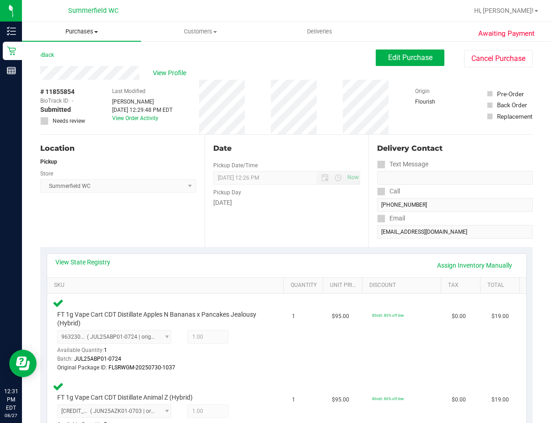
click at [82, 33] on span "Purchases" at bounding box center [81, 31] width 119 height 8
click at [74, 63] on span "Fulfillment" at bounding box center [50, 66] width 57 height 8
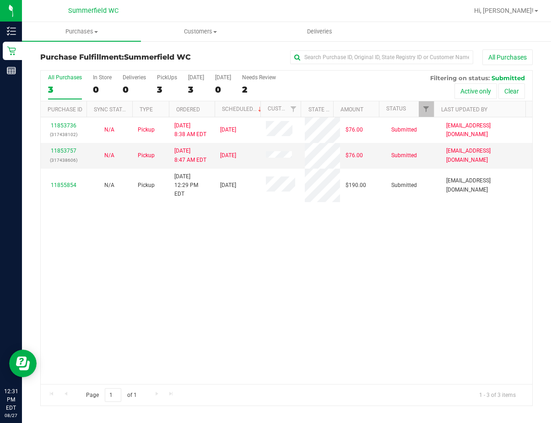
click at [256, 286] on div "11853736 (317438102) N/A Pickup [DATE] 8:38 AM EDT 8/27/2025 $76.00 Submitted […" at bounding box center [287, 250] width 492 height 266
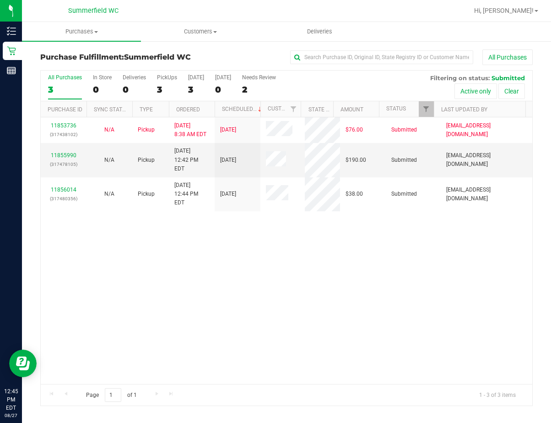
click at [298, 274] on div "11853736 (317438102) N/A Pickup [DATE] 8:38 AM EDT 8/27/2025 $76.00 Submitted […" at bounding box center [287, 250] width 492 height 266
click at [61, 152] on link "11855990" at bounding box center [64, 155] width 26 height 6
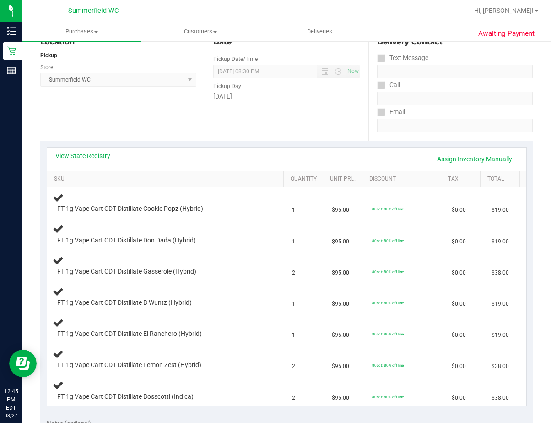
scroll to position [183, 0]
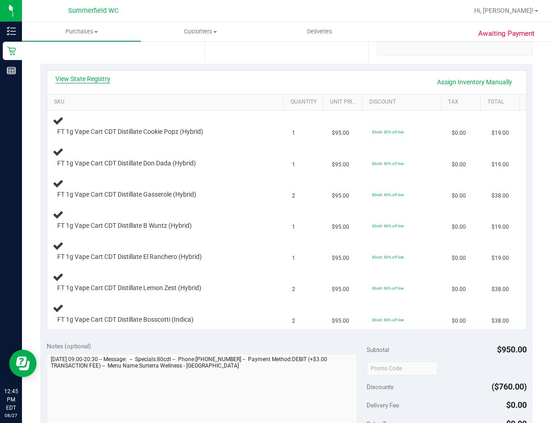
click at [77, 78] on link "View State Registry" at bounding box center [82, 78] width 55 height 9
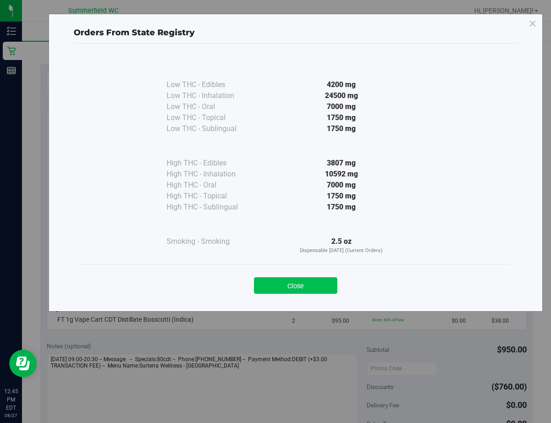
click at [289, 287] on button "Close" at bounding box center [295, 285] width 83 height 16
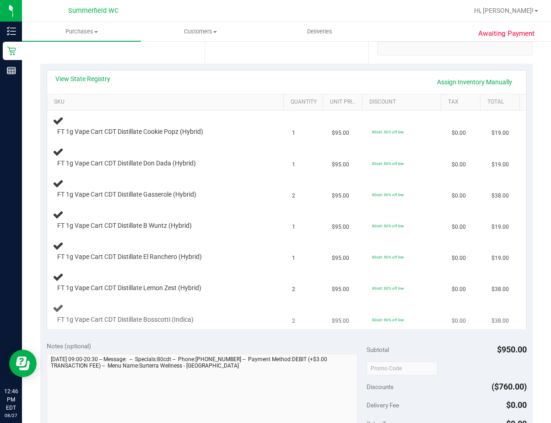
scroll to position [0, 0]
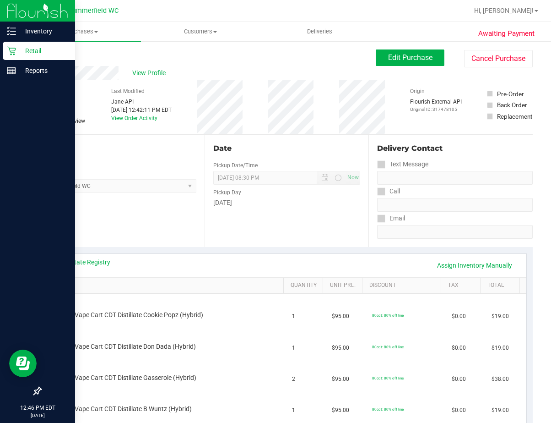
click at [31, 52] on p "Retail" at bounding box center [43, 50] width 55 height 11
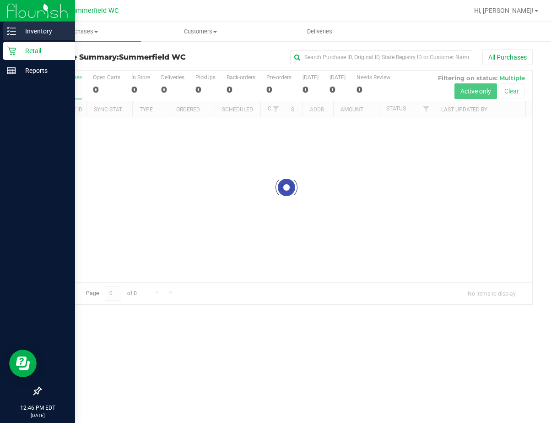
click at [34, 31] on p "Inventory" at bounding box center [43, 31] width 55 height 11
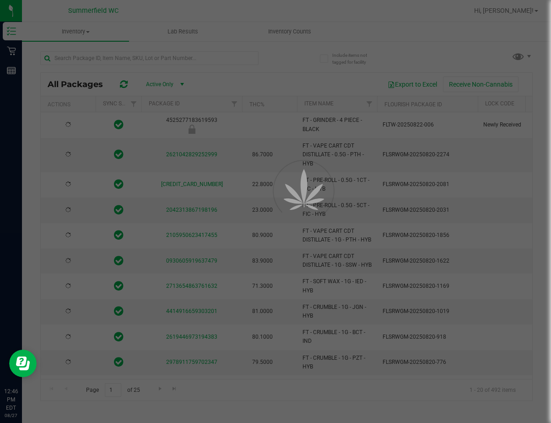
click at [97, 58] on div at bounding box center [275, 211] width 551 height 423
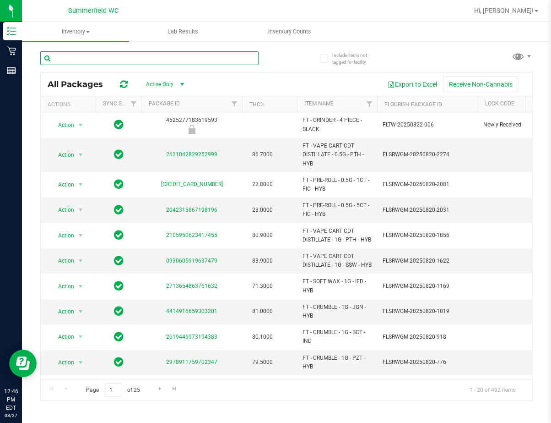
click at [97, 58] on input "text" at bounding box center [149, 58] width 218 height 14
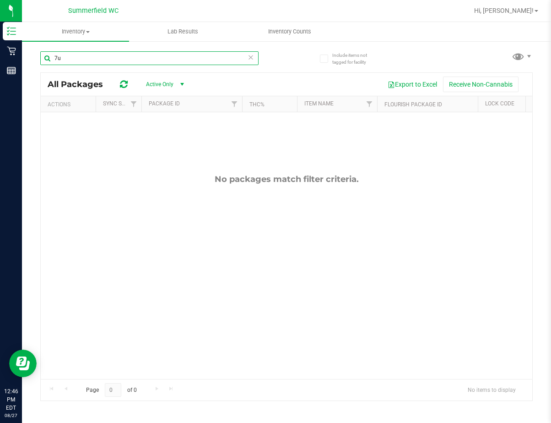
type input "7"
type input "007"
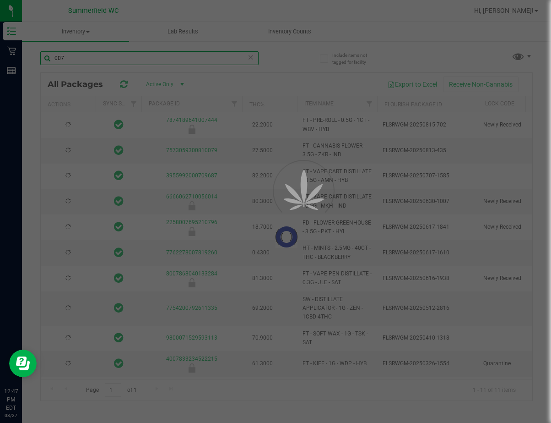
type input "[DATE]"
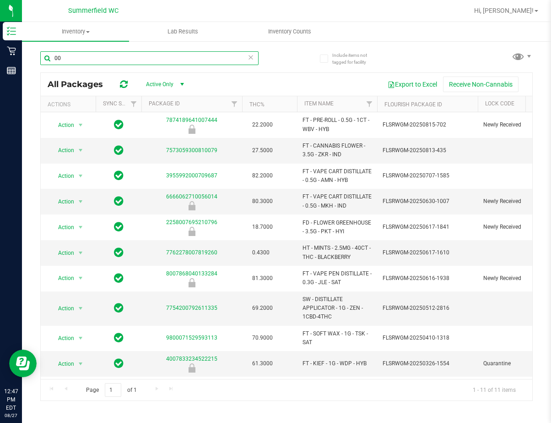
type input "0"
click at [310, 101] on link "Item Name" at bounding box center [318, 103] width 29 height 6
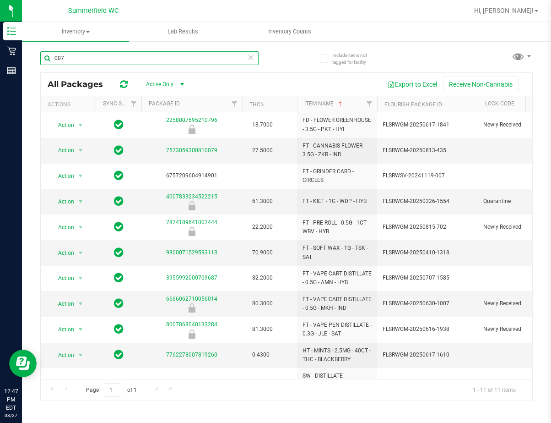
drag, startPoint x: 75, startPoint y: 56, endPoint x: 39, endPoint y: 57, distance: 36.2
click at [39, 57] on div "Include items not tagged for facility 007 All Packages Active Only Active Only …" at bounding box center [286, 179] width 529 height 279
click at [80, 59] on input "007" at bounding box center [149, 58] width 218 height 14
type input "gss"
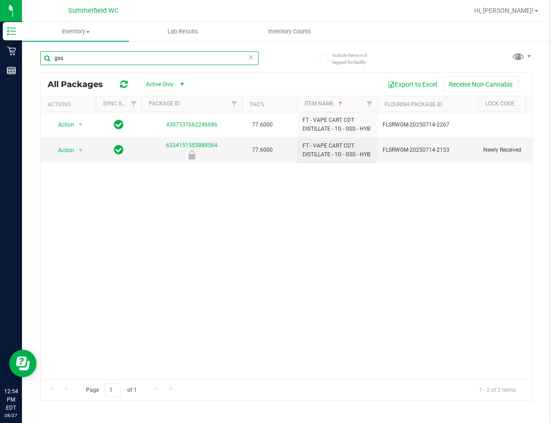
drag, startPoint x: 70, startPoint y: 54, endPoint x: 44, endPoint y: 61, distance: 27.0
click at [44, 61] on input "gss" at bounding box center [149, 58] width 218 height 14
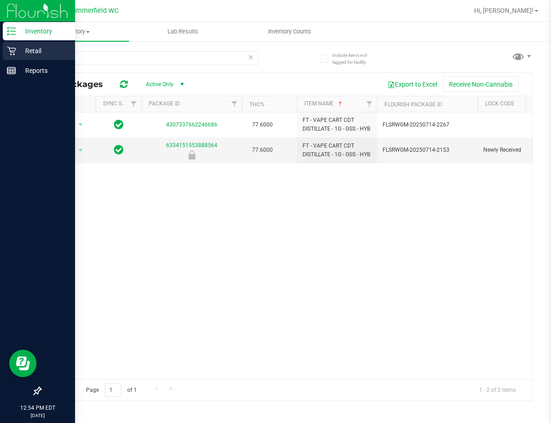
click at [33, 49] on p "Retail" at bounding box center [43, 50] width 55 height 11
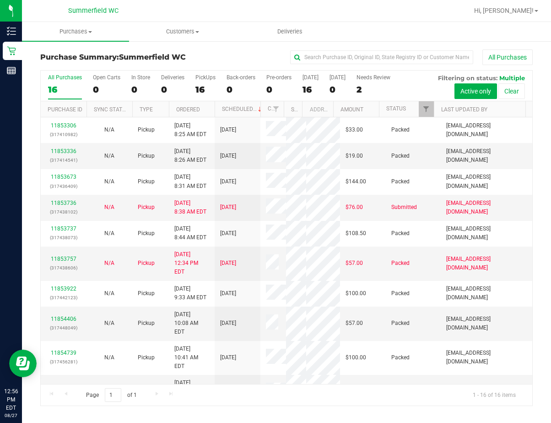
click at [252, 5] on div at bounding box center [316, 11] width 304 height 18
click at [79, 32] on span "Purchases" at bounding box center [75, 31] width 107 height 8
click at [69, 77] on span "All purchases" at bounding box center [54, 77] width 65 height 8
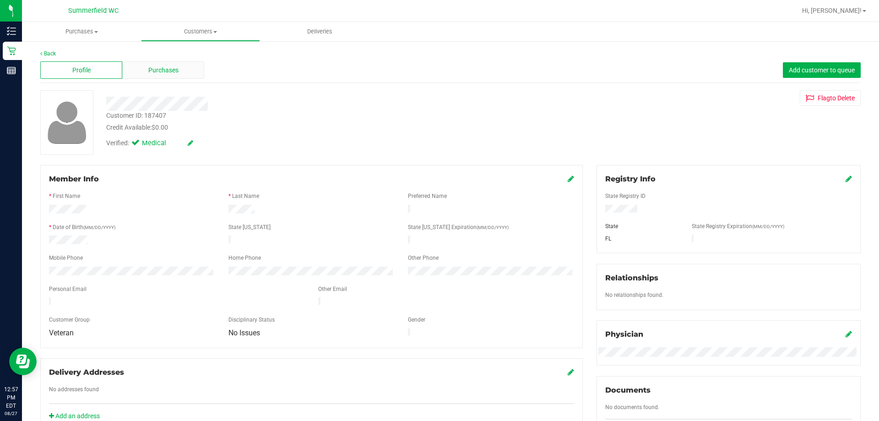
click at [175, 65] on span "Purchases" at bounding box center [163, 70] width 30 height 10
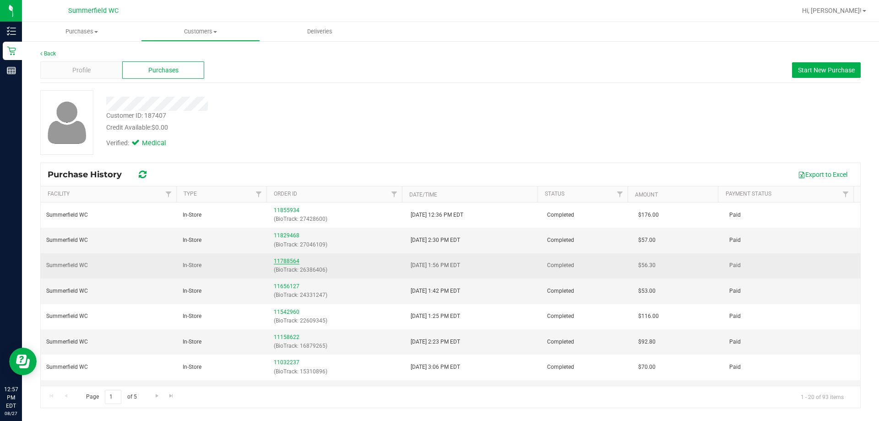
click at [292, 261] on link "11788564" at bounding box center [287, 261] width 26 height 6
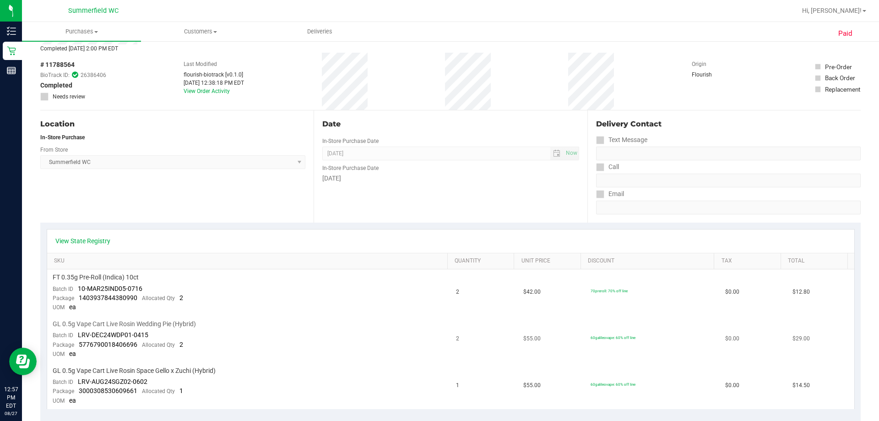
scroll to position [137, 0]
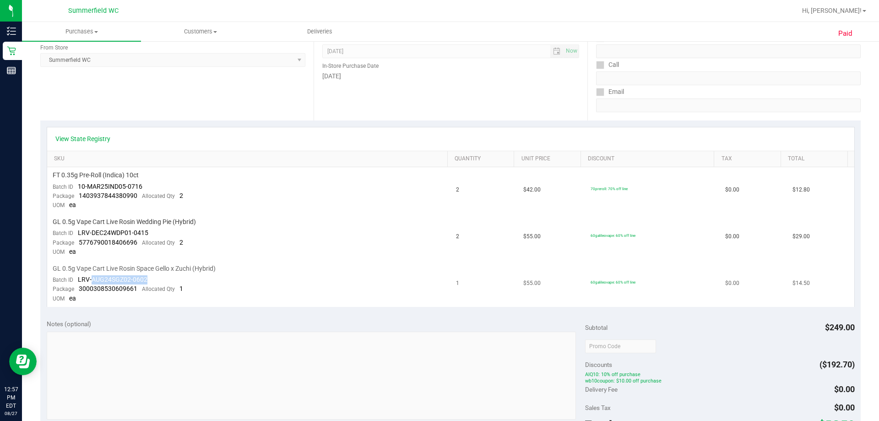
drag, startPoint x: 90, startPoint y: 278, endPoint x: 149, endPoint y: 278, distance: 58.6
click at [149, 278] on td "GL 0.5g Vape Cart Live Rosin Space Gello x Zuchi (Hybrid) Batch ID LRV-AUG24SGZ…" at bounding box center [249, 284] width 404 height 46
copy span "AUG24SGZ02-0602"
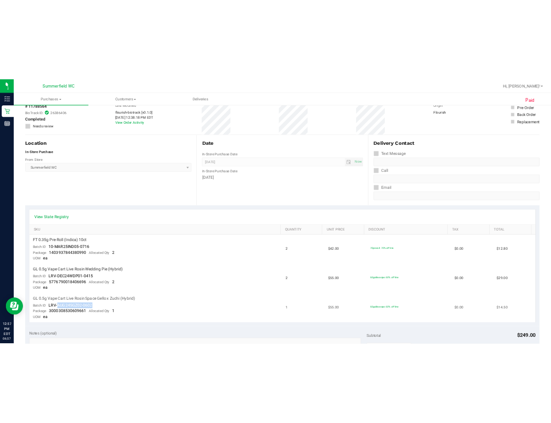
scroll to position [0, 0]
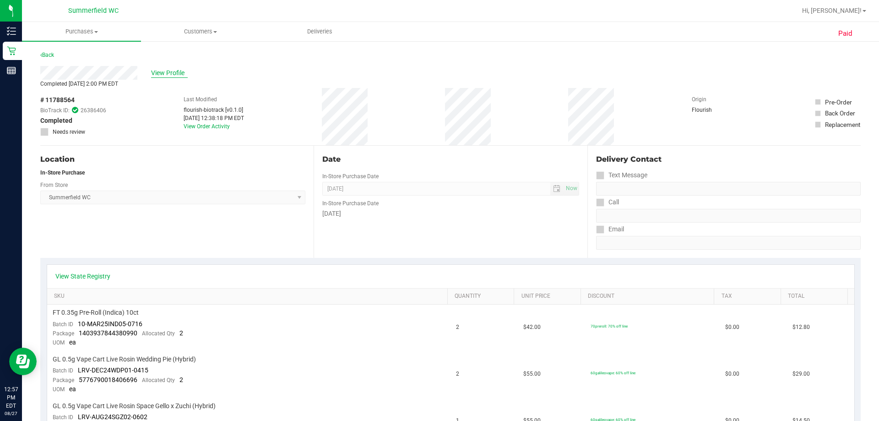
click at [175, 75] on span "View Profile" at bounding box center [169, 73] width 37 height 10
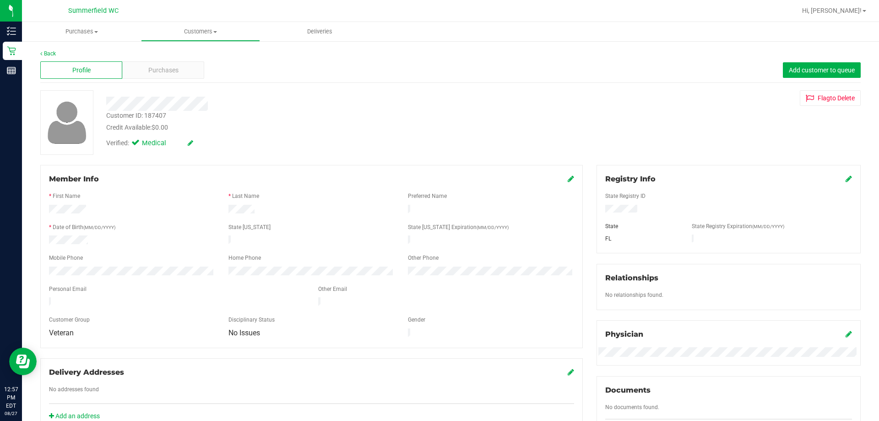
click at [153, 115] on div "Customer ID: 187407" at bounding box center [136, 116] width 60 height 10
copy div "187407"
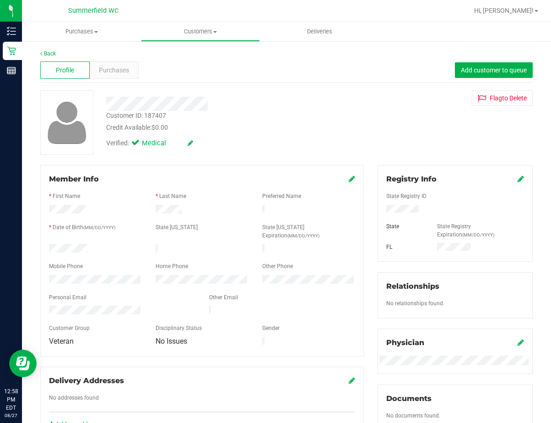
click at [269, 132] on div "Credit Available: $0.00" at bounding box center [225, 128] width 239 height 10
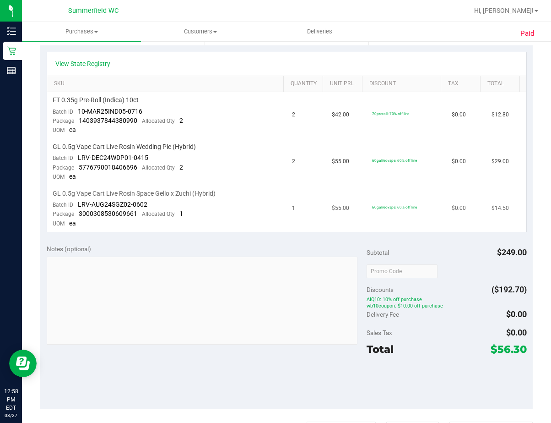
scroll to position [229, 0]
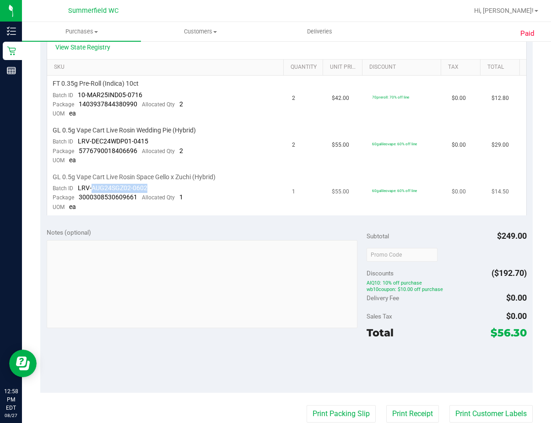
drag, startPoint x: 91, startPoint y: 187, endPoint x: 151, endPoint y: 190, distance: 60.0
click at [151, 190] on td "GL 0.5g Vape Cart Live Rosin Space Gello x Zuchi (Hybrid) Batch ID LRV-AUG24SGZ…" at bounding box center [167, 192] width 240 height 46
copy span "AUG24SGZ02-0602"
drag, startPoint x: 250, startPoint y: 106, endPoint x: 228, endPoint y: 125, distance: 28.6
click at [239, 113] on td "FT 0.35g Pre-Roll (Indica) 10ct Batch ID 10-MAR25IND05-0716 Package 14039378443…" at bounding box center [167, 99] width 240 height 47
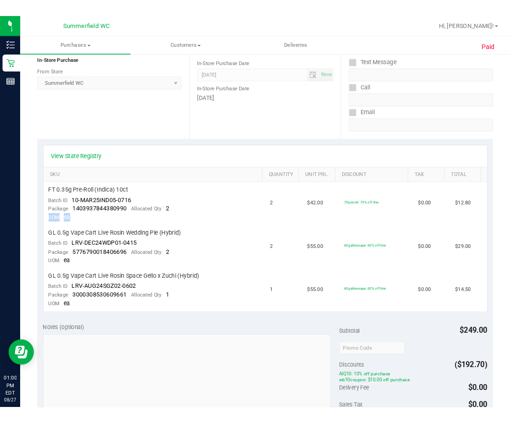
scroll to position [0, 0]
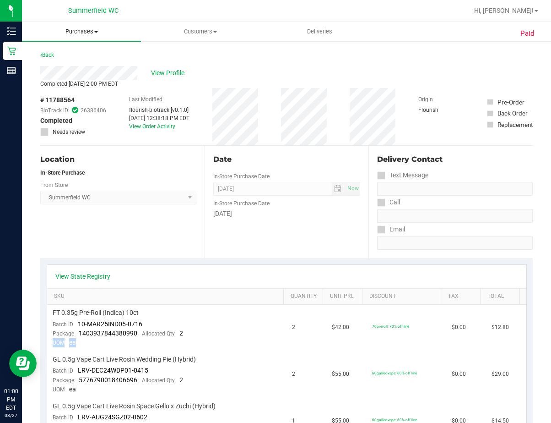
click at [83, 31] on span "Purchases" at bounding box center [81, 31] width 119 height 8
click at [78, 65] on li "Fulfillment" at bounding box center [81, 66] width 119 height 11
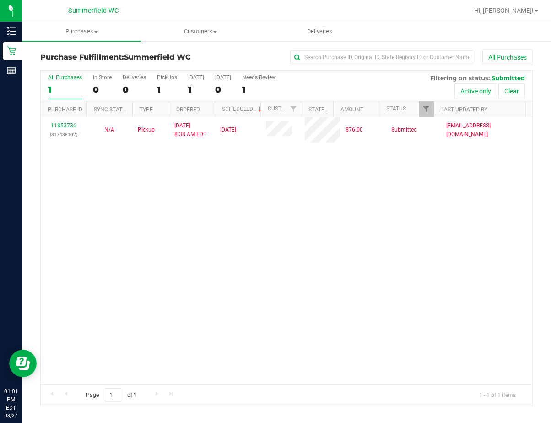
click at [264, 254] on div "11853736 (317438102) N/A Pickup [DATE] 8:38 AM EDT 8/27/2025 $76.00 Submitted […" at bounding box center [287, 250] width 492 height 266
click at [415, 334] on div "11853736 (317438102) N/A Pickup [DATE] 8:38 AM EDT 8/27/2025 $76.00 Submitted […" at bounding box center [287, 250] width 492 height 266
